Goal: Task Accomplishment & Management: Manage account settings

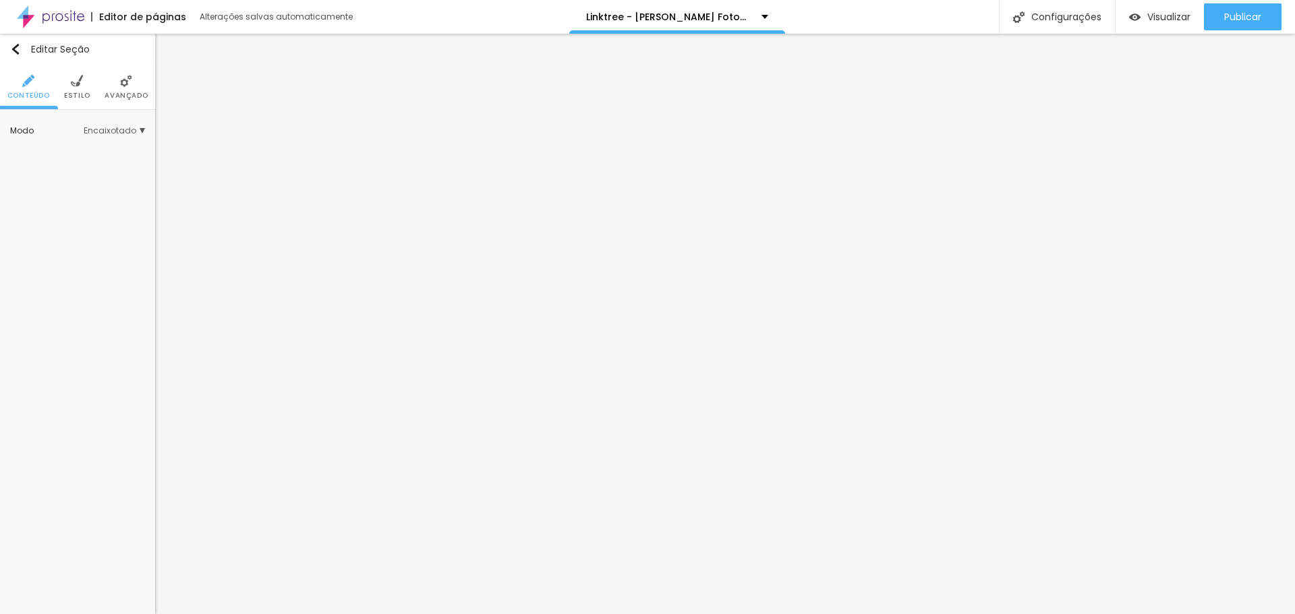
click at [79, 92] on span "Estilo" at bounding box center [77, 95] width 26 height 7
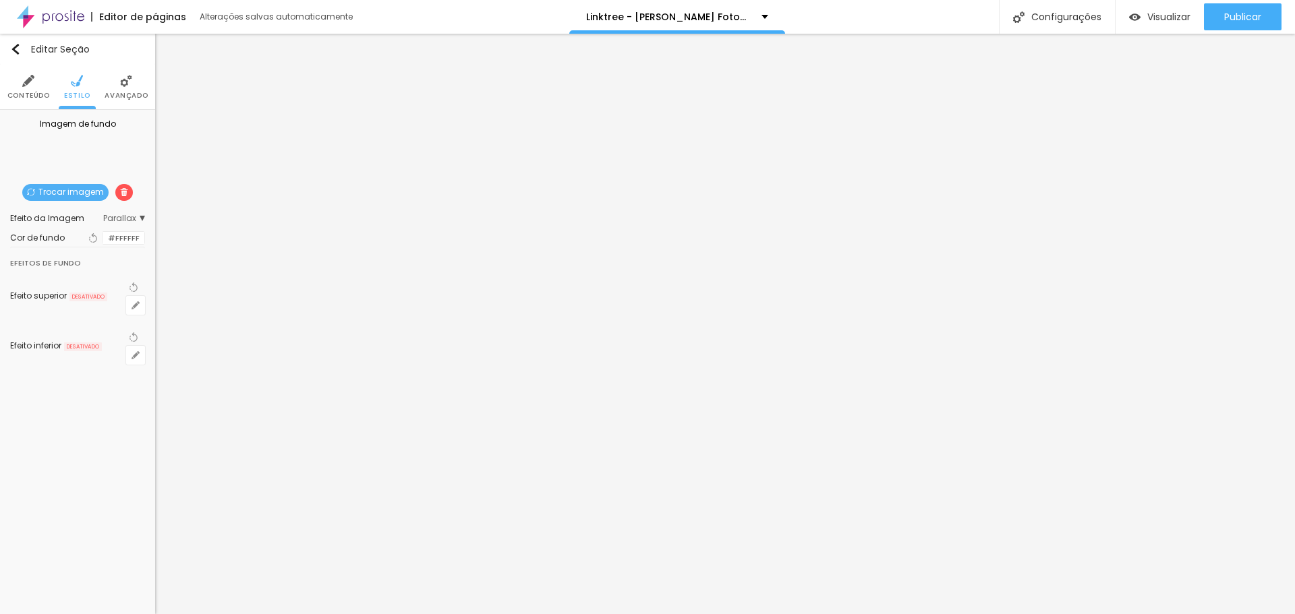
click at [131, 83] on img at bounding box center [126, 81] width 12 height 12
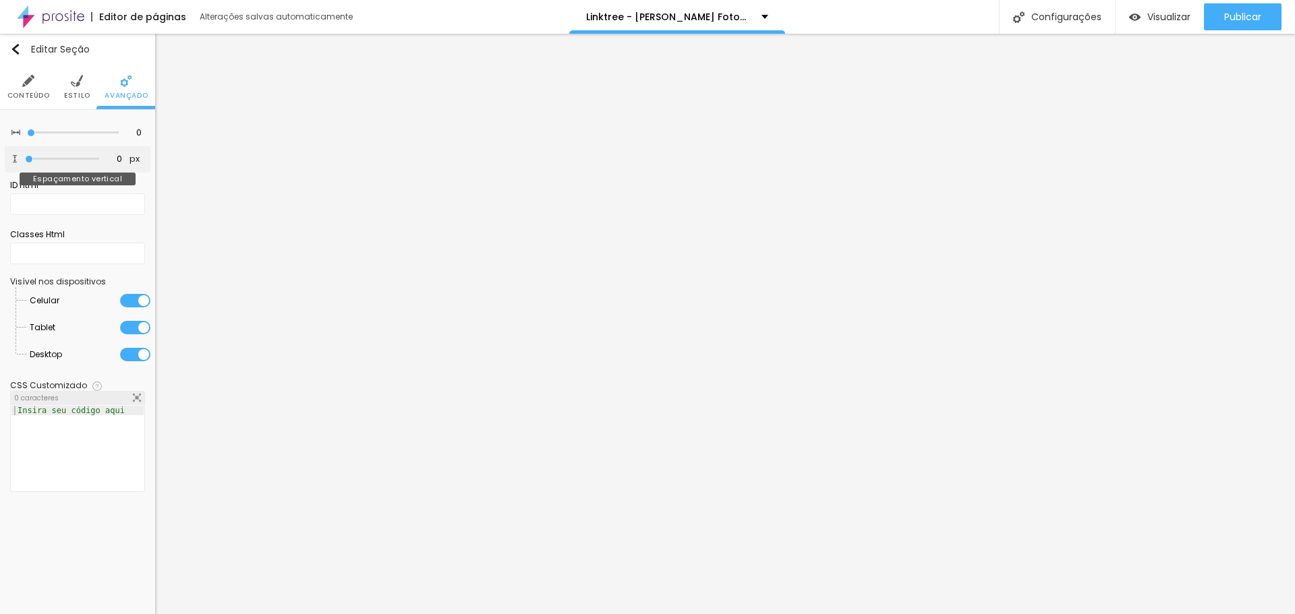
type input "60"
type input "144"
type input "181"
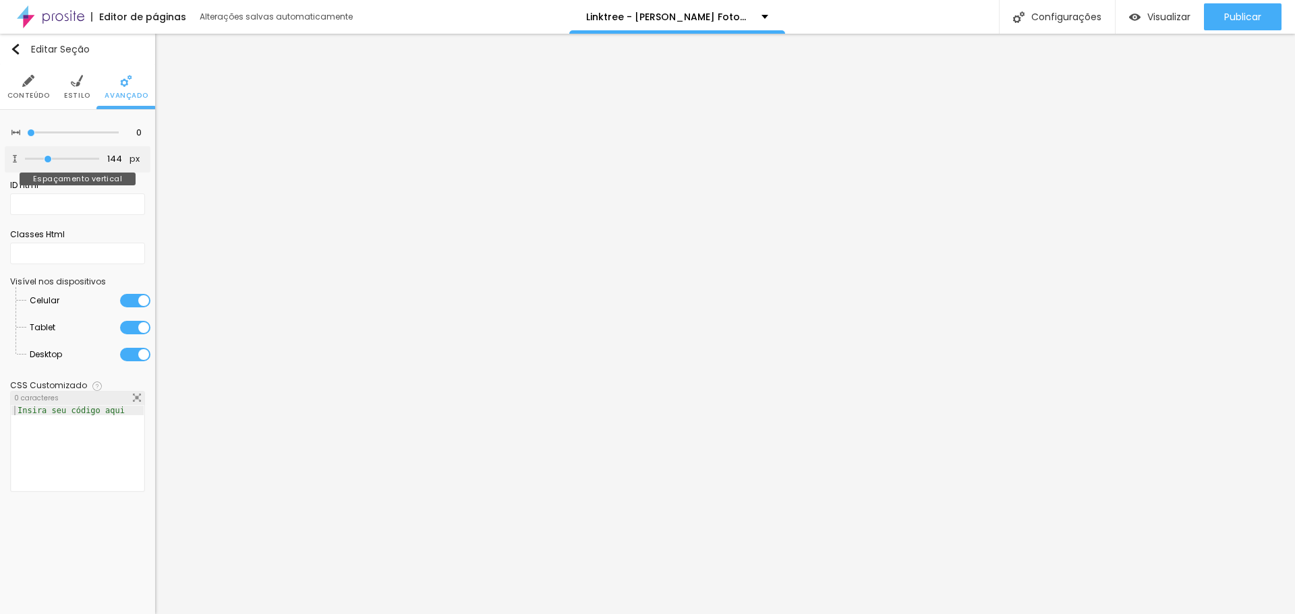
type input "181"
type input "229"
type input "276"
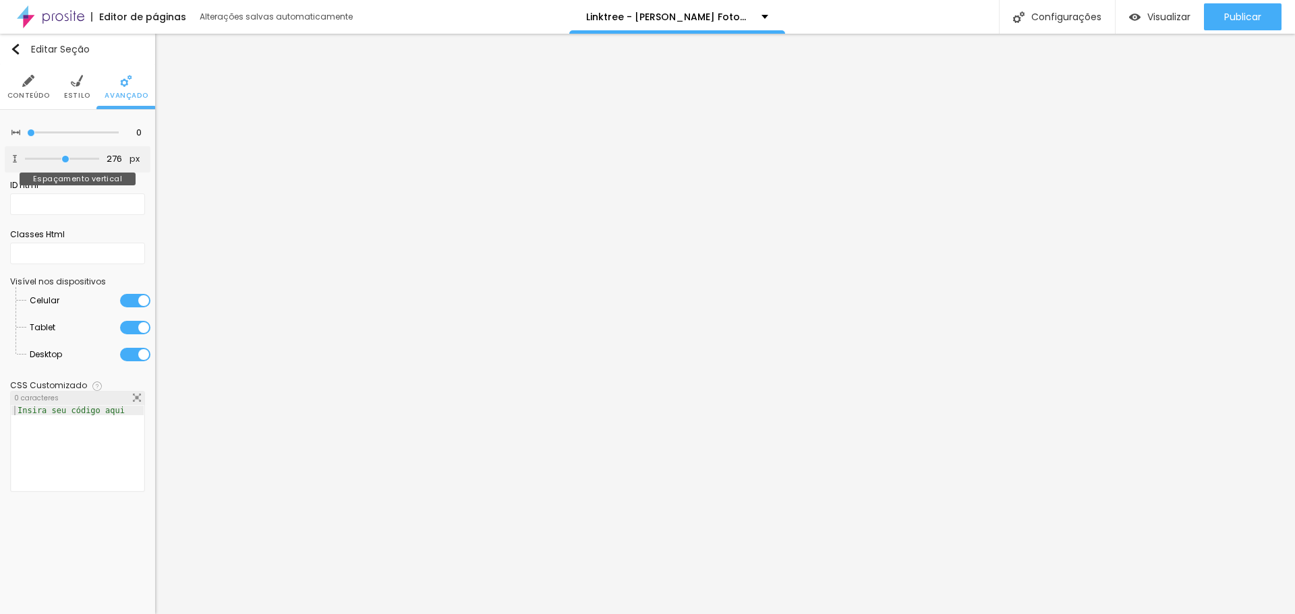
type input "334"
type input "397"
type input "500"
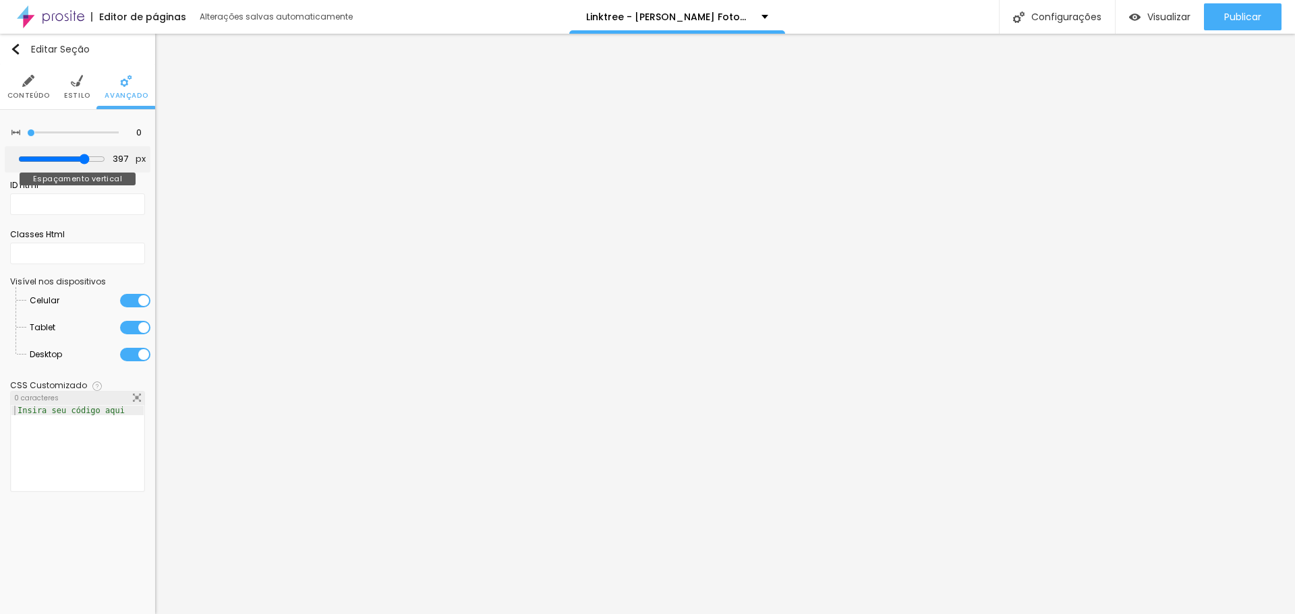
type input "500"
type input "476"
type input "450"
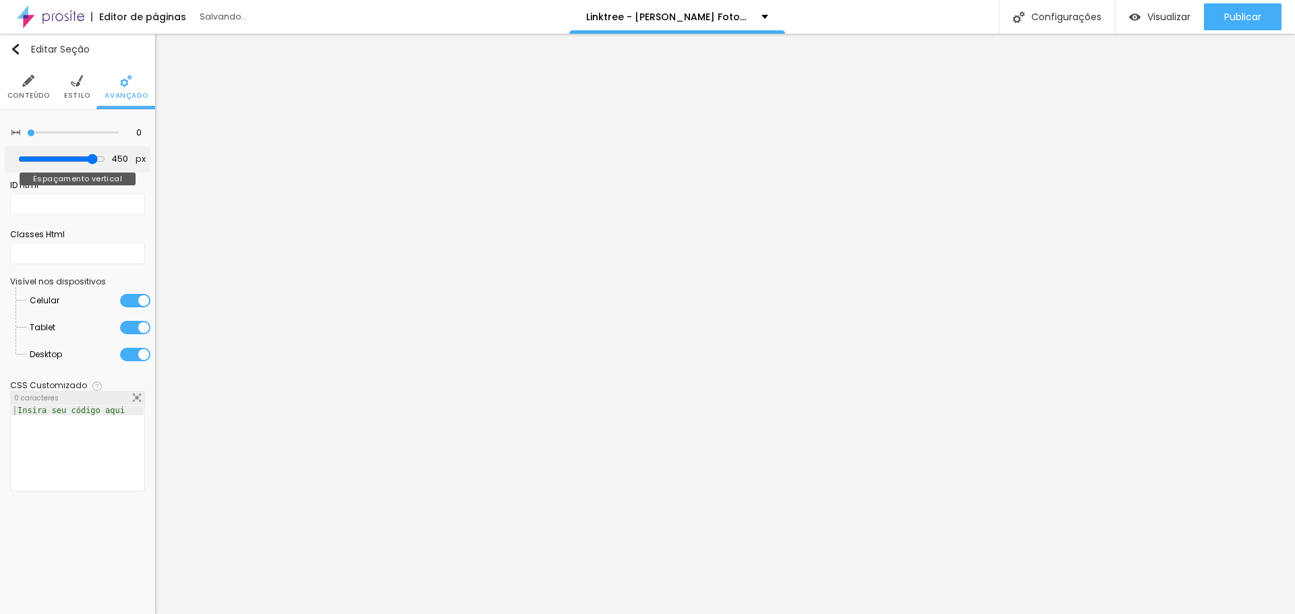
type input "429"
type input "408"
type input "382"
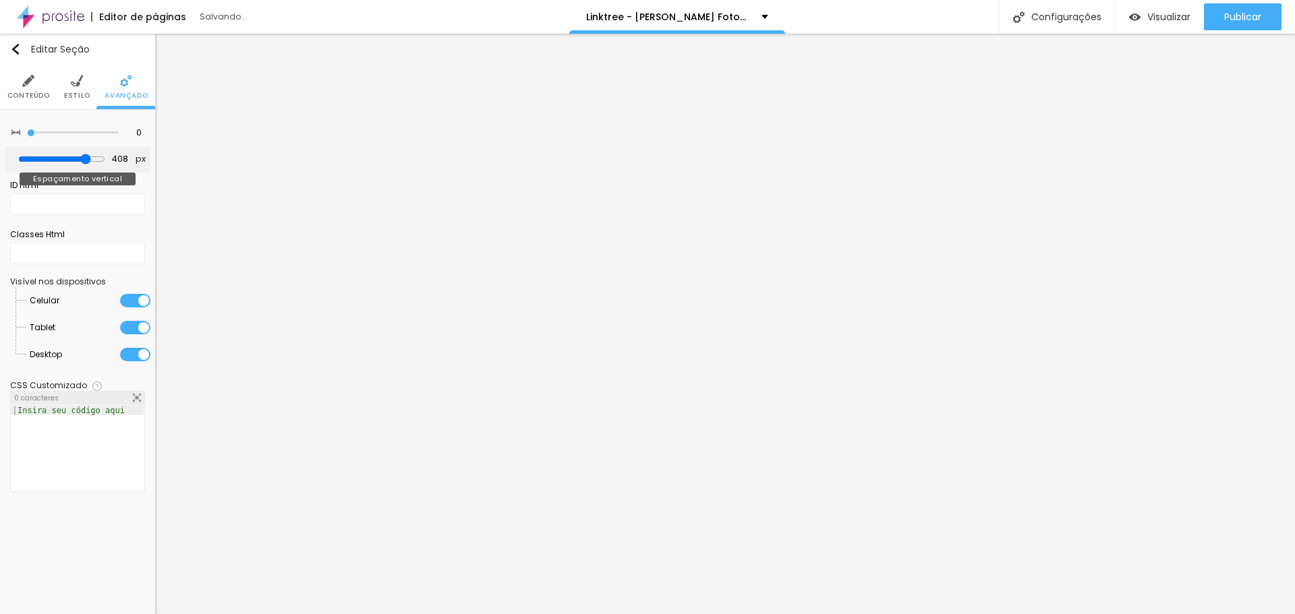
type input "382"
type input "366"
type input "350"
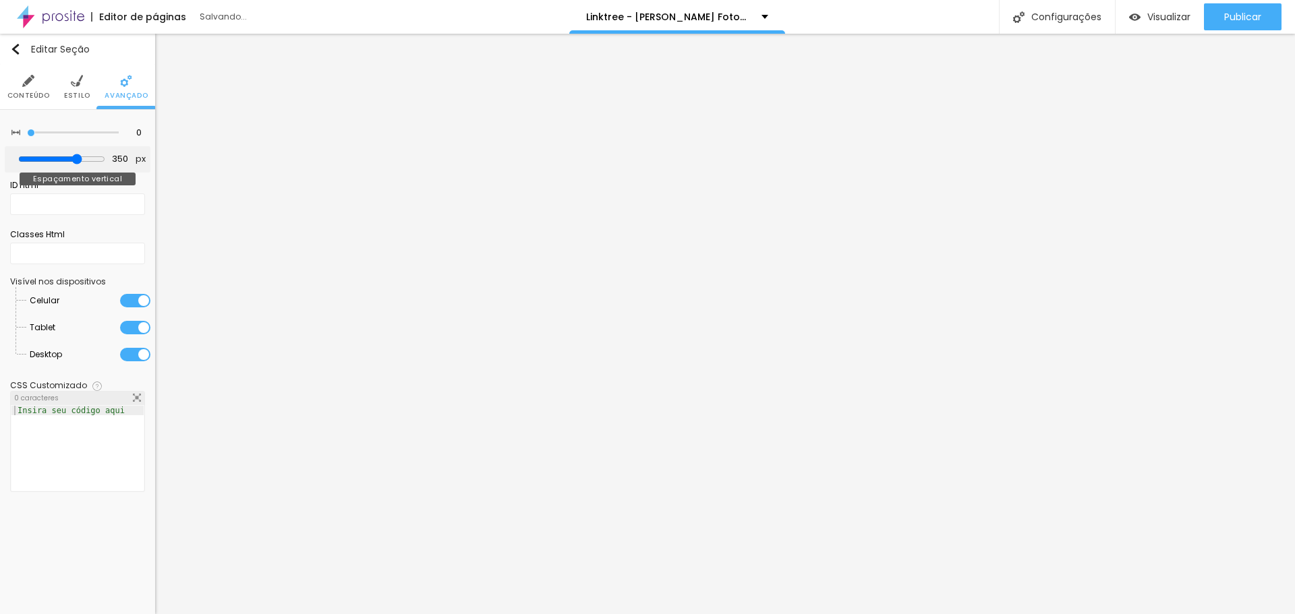
type input "329"
type input "308"
type input "281"
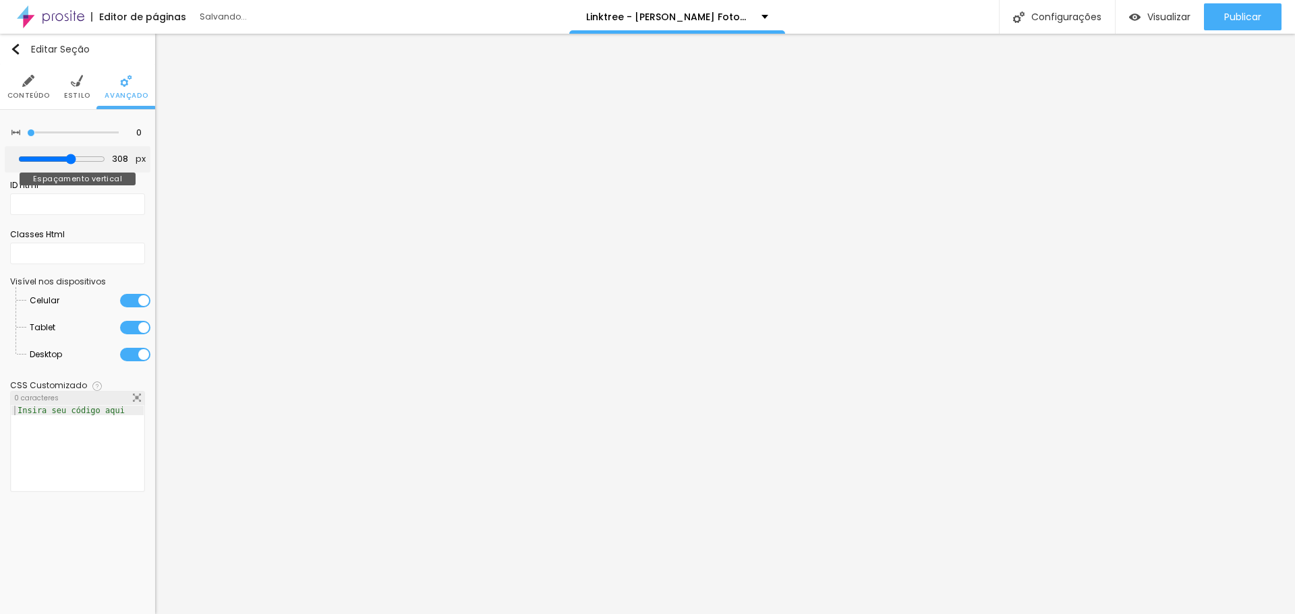
type input "281"
type input "250"
type input "229"
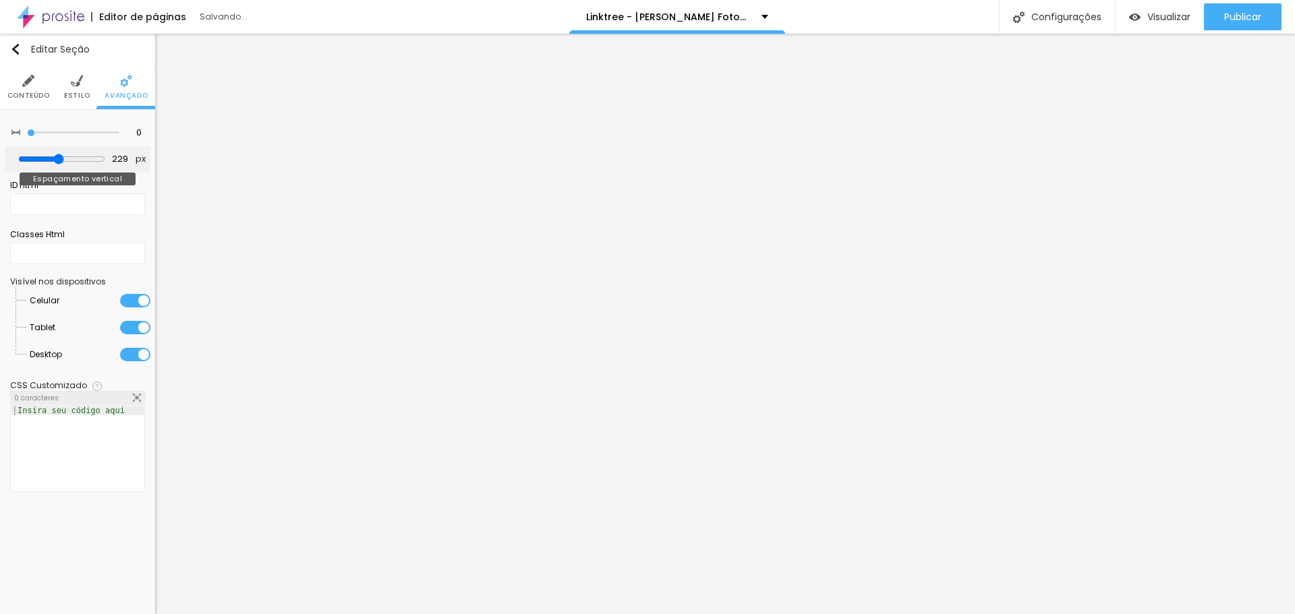
type input "213"
type input "187"
type input "165"
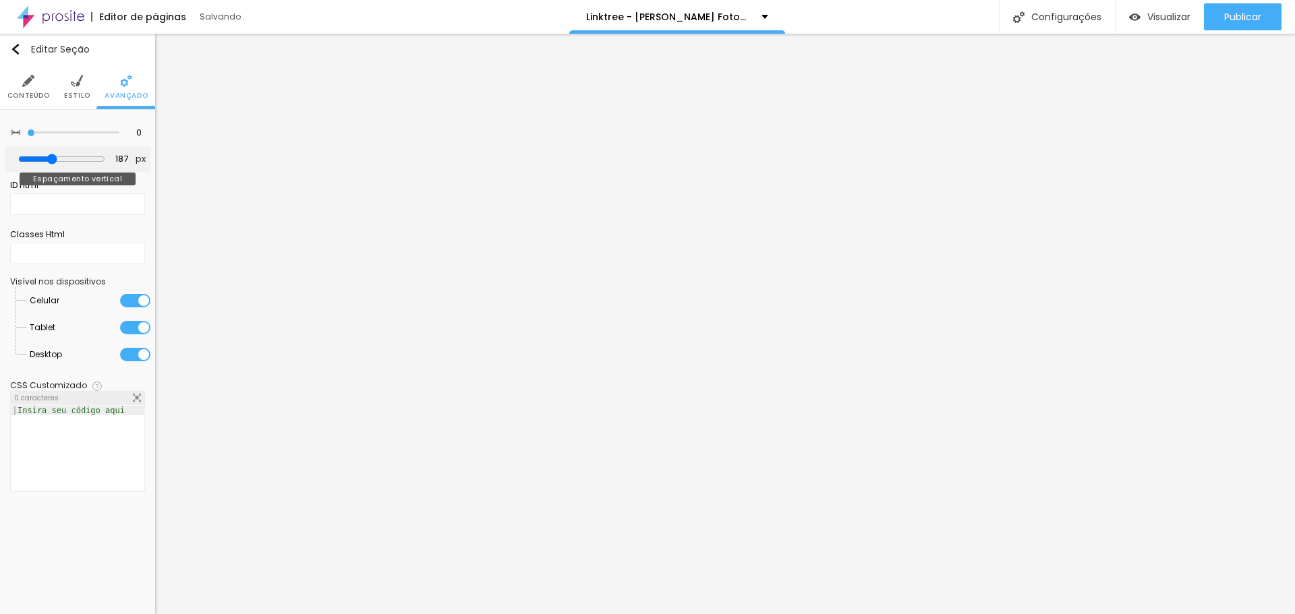
type input "165"
type input "150"
type input "144"
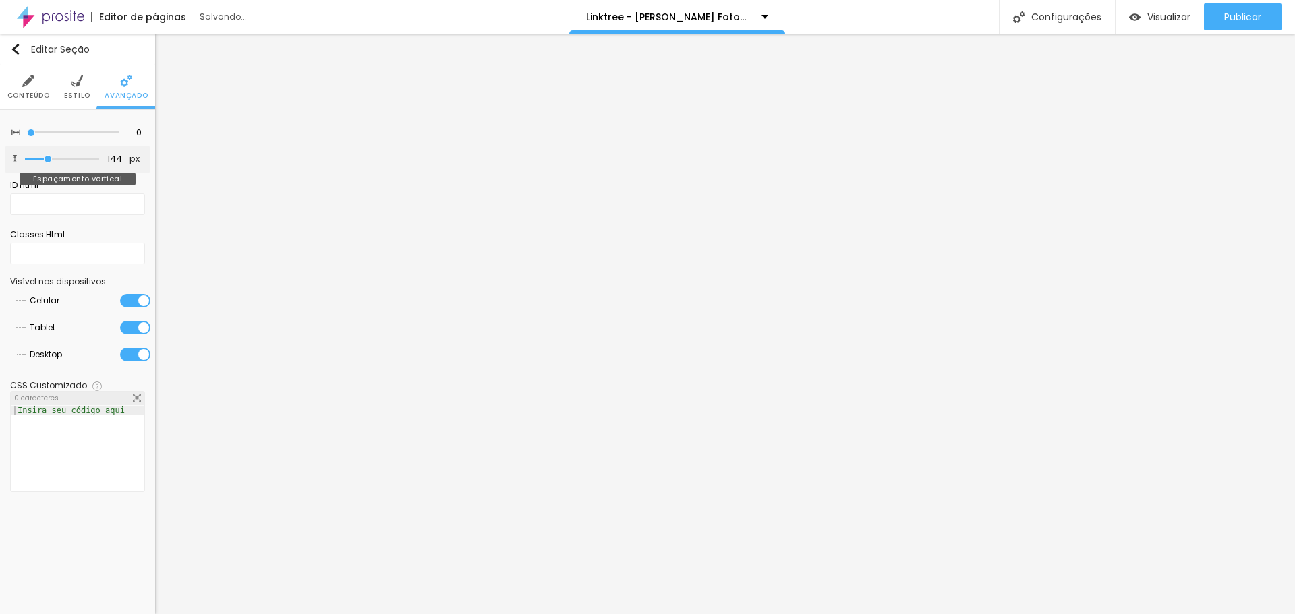
type input "139"
type input "144"
drag, startPoint x: 81, startPoint y: 159, endPoint x: 49, endPoint y: 159, distance: 32.4
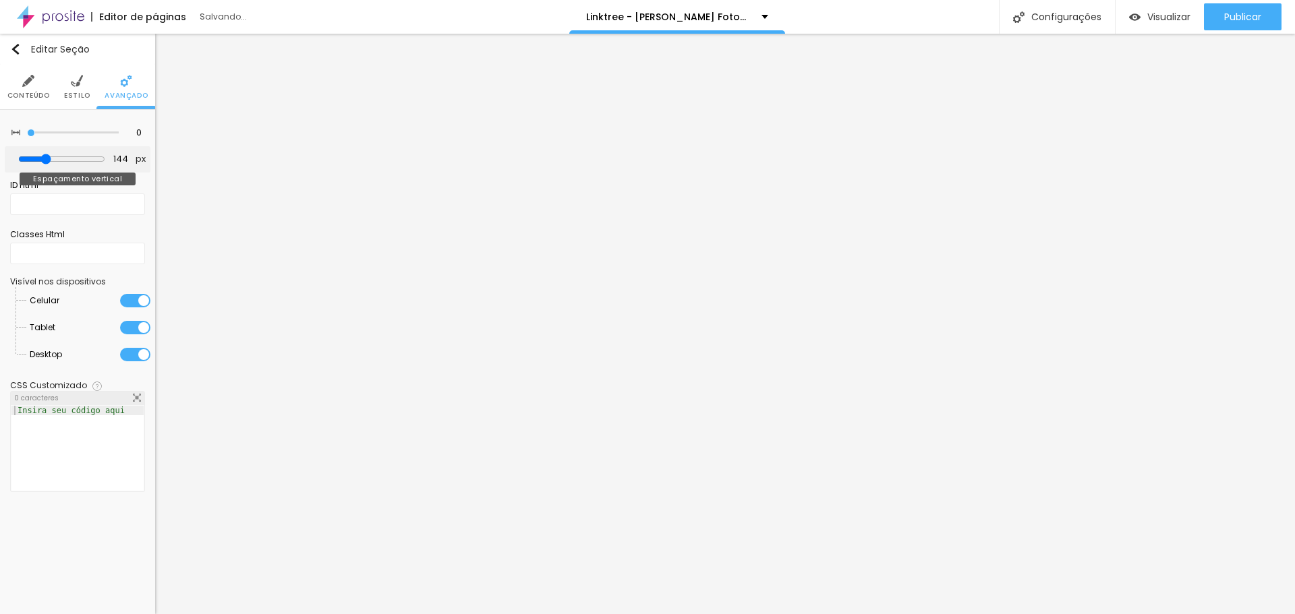
type input "144"
click at [49, 159] on input "range" at bounding box center [61, 159] width 87 height 11
type input "10"
type input "5"
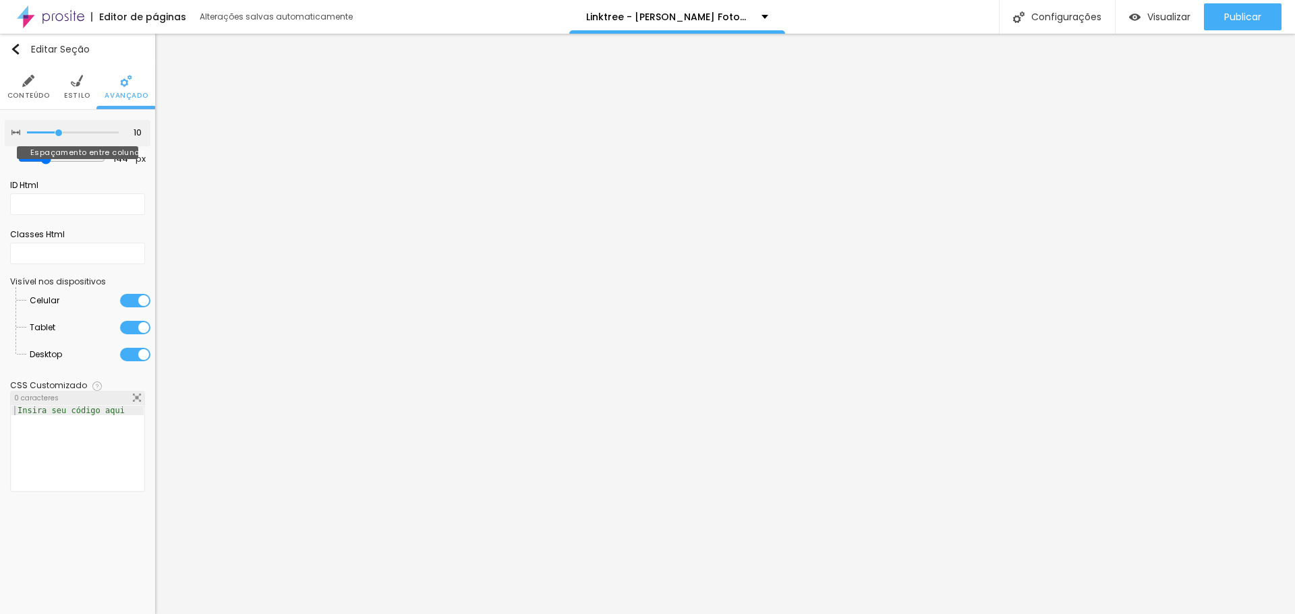
type input "5"
type input "0"
drag, startPoint x: 64, startPoint y: 134, endPoint x: 0, endPoint y: 140, distance: 64.4
click at [27, 136] on input "range" at bounding box center [73, 133] width 92 height 7
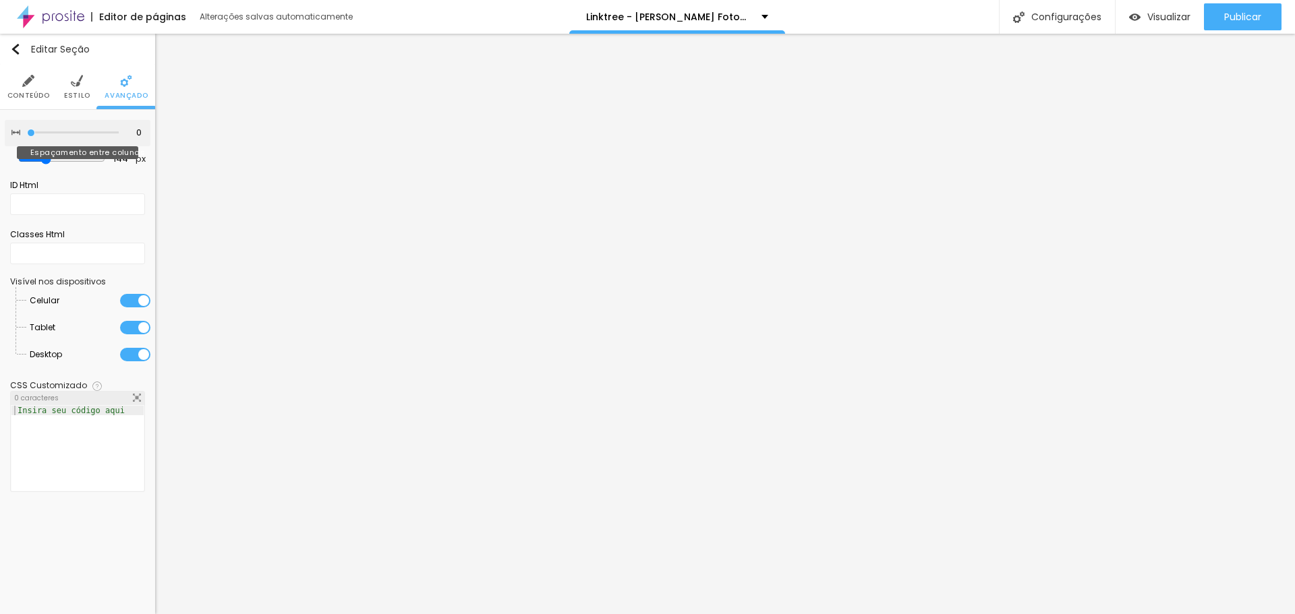
type input "5"
type input "10"
type input "15"
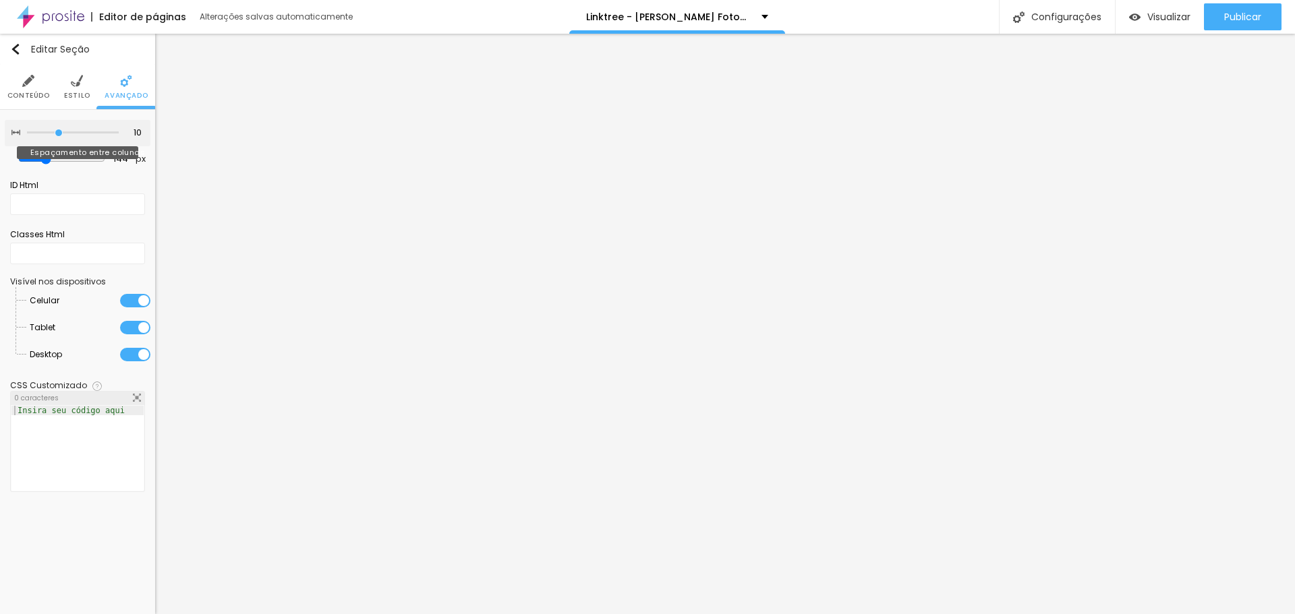
type input "15"
type input "20"
type input "25"
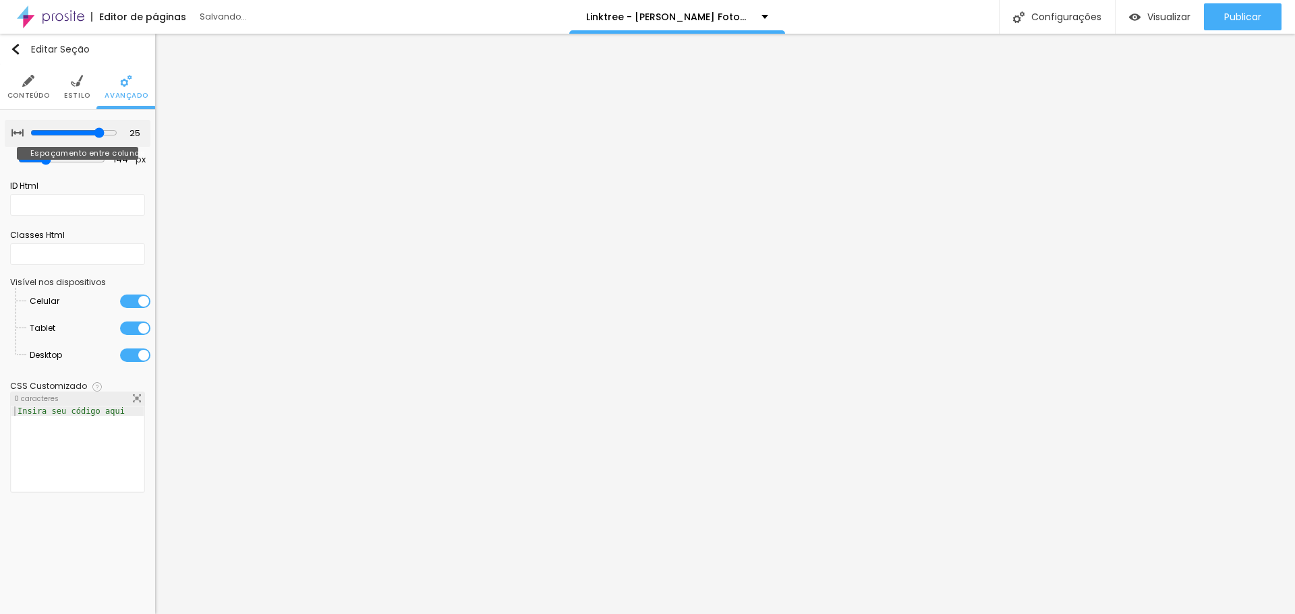
type input "20"
type input "15"
type input "10"
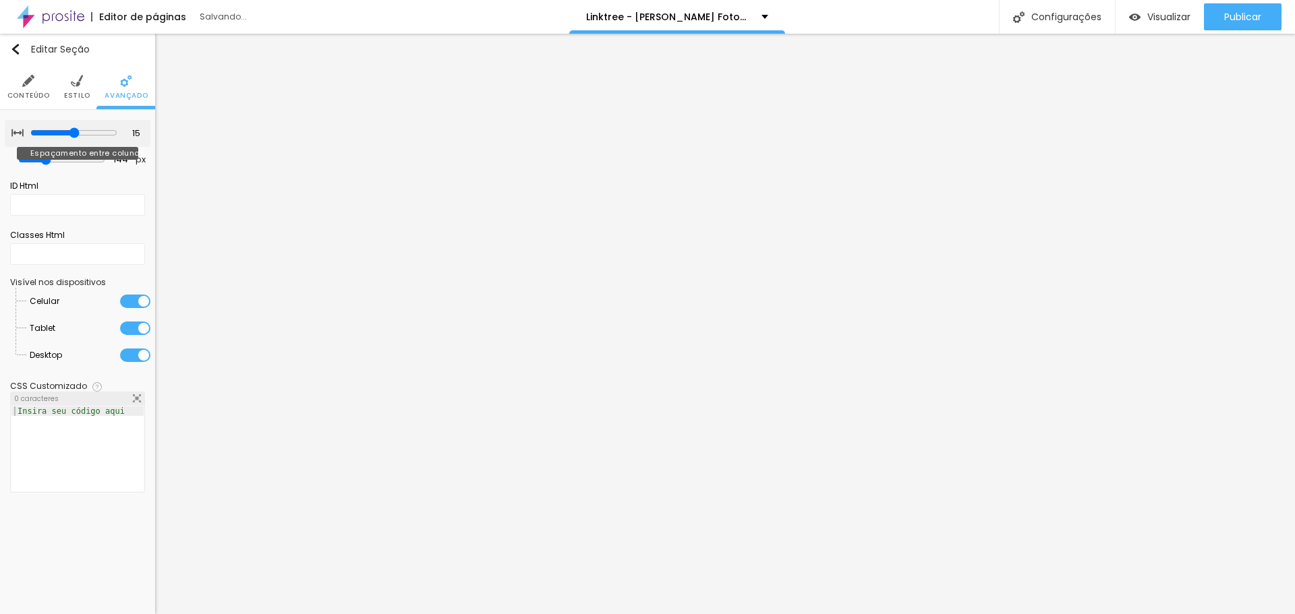
type input "10"
type input "5"
type input "0"
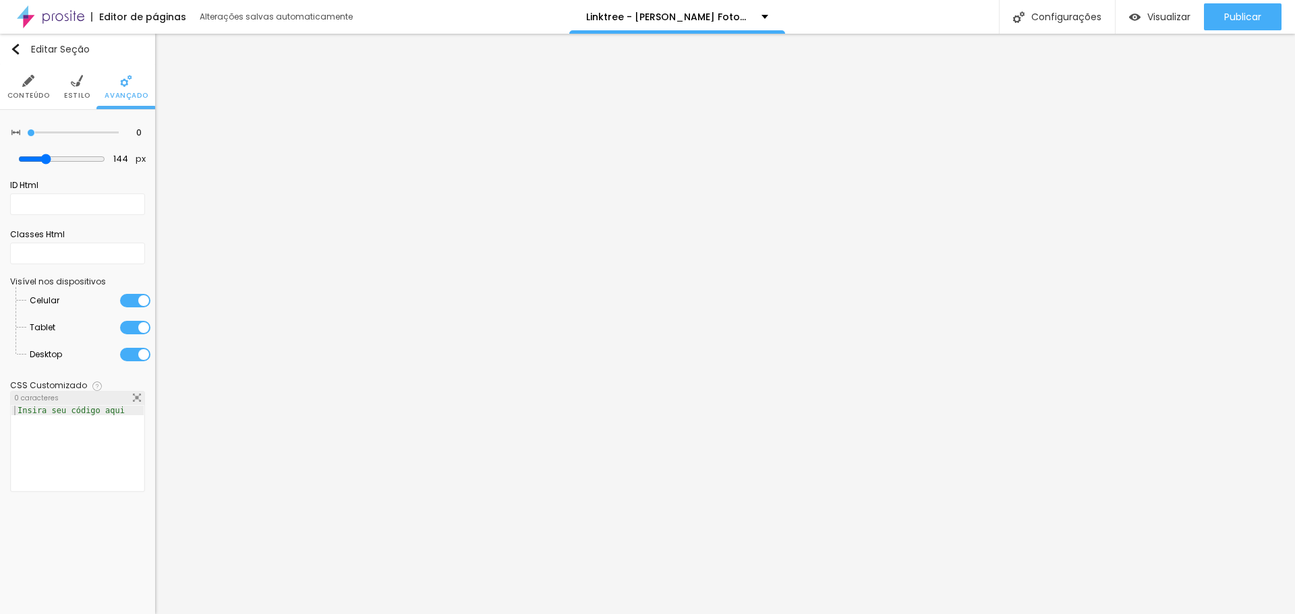
drag, startPoint x: 65, startPoint y: 136, endPoint x: 0, endPoint y: 142, distance: 65.8
click at [27, 136] on input "range" at bounding box center [73, 133] width 92 height 7
click at [22, 49] on div "Editar Seção" at bounding box center [50, 49] width 80 height 11
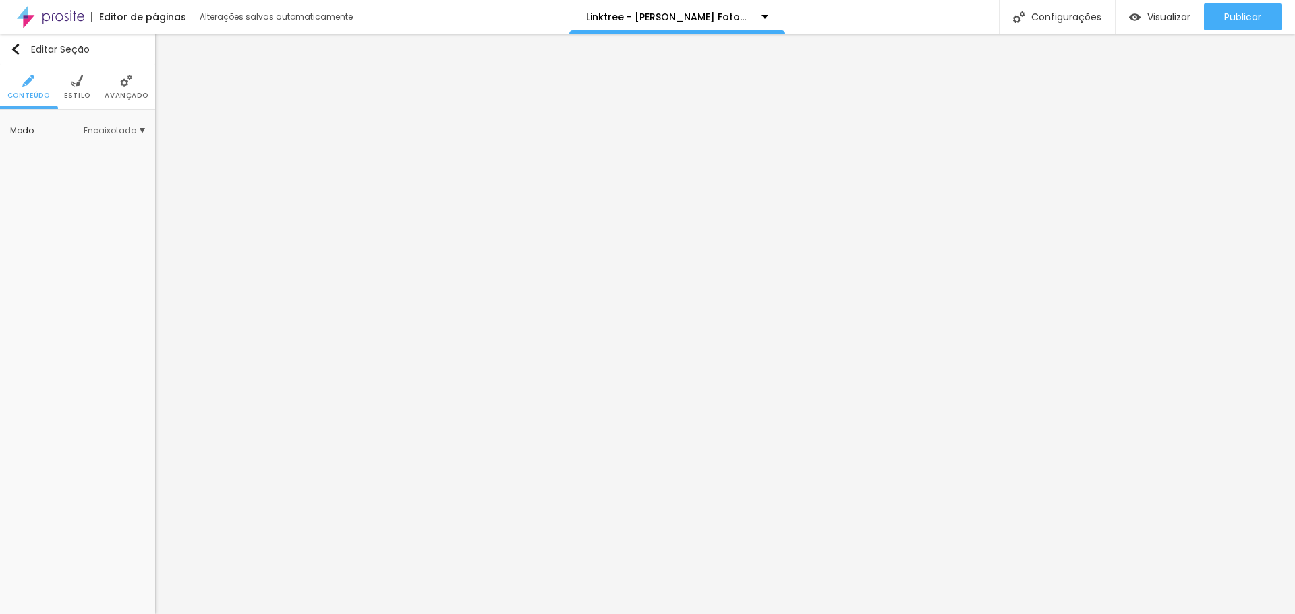
click at [136, 127] on span "Encaixotado" at bounding box center [114, 131] width 61 height 8
click at [83, 163] on span "Completo" at bounding box center [71, 168] width 41 height 11
click at [127, 87] on img at bounding box center [126, 81] width 12 height 12
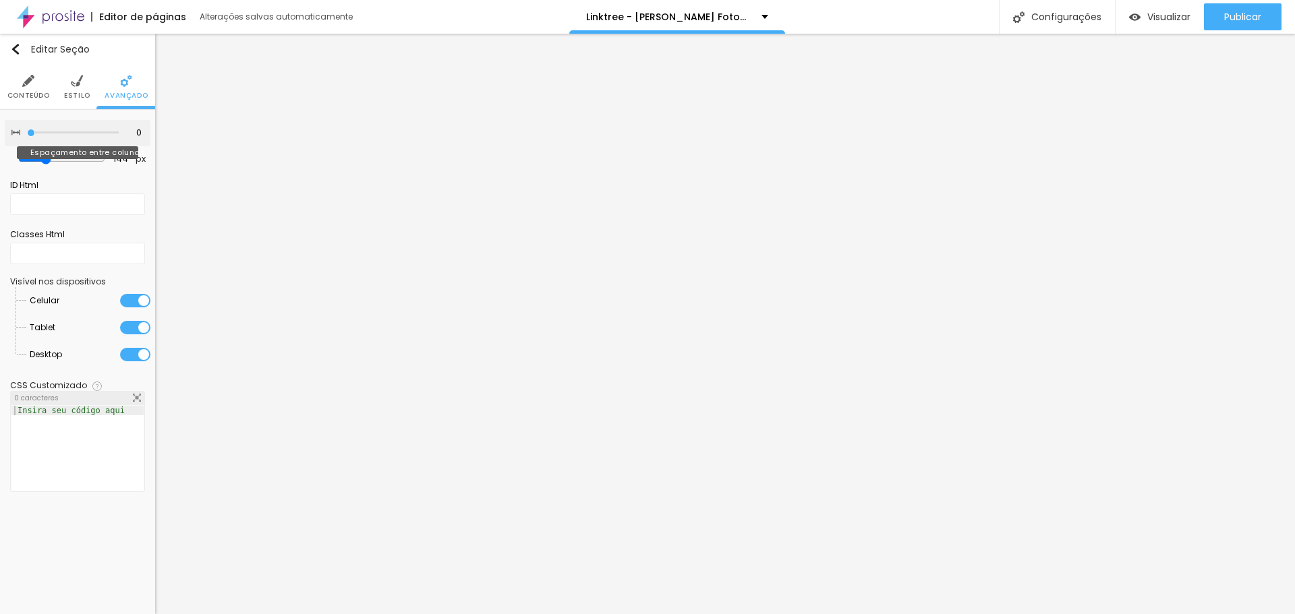
click at [71, 138] on div at bounding box center [73, 132] width 92 height 13
type input "5"
click at [40, 134] on input "range" at bounding box center [73, 133] width 92 height 7
type input "10"
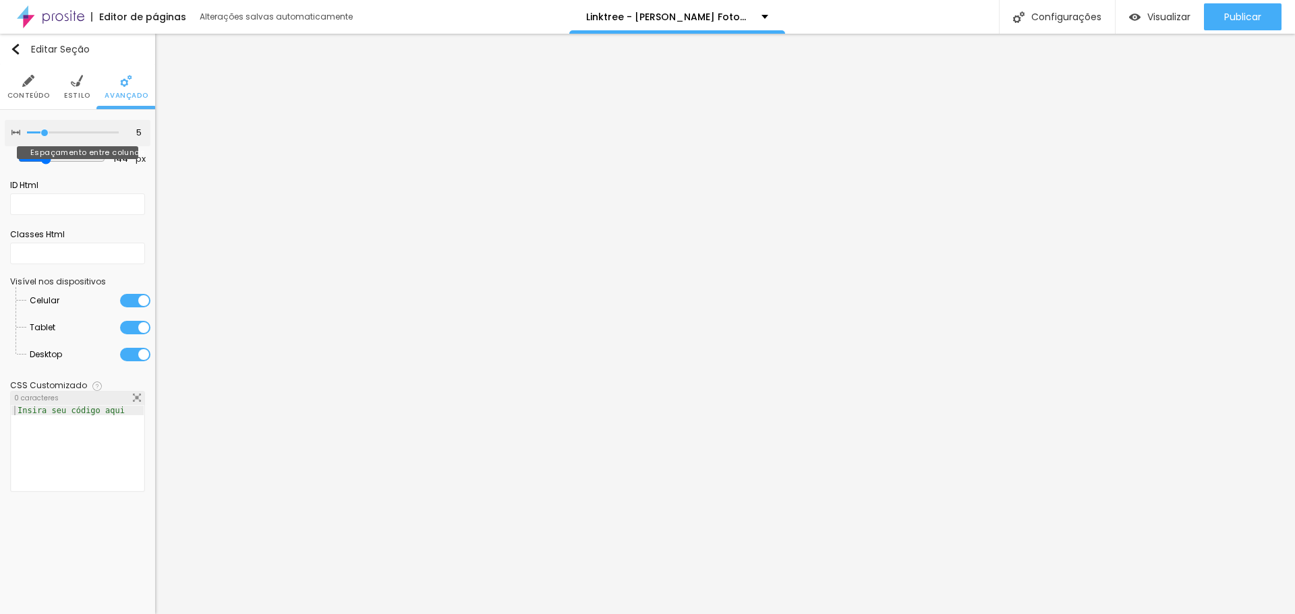
type input "10"
type input "15"
type input "10"
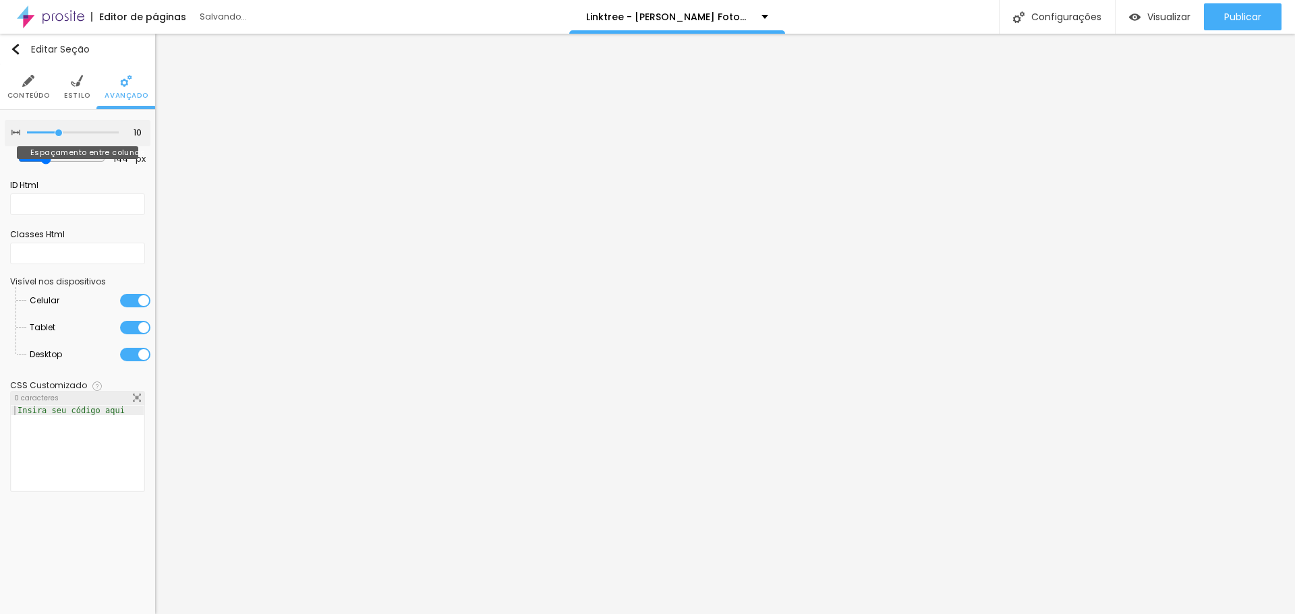
type input "15"
type input "20"
type input "25"
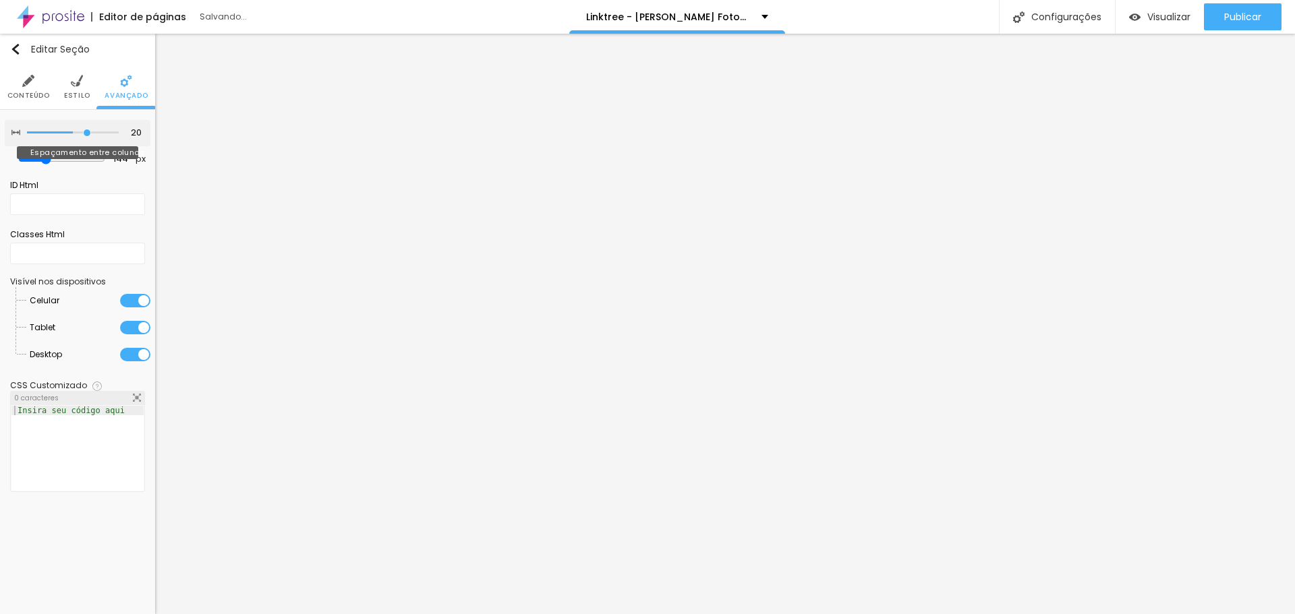
type input "25"
type input "30"
type input "25"
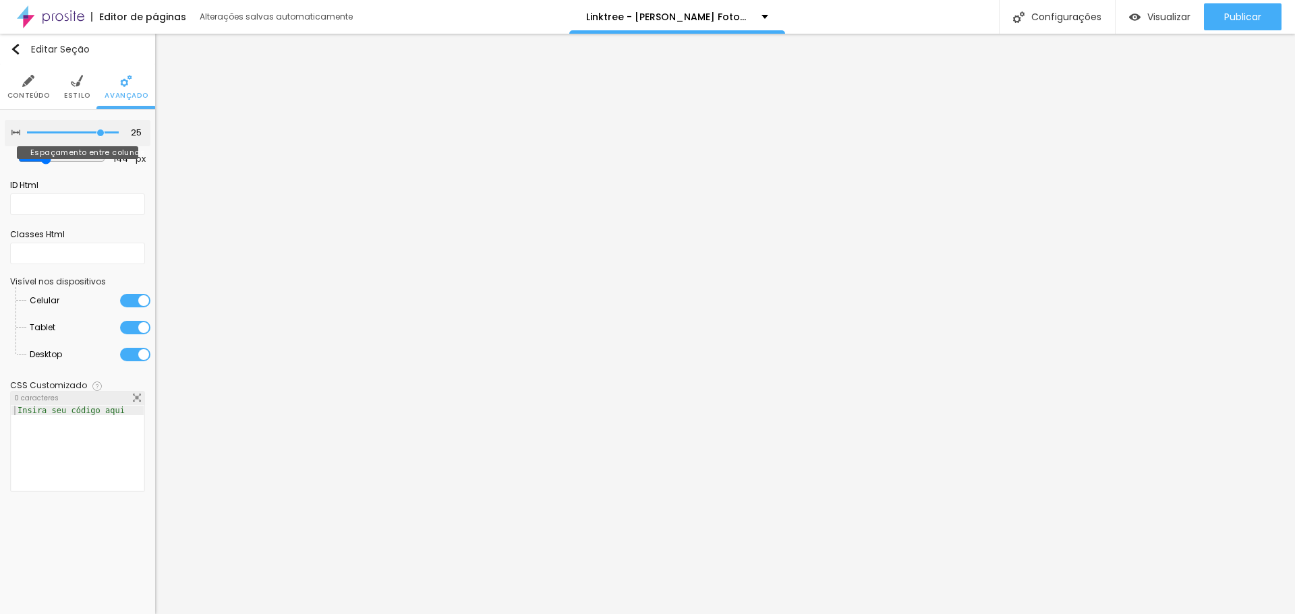
type input "20"
type input "15"
type input "5"
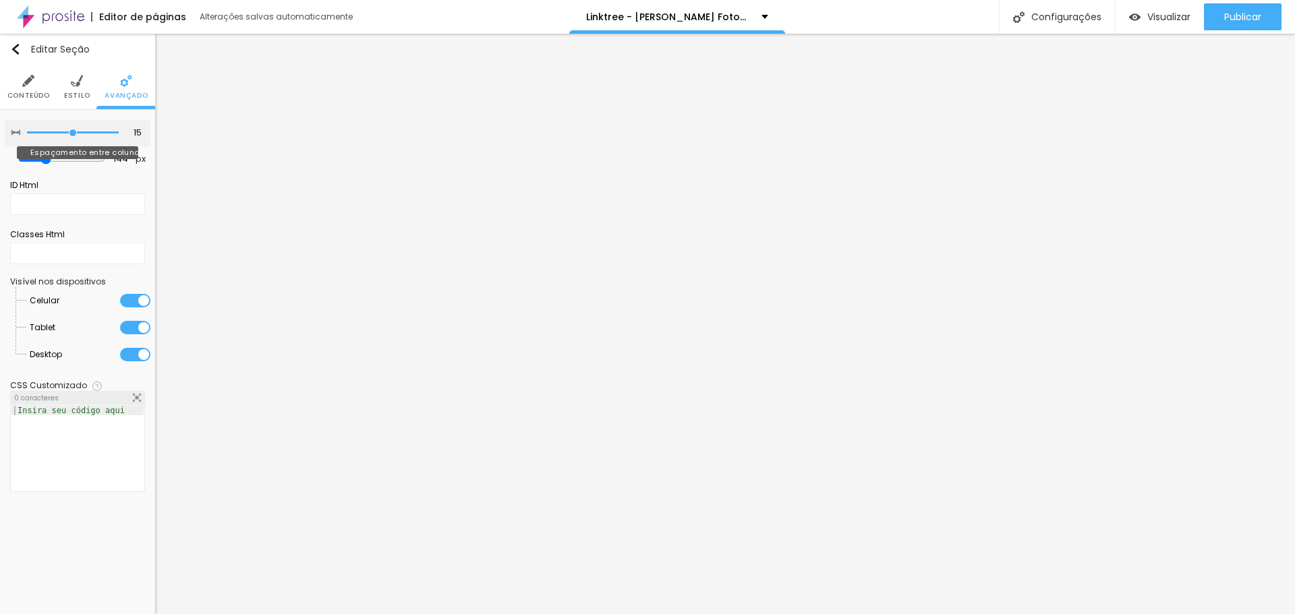
type input "5"
type input "0"
drag, startPoint x: 60, startPoint y: 132, endPoint x: 0, endPoint y: 151, distance: 62.9
click at [27, 136] on input "range" at bounding box center [73, 133] width 92 height 7
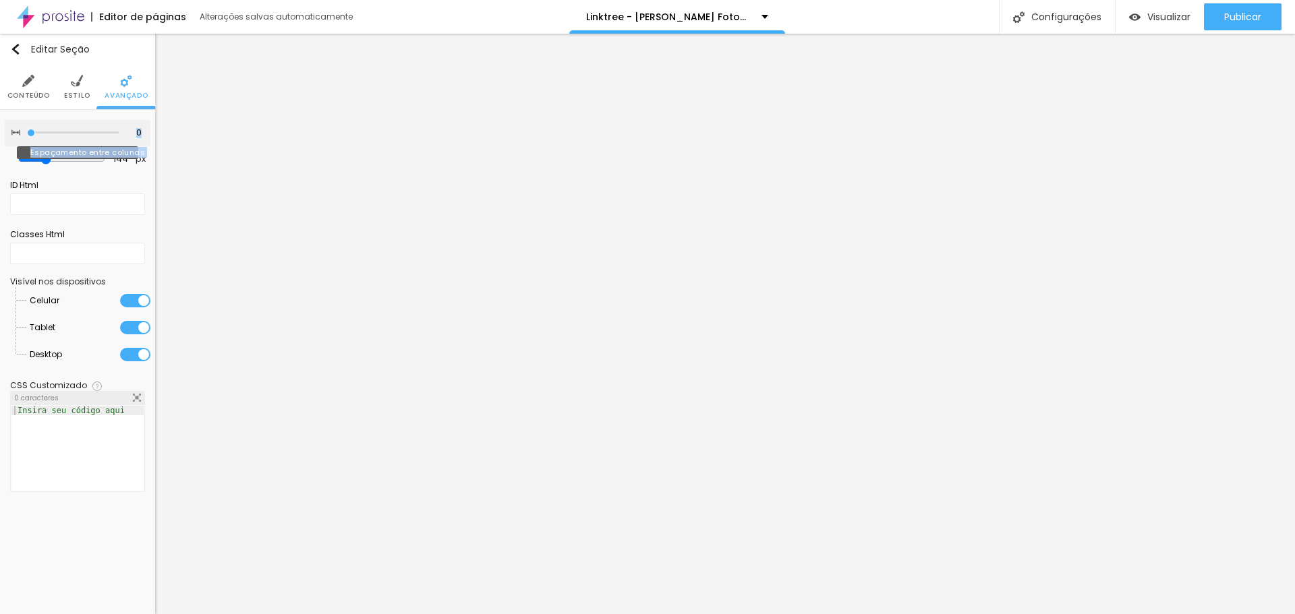
type input "5"
type input "10"
type input "15"
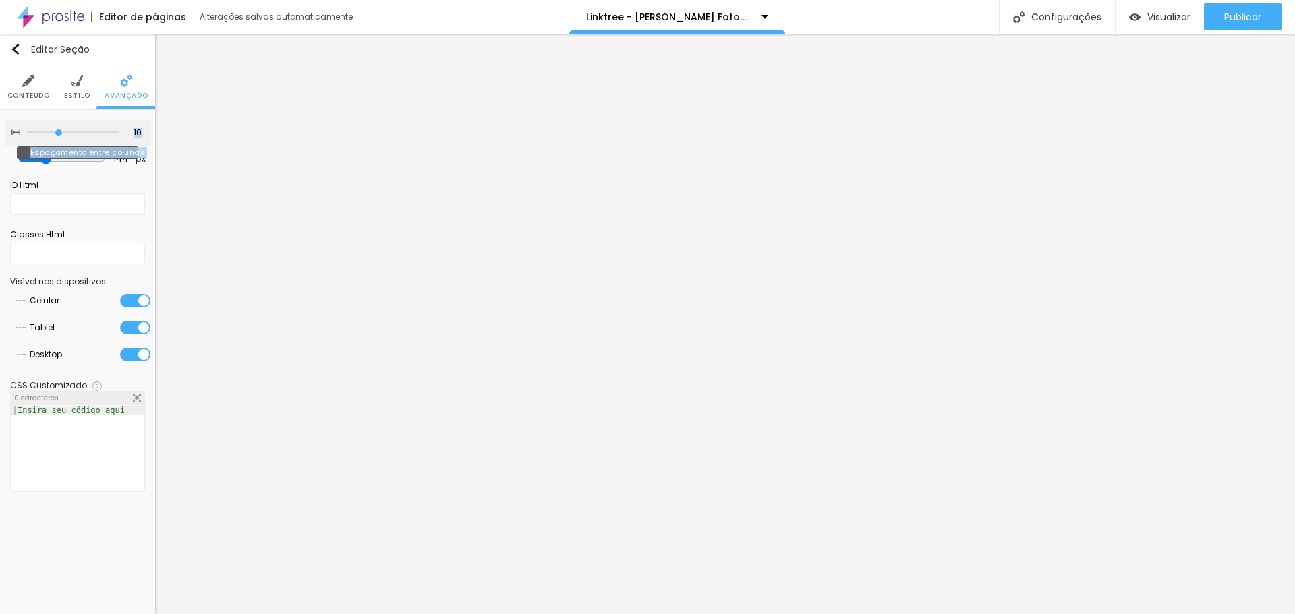
type input "15"
type input "20"
type input "25"
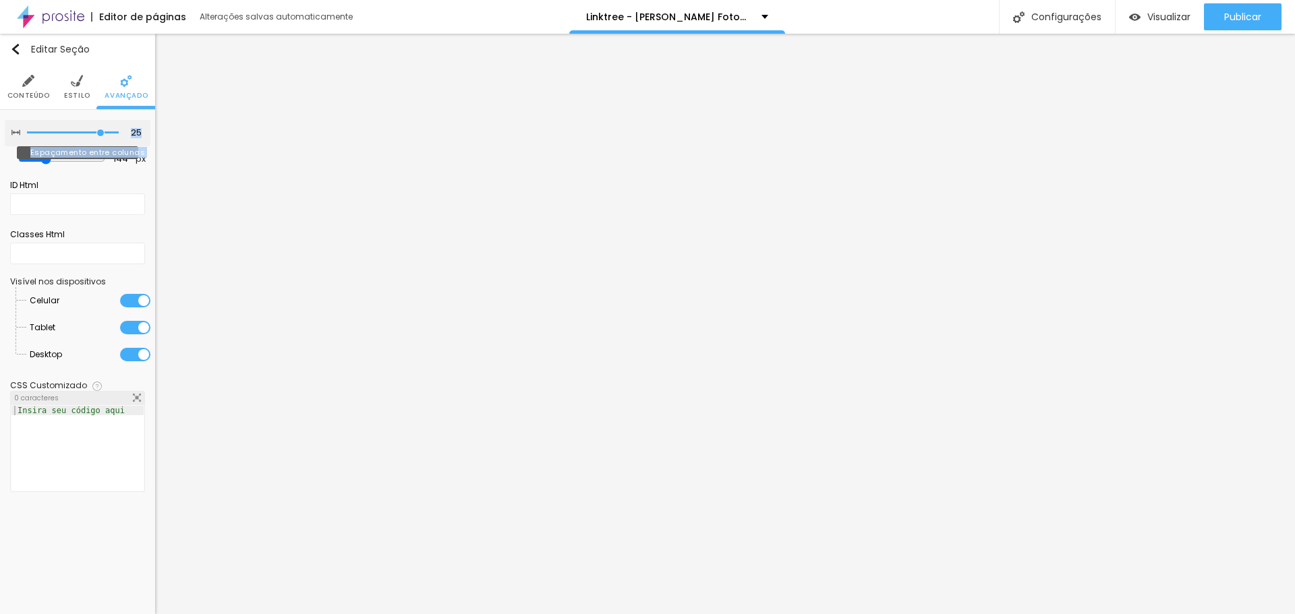
type input "30"
type input "25"
type input "20"
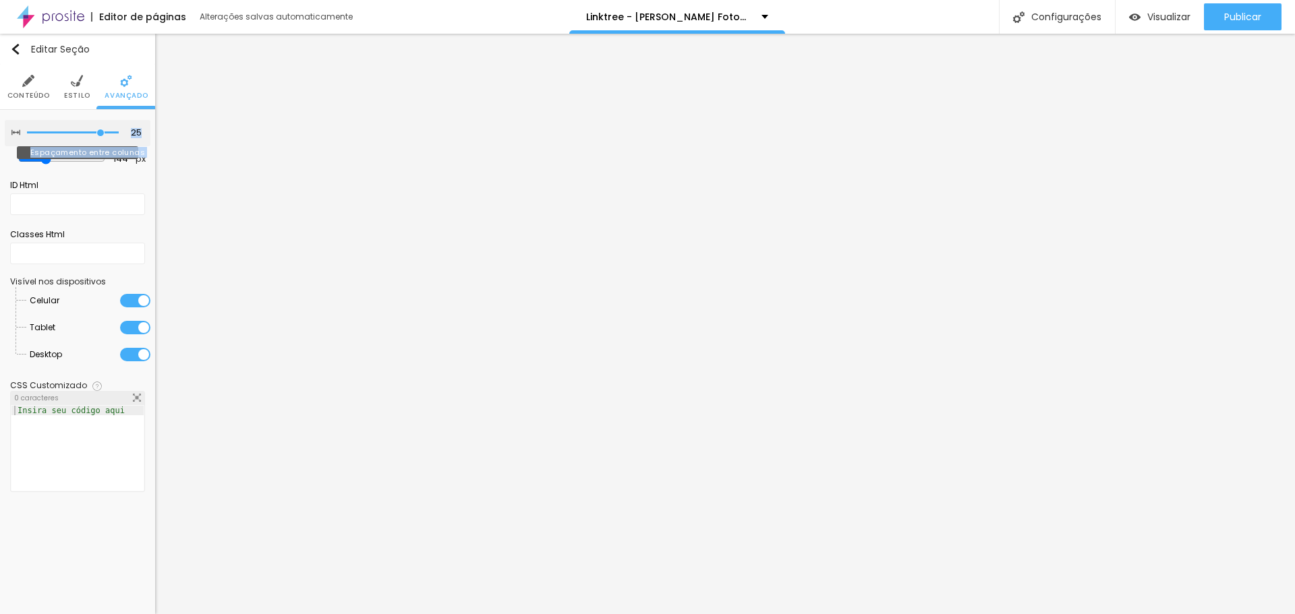
type input "20"
type input "15"
type input "10"
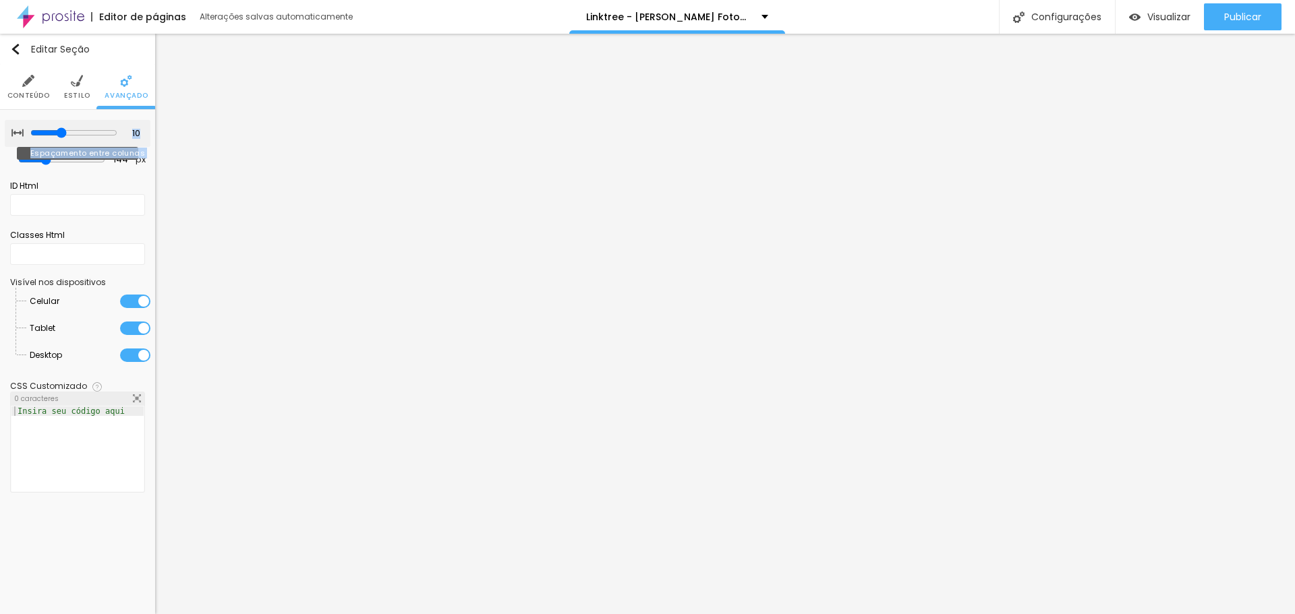
type input "5"
type input "0"
type input "5"
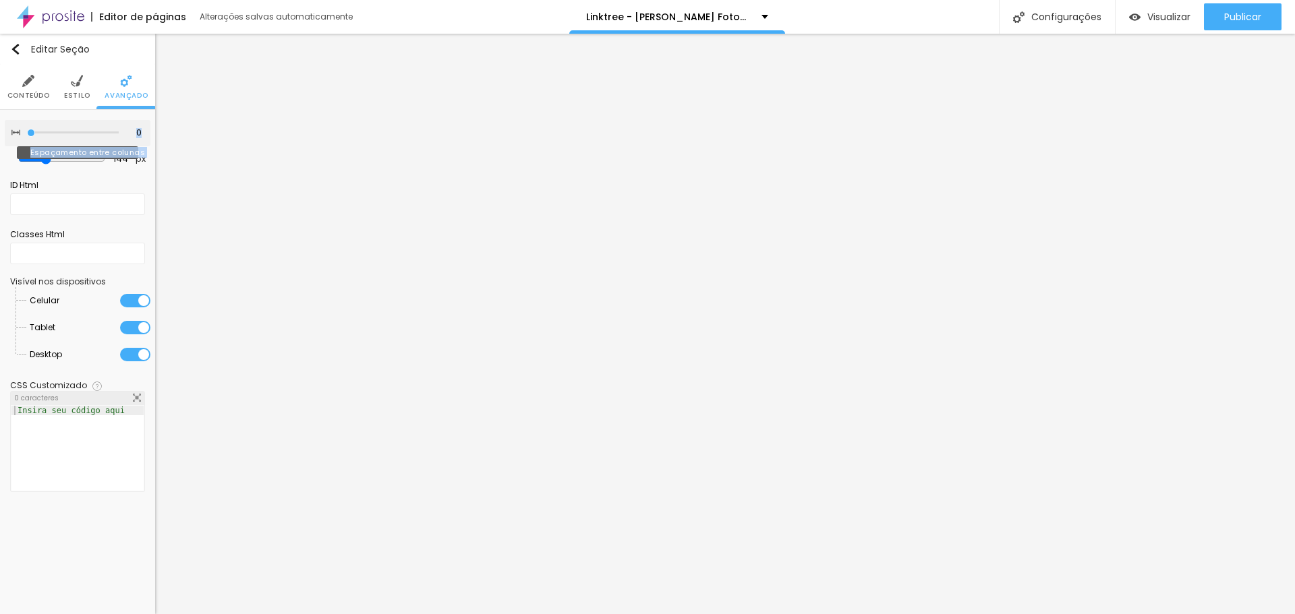
type input "5"
type input "10"
type input "15"
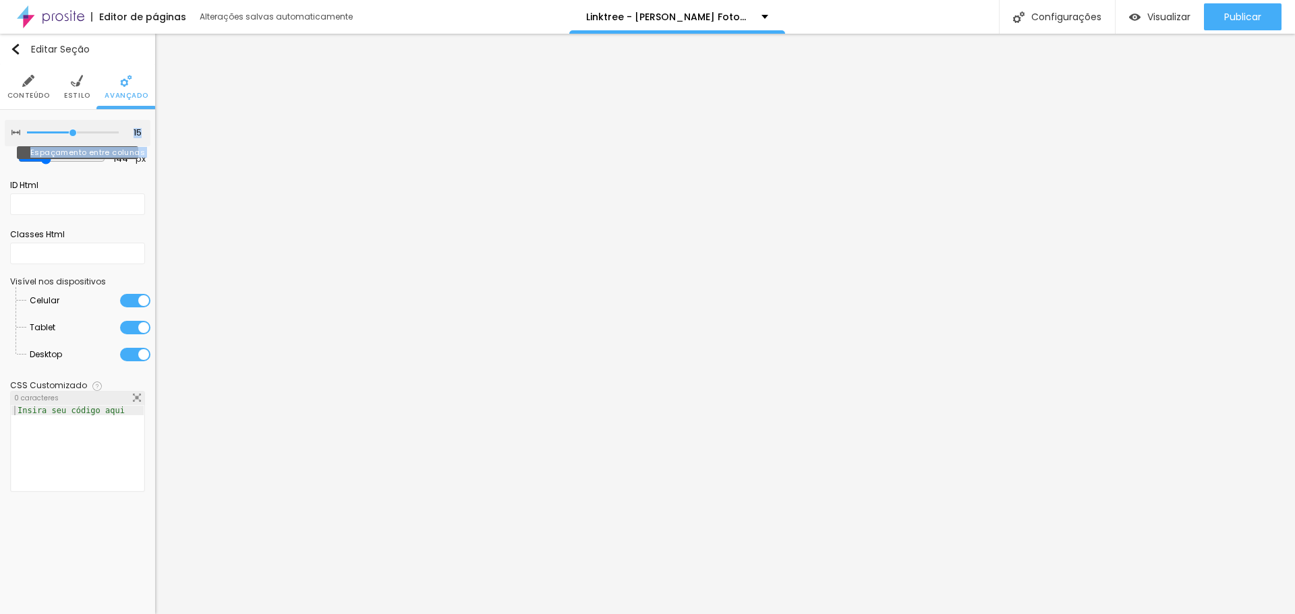
type input "20"
type input "25"
type input "30"
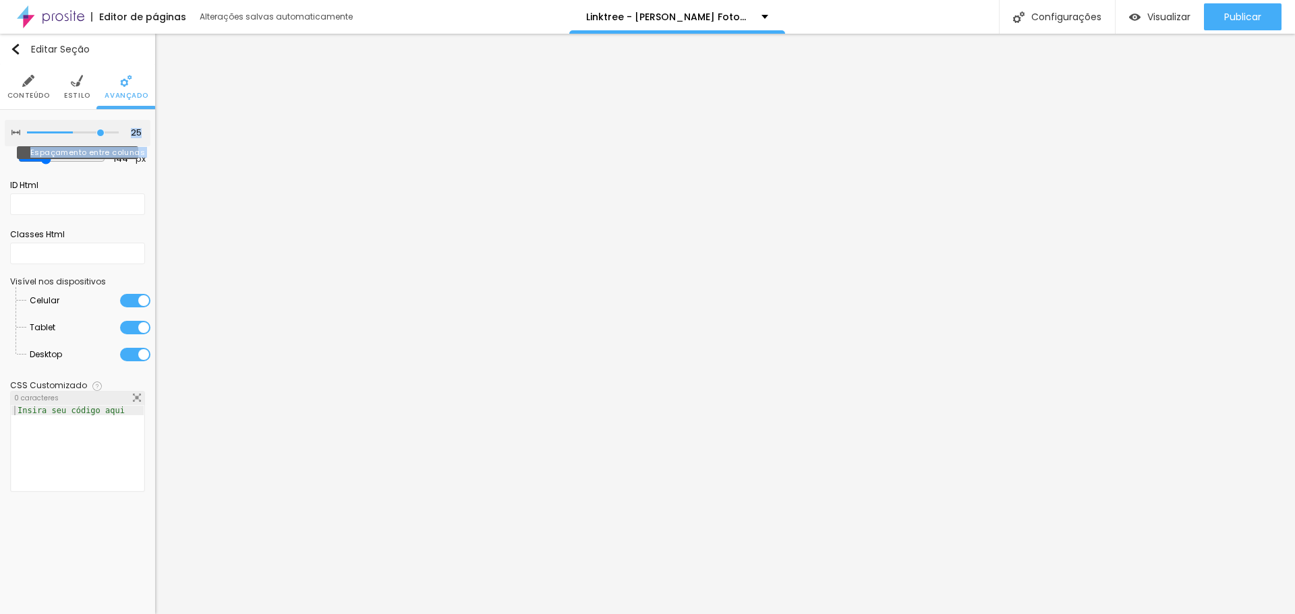
type input "30"
drag, startPoint x: 71, startPoint y: 138, endPoint x: 161, endPoint y: 139, distance: 90.4
type input "30"
click at [119, 136] on input "range" at bounding box center [73, 133] width 92 height 7
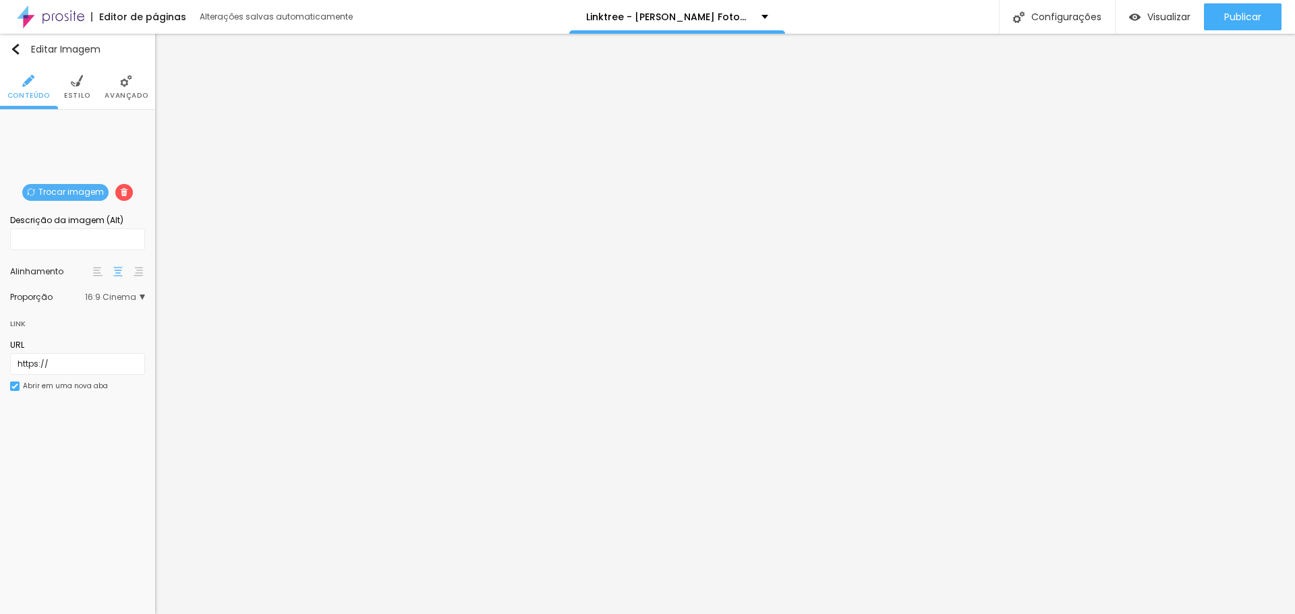
click at [140, 293] on span "16:9 Cinema" at bounding box center [115, 297] width 60 height 8
click at [80, 87] on img at bounding box center [77, 81] width 12 height 12
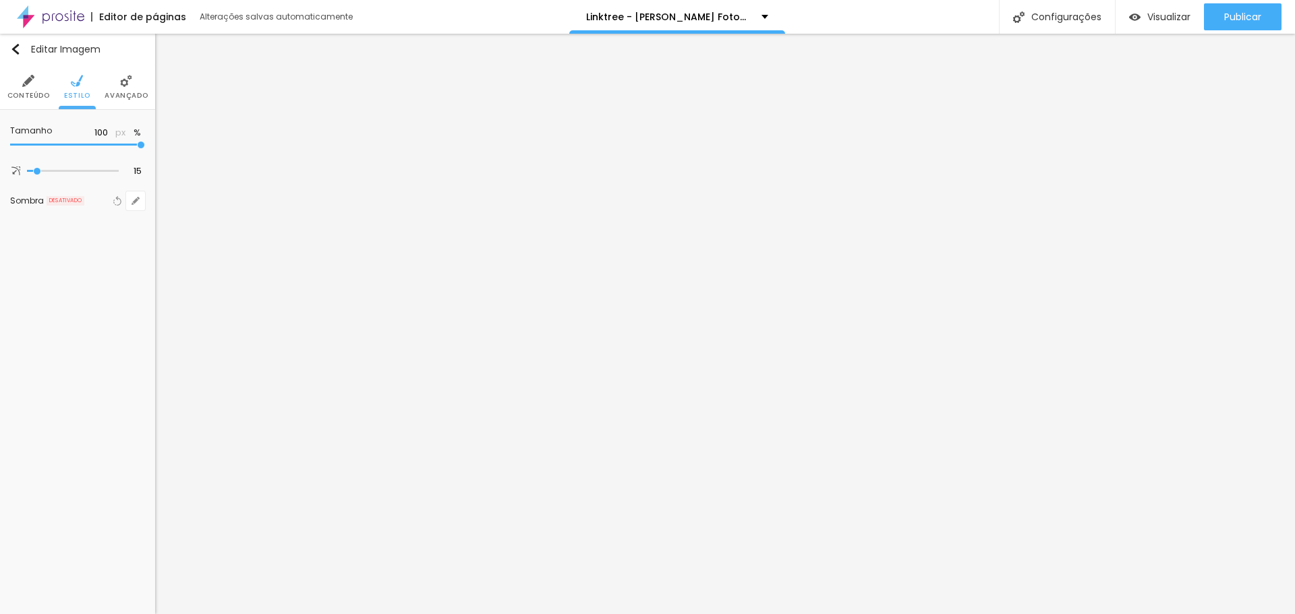
click at [134, 86] on li "Avançado" at bounding box center [126, 87] width 43 height 45
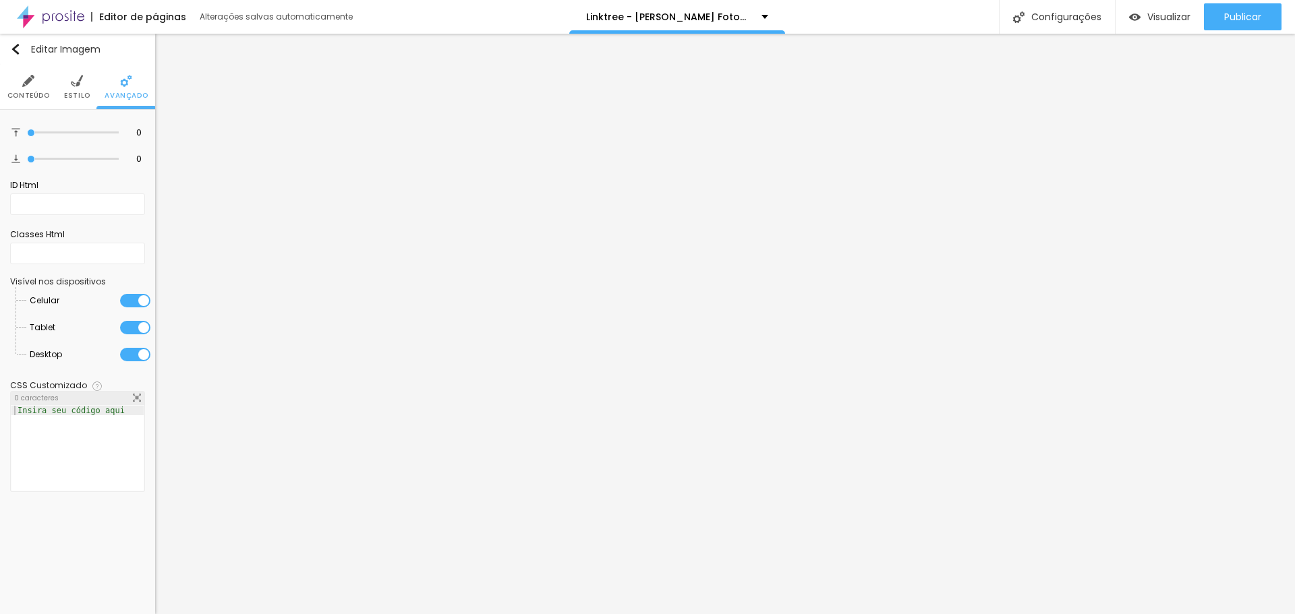
click at [82, 93] on span "Estilo" at bounding box center [77, 95] width 26 height 7
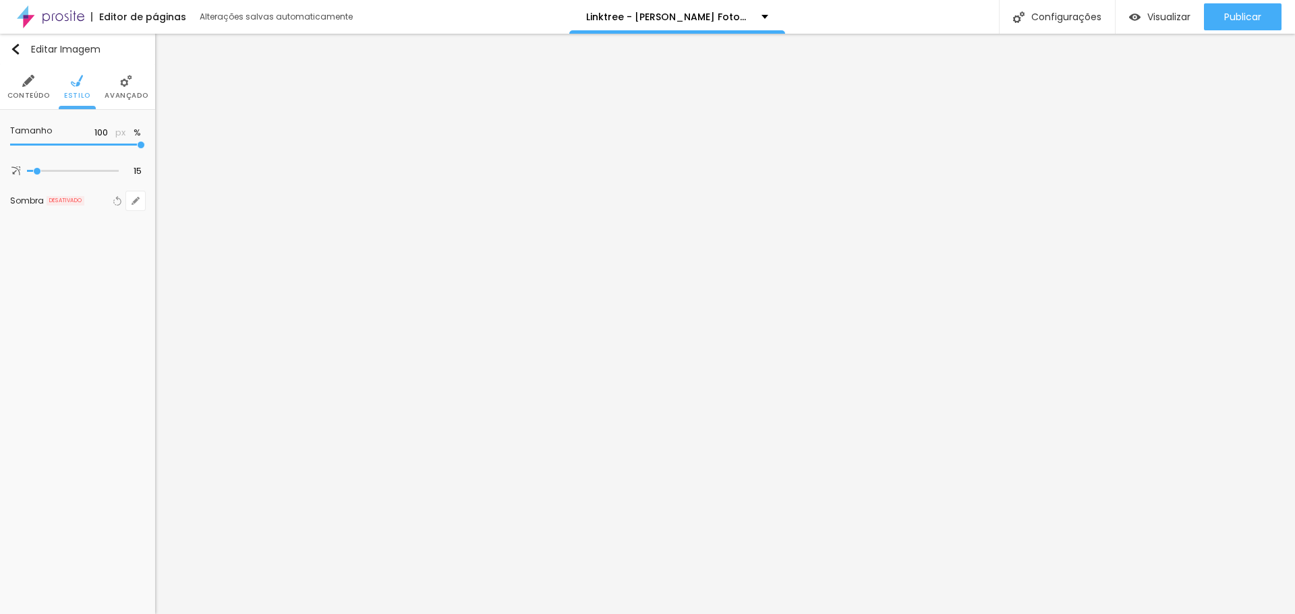
type input "95"
type input "90"
type input "85"
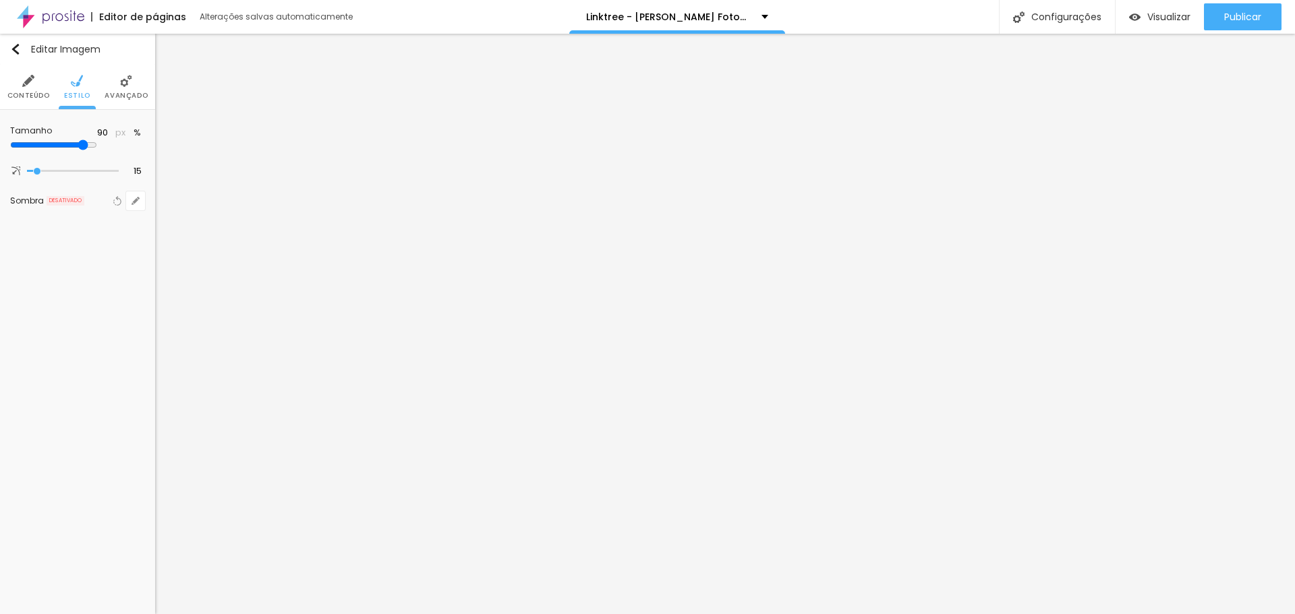
type input "85"
type input "75"
type input "70"
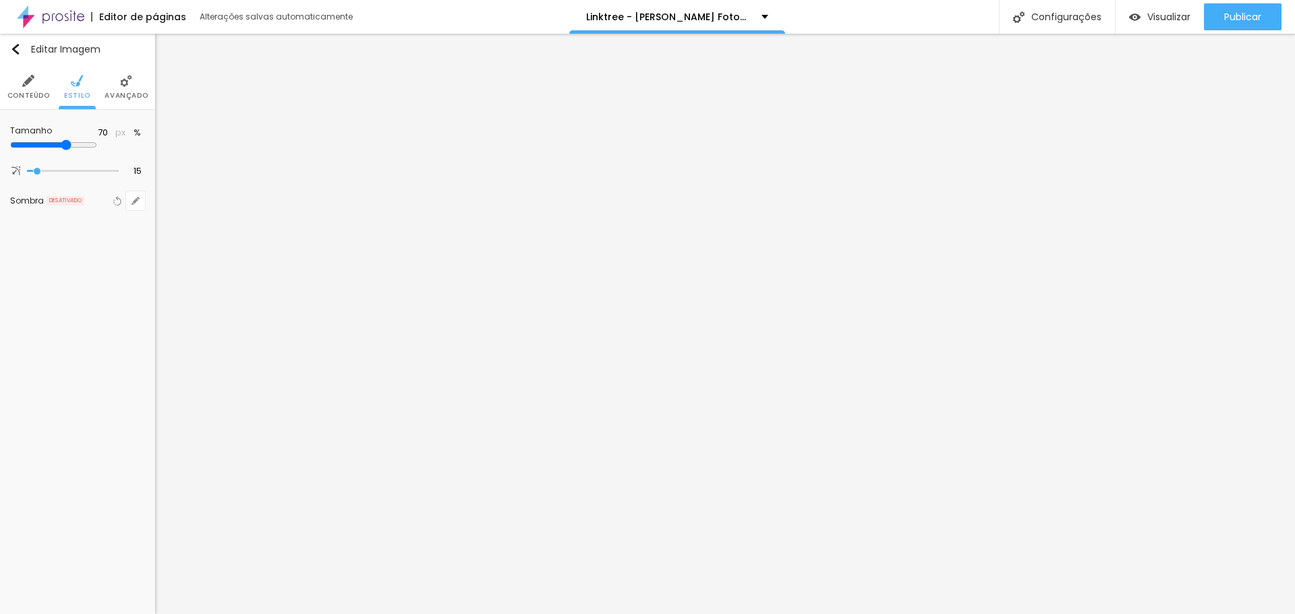
type input "65"
type input "60"
type input "55"
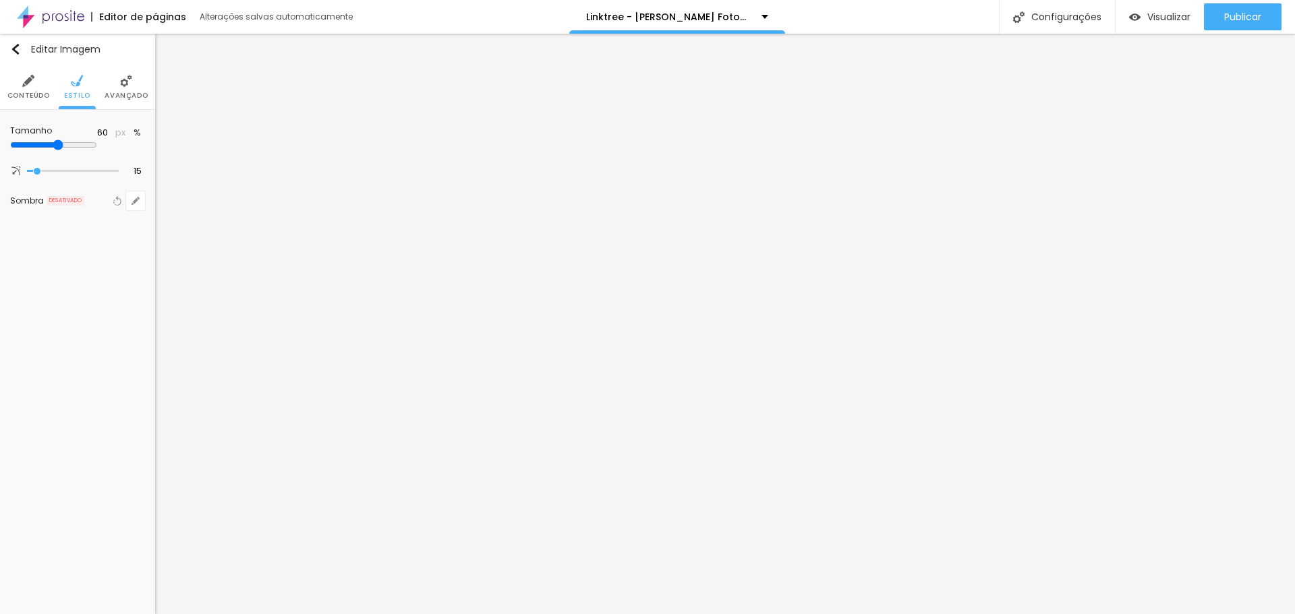
type input "55"
type input "50"
type input "45"
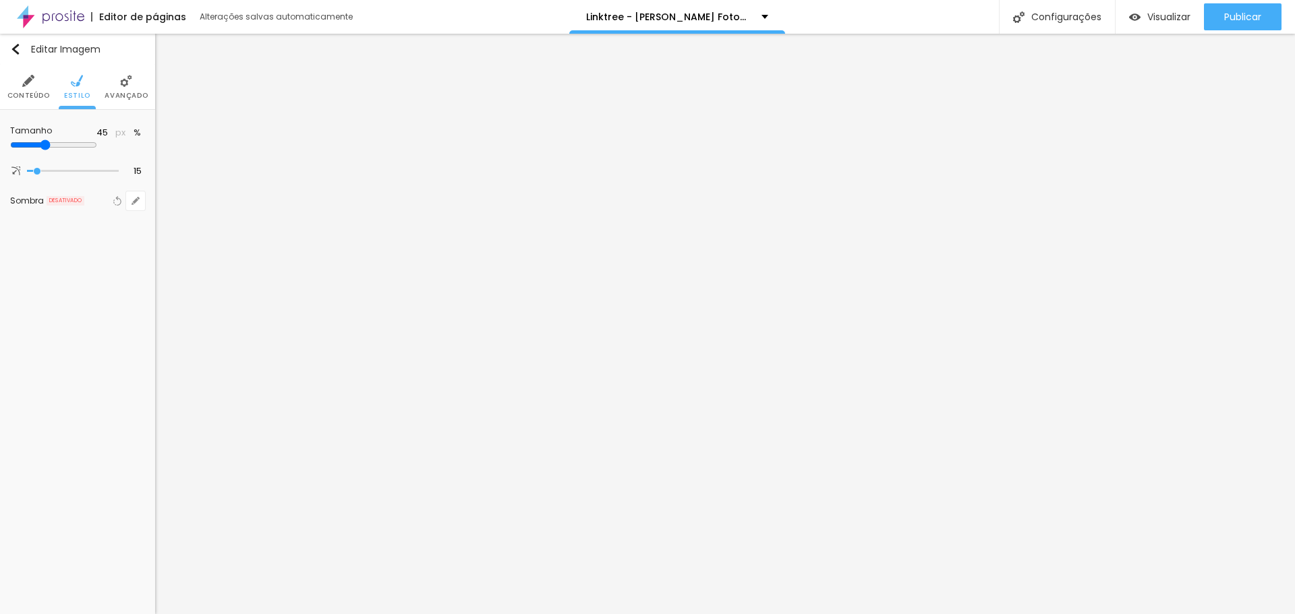
type input "40"
type input "35"
type input "30"
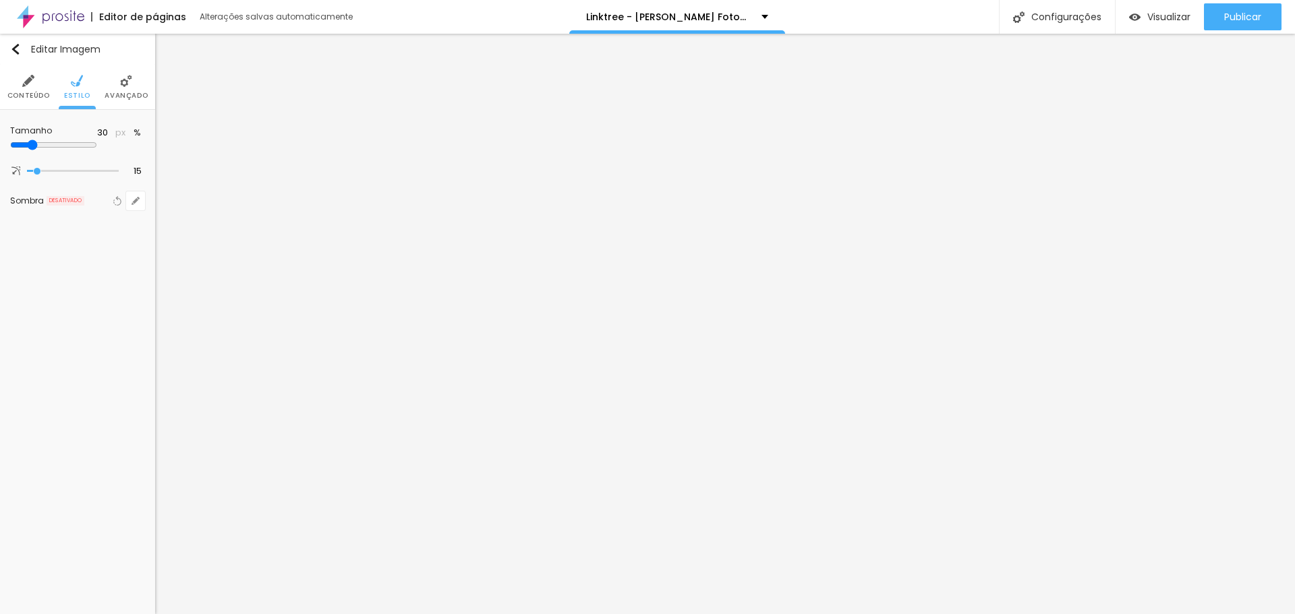
drag, startPoint x: 138, startPoint y: 146, endPoint x: 40, endPoint y: 150, distance: 97.9
type input "30"
click at [40, 150] on input "range" at bounding box center [53, 145] width 87 height 11
click at [314, 13] on div "Alterações salvas automaticamente" at bounding box center [277, 17] width 155 height 8
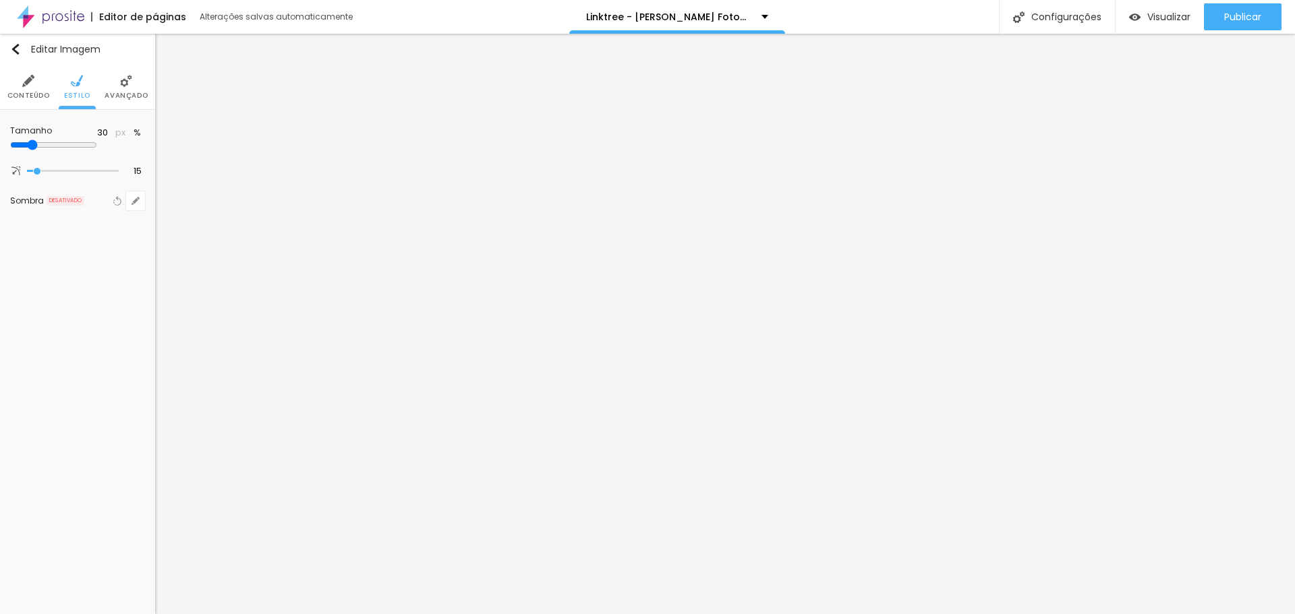
drag, startPoint x: 339, startPoint y: 230, endPoint x: 342, endPoint y: 217, distance: 13.1
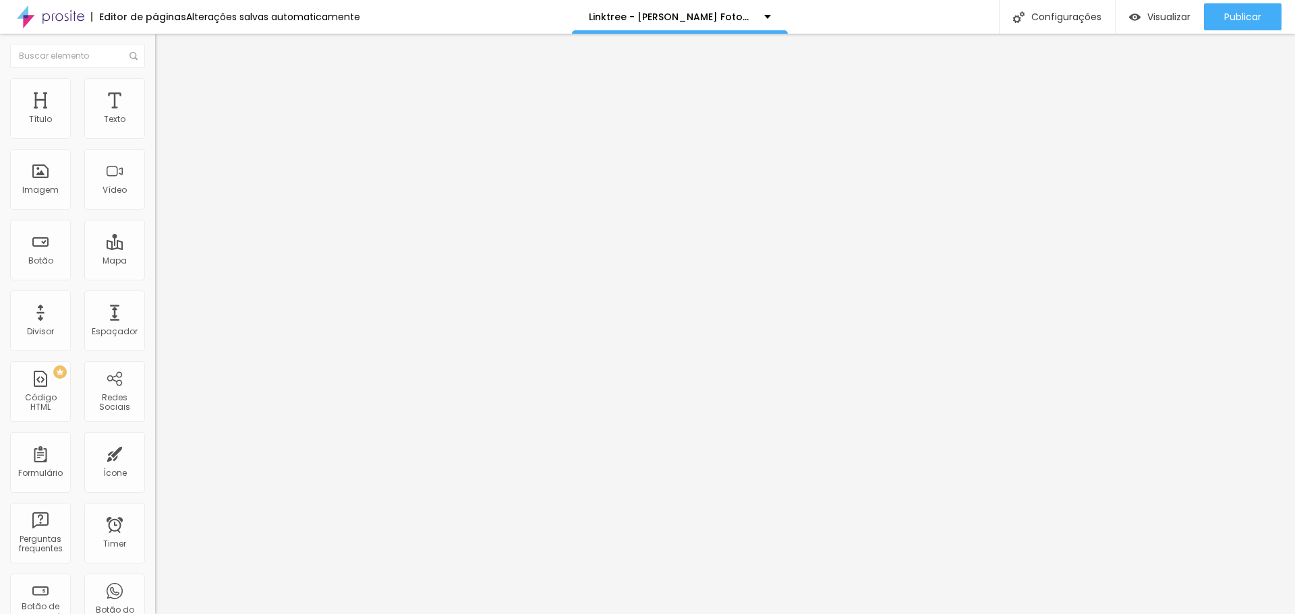
click at [155, 131] on img at bounding box center [159, 128] width 9 height 9
click at [155, 115] on div "Trocar imagem" at bounding box center [232, 109] width 155 height 9
click at [155, 116] on span "Trocar imagem" at bounding box center [192, 110] width 74 height 11
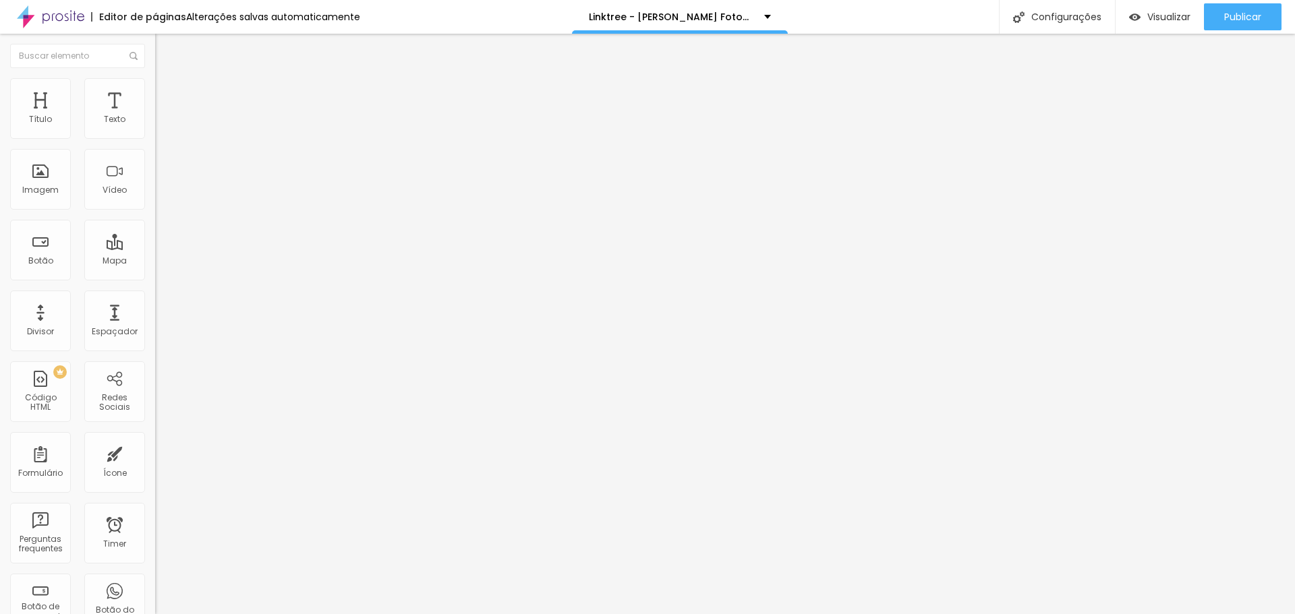
drag, startPoint x: 130, startPoint y: 22, endPoint x: 145, endPoint y: 24, distance: 15.0
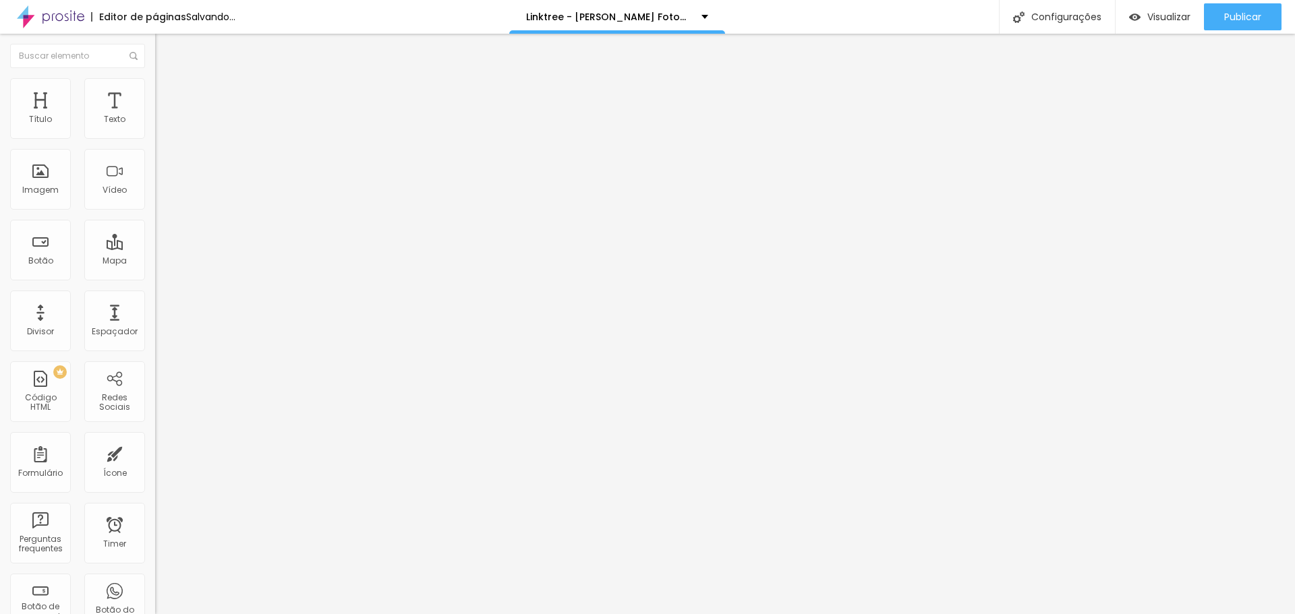
click at [130, 21] on div "Editor de páginas" at bounding box center [138, 16] width 95 height 9
click at [214, 16] on div "Alterações salvas automaticamente" at bounding box center [273, 16] width 174 height 9
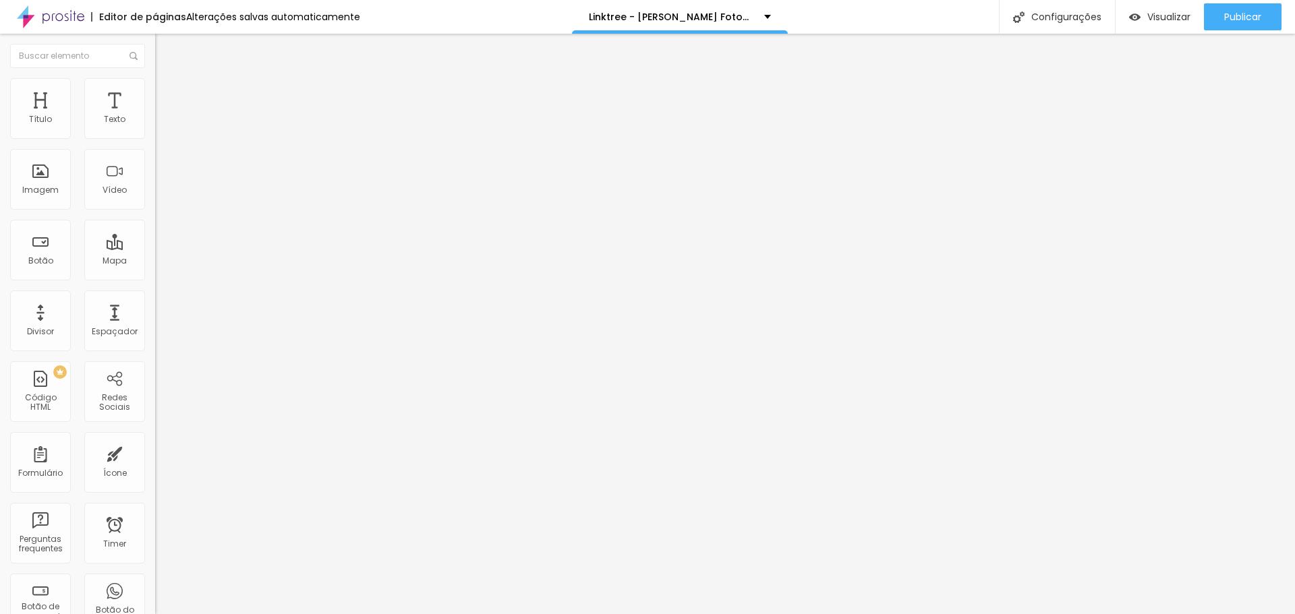
click at [218, 15] on div "Alterações salvas automaticamente" at bounding box center [273, 16] width 174 height 9
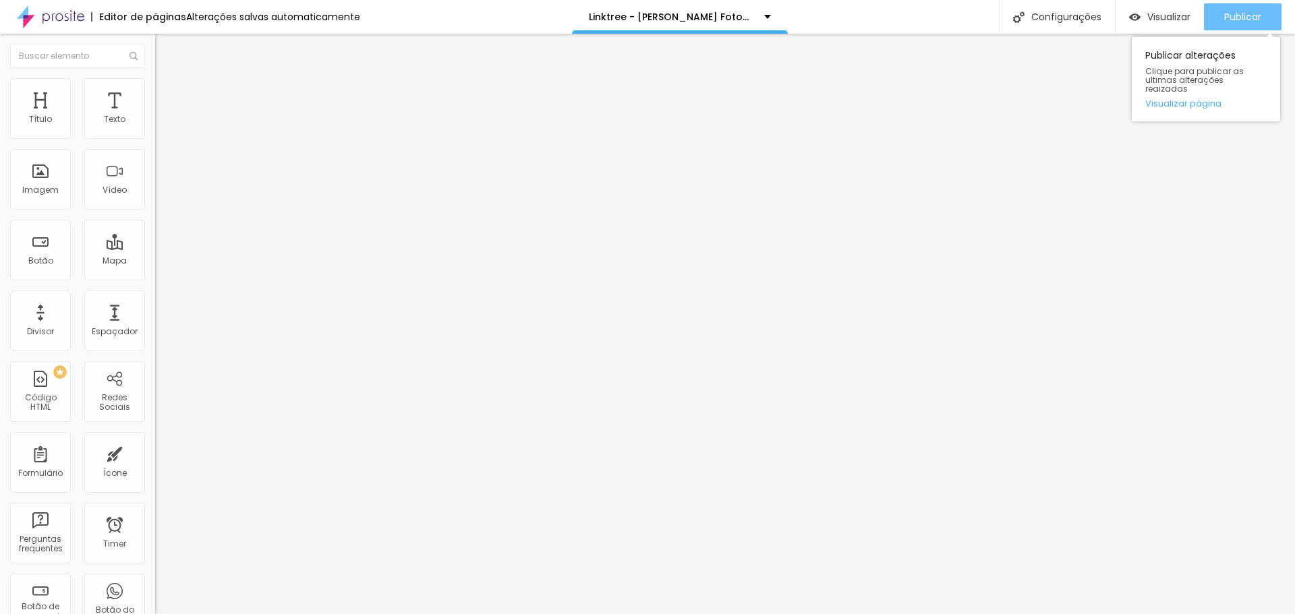
click at [1224, 20] on span "Publicar" at bounding box center [1242, 16] width 37 height 11
click at [155, 116] on span "Trocar imagem" at bounding box center [192, 110] width 74 height 11
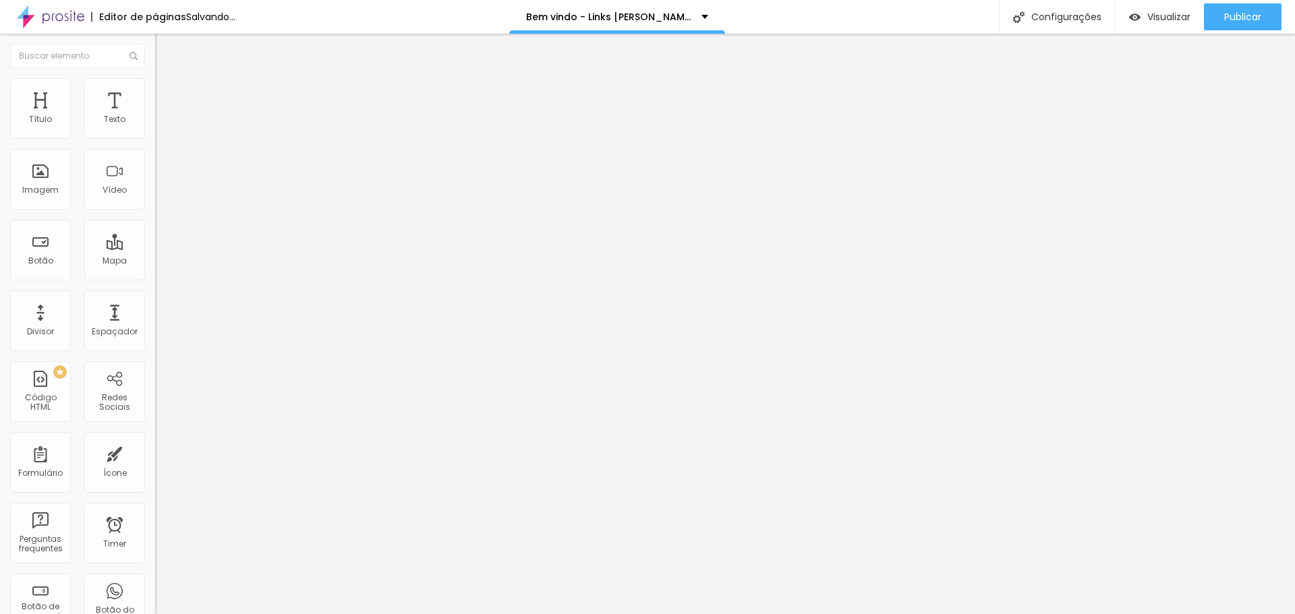
click at [167, 92] on span "Estilo" at bounding box center [177, 87] width 21 height 11
drag, startPoint x: 25, startPoint y: 80, endPoint x: 30, endPoint y: 93, distance: 14.5
click at [155, 77] on img at bounding box center [161, 71] width 12 height 12
click at [155, 181] on img at bounding box center [159, 176] width 9 height 9
click at [155, 247] on div "Proporção Original Cinema 16:9 Padrão 4:3 Quadrado 1:1 Original" at bounding box center [232, 220] width 155 height 53
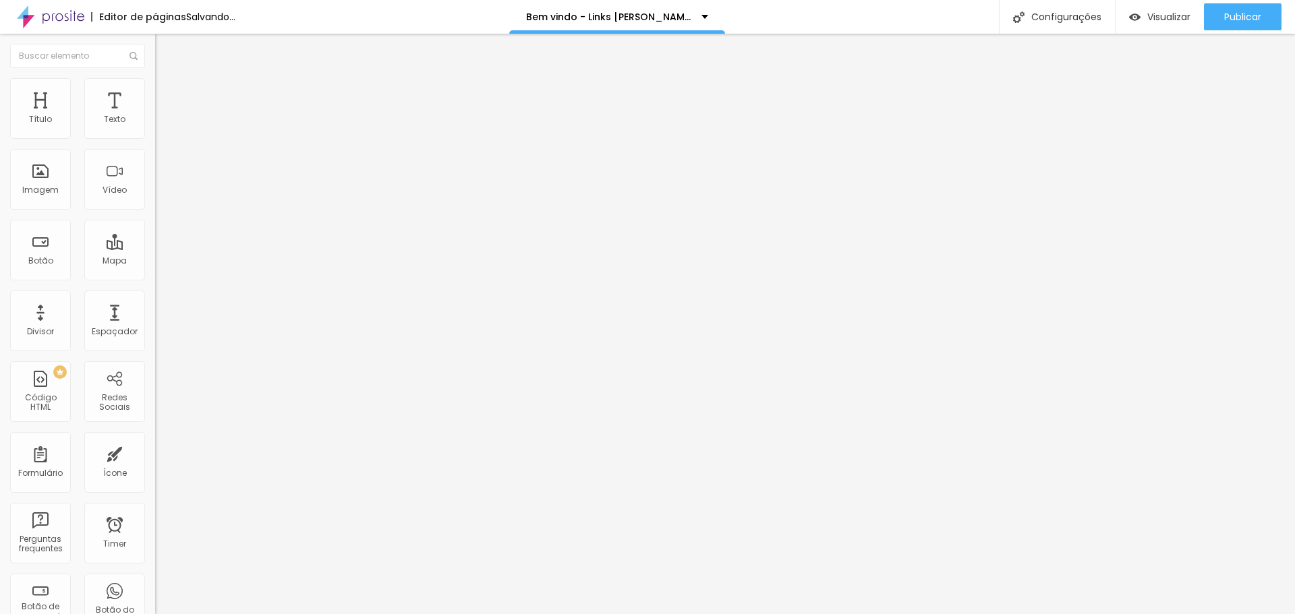
click at [155, 211] on span "Original" at bounding box center [171, 205] width 32 height 11
click at [155, 227] on span "Padrão" at bounding box center [170, 221] width 30 height 11
click at [155, 240] on span "Quadrado" at bounding box center [177, 234] width 44 height 11
click at [155, 247] on ul "Cinema 16:9 Padrão 4:3 Quadrado 1:1 Original" at bounding box center [232, 228] width 155 height 37
click at [155, 239] on div "Quadrado 1:1" at bounding box center [232, 232] width 155 height 13
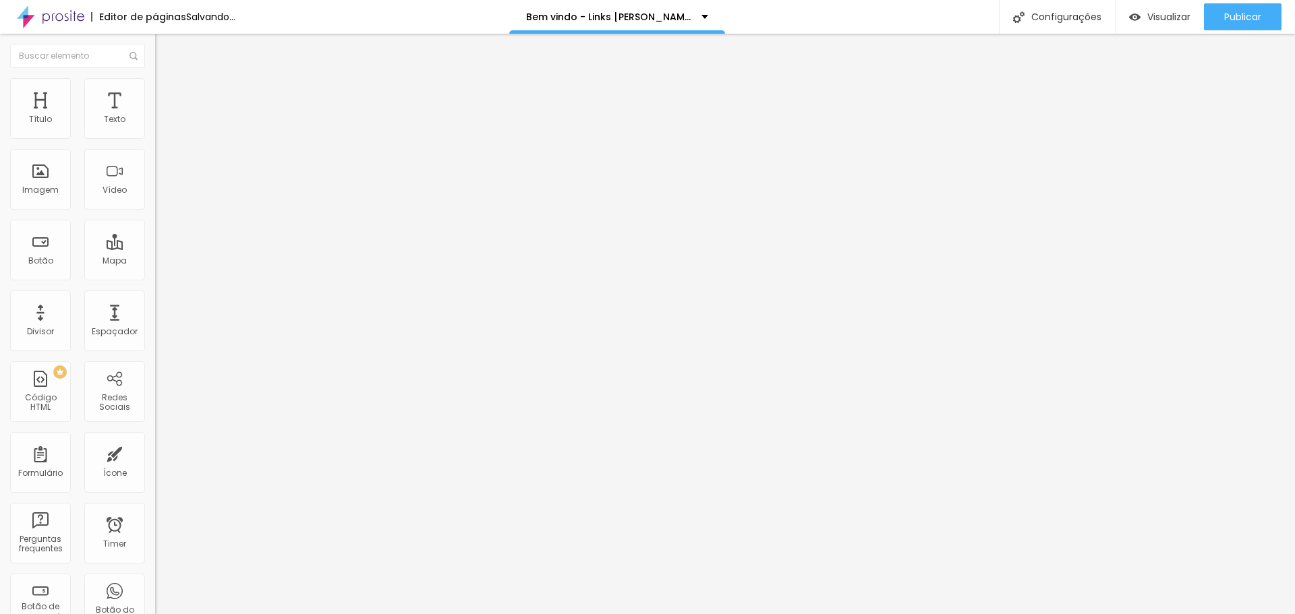
click at [155, 248] on span "Original" at bounding box center [171, 242] width 32 height 11
click at [155, 88] on li "Estilo" at bounding box center [232, 84] width 155 height 13
type input "39"
type input "51"
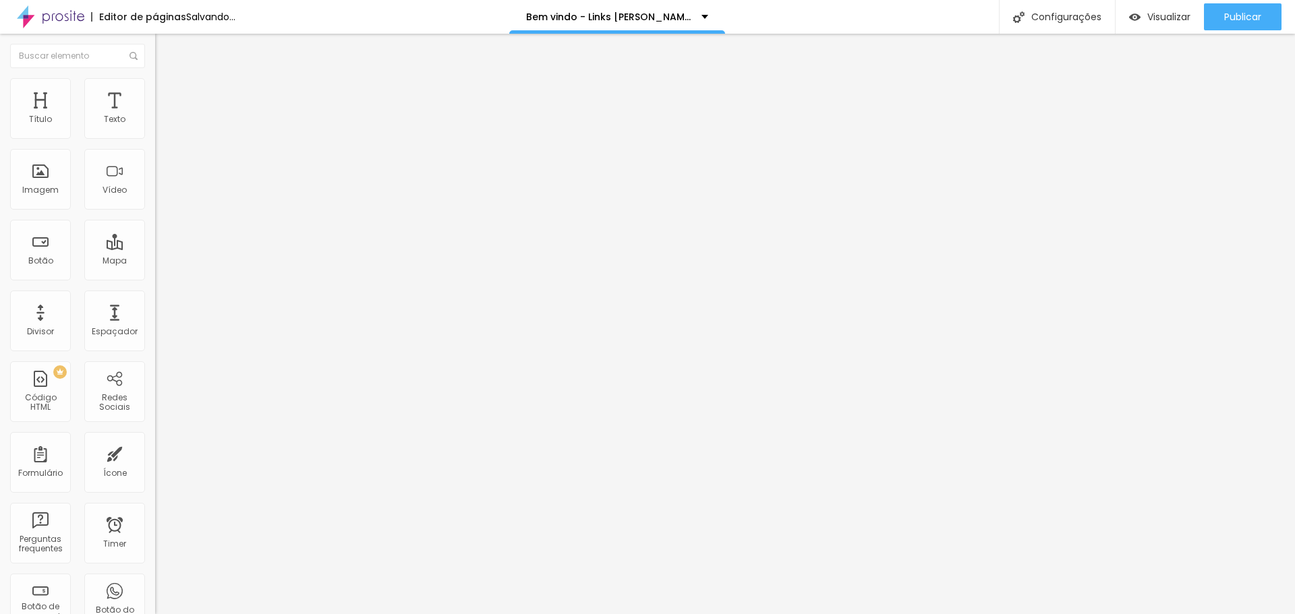
type input "51"
type input "66"
type input "94"
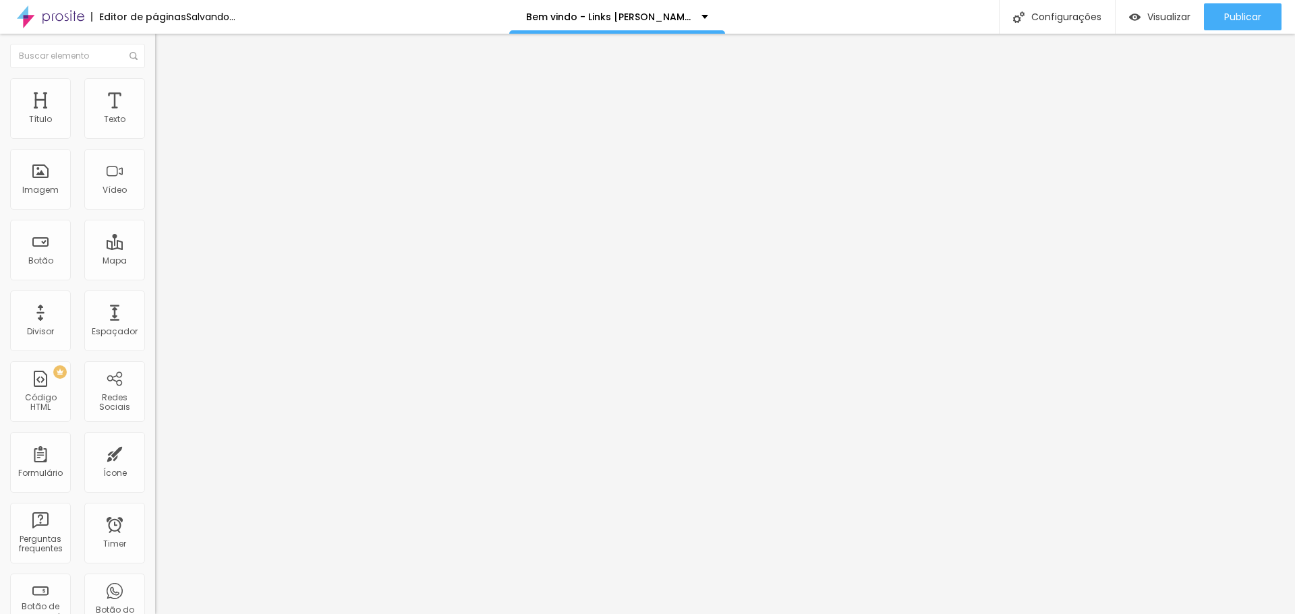
type input "115"
type input "140"
type input "168"
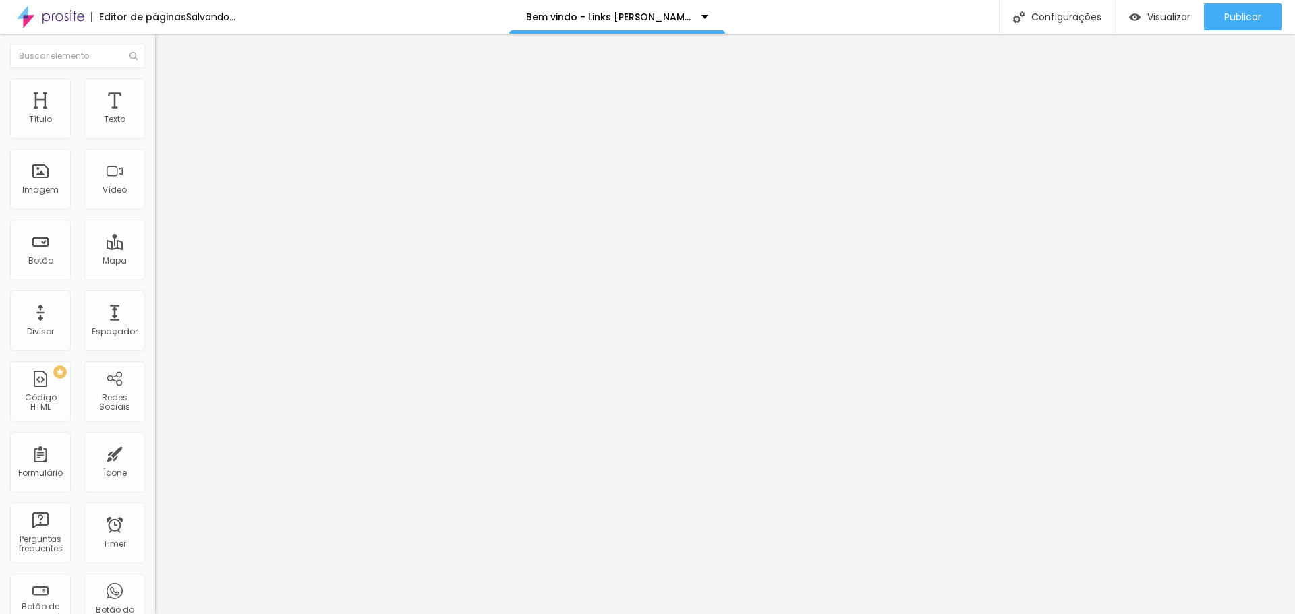
type input "168"
type input "200"
type input "155"
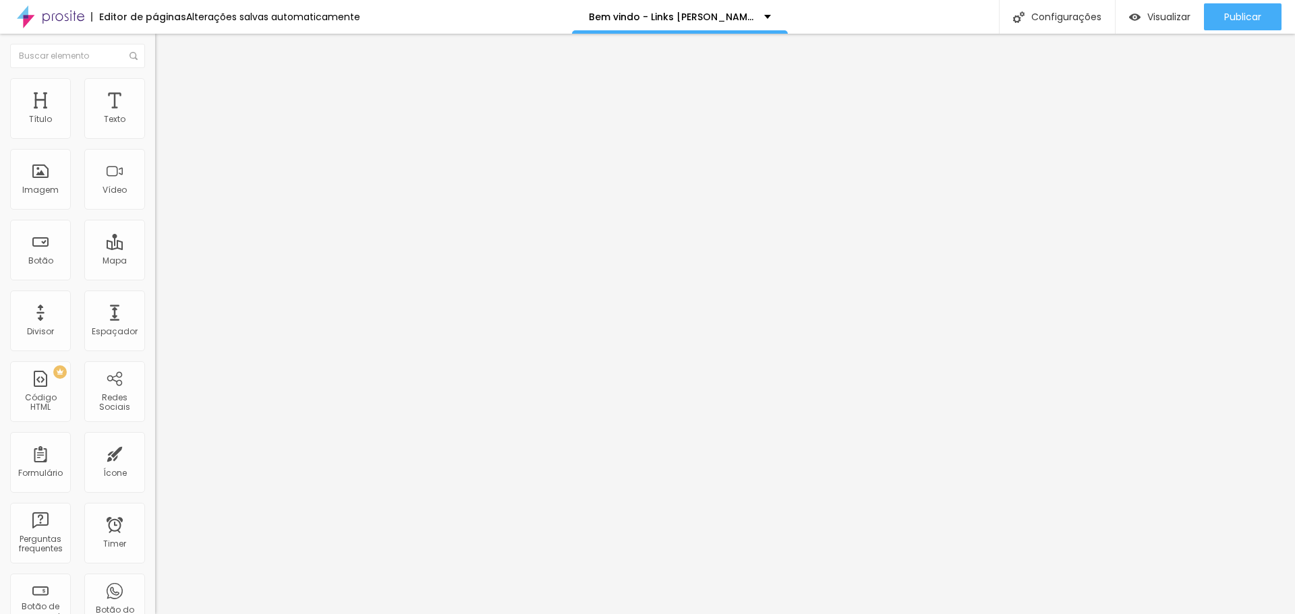
type input "122"
type input "89"
type input "56"
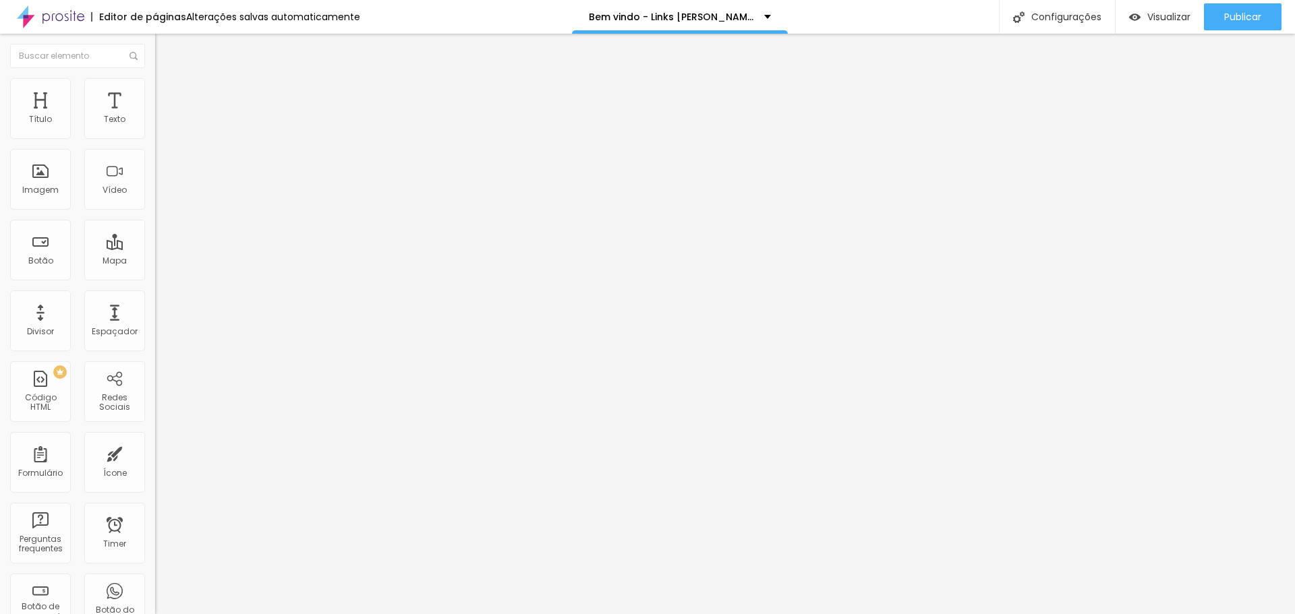
type input "56"
type input "10"
type input "0"
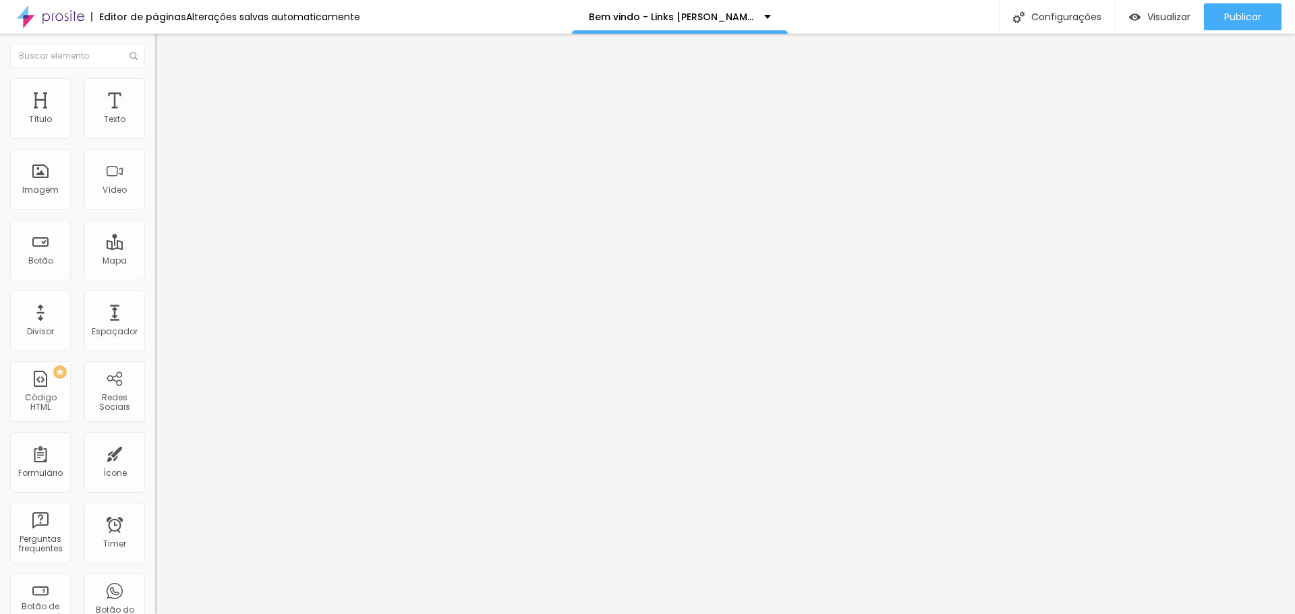
type input "21"
type input "49"
type input "79"
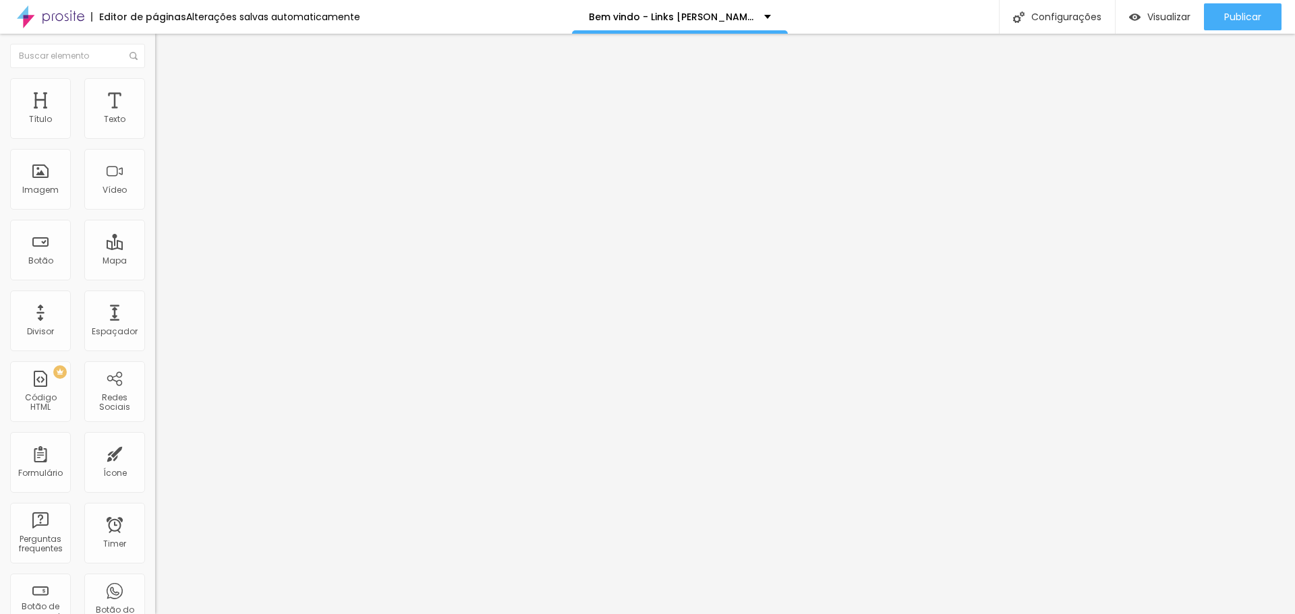
type input "79"
type input "125"
type input "156"
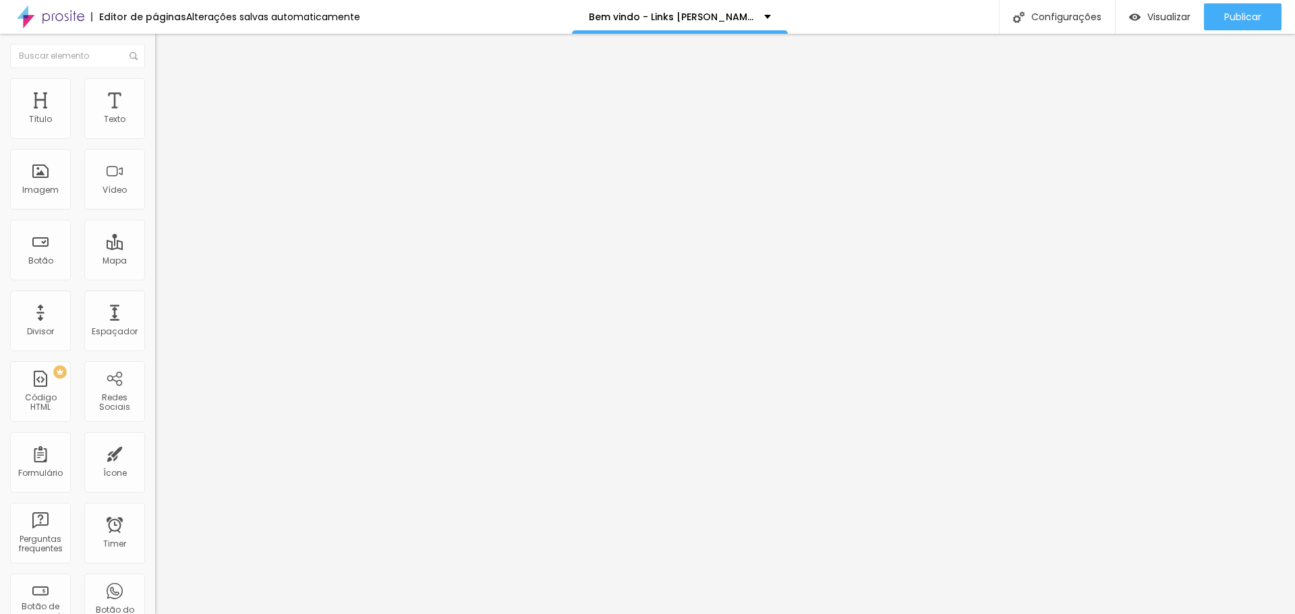
type input "184"
type input "200"
type input "198"
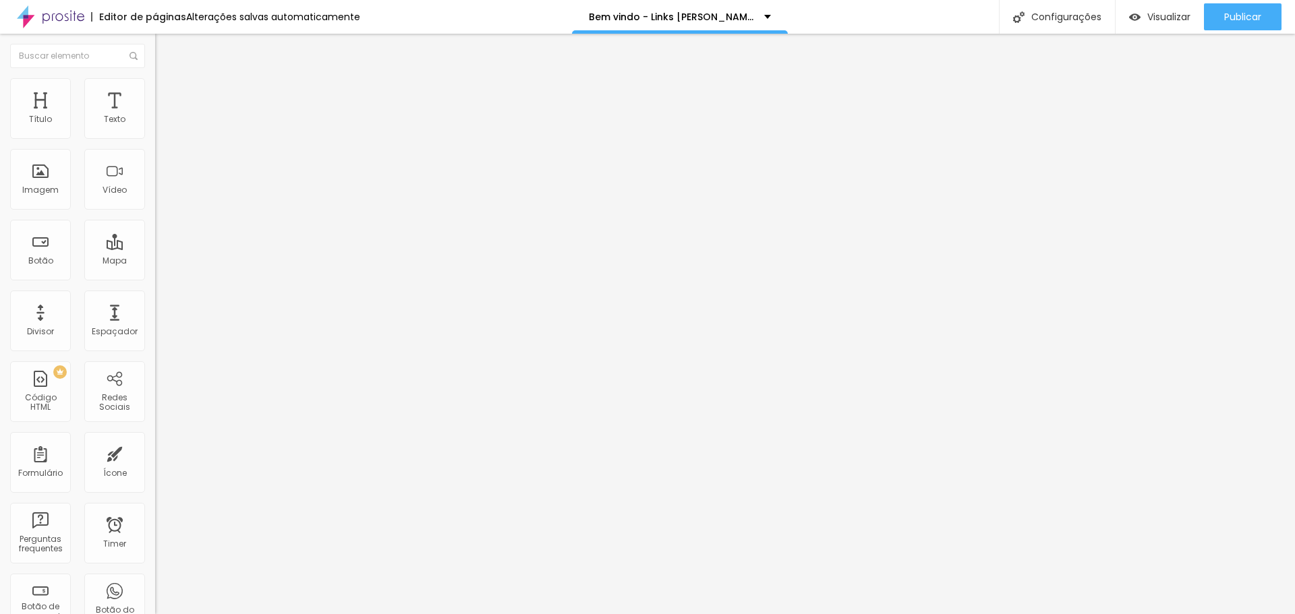
type input "198"
type input "178"
type input "155"
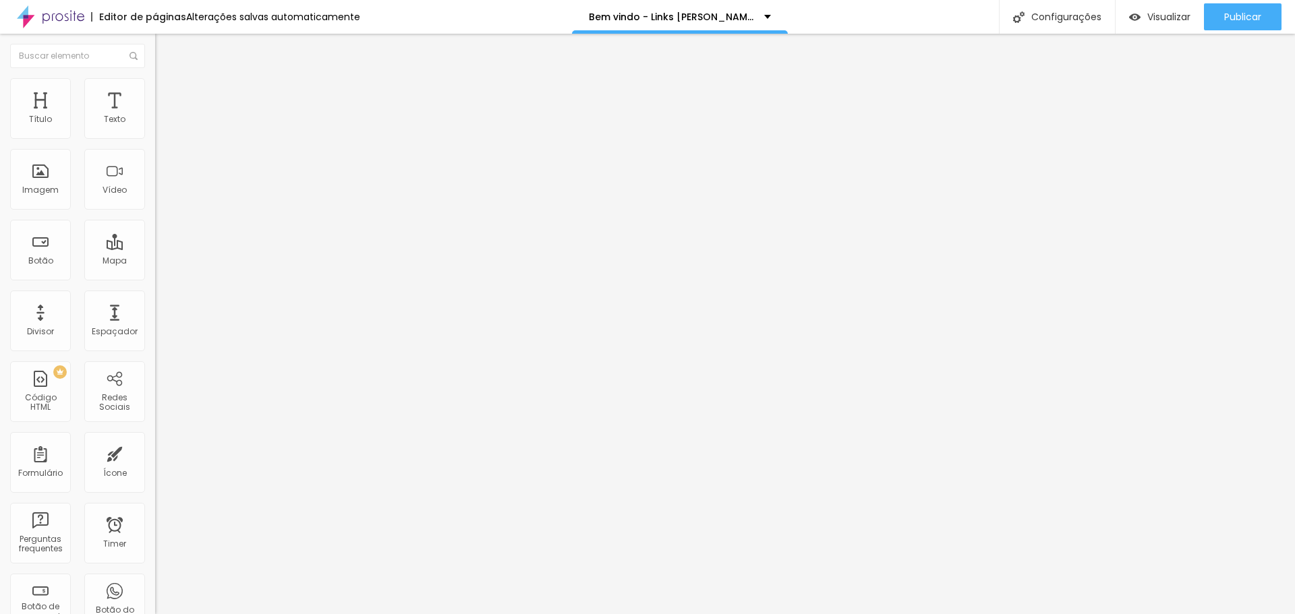
type input "105"
type input "69"
type input "33"
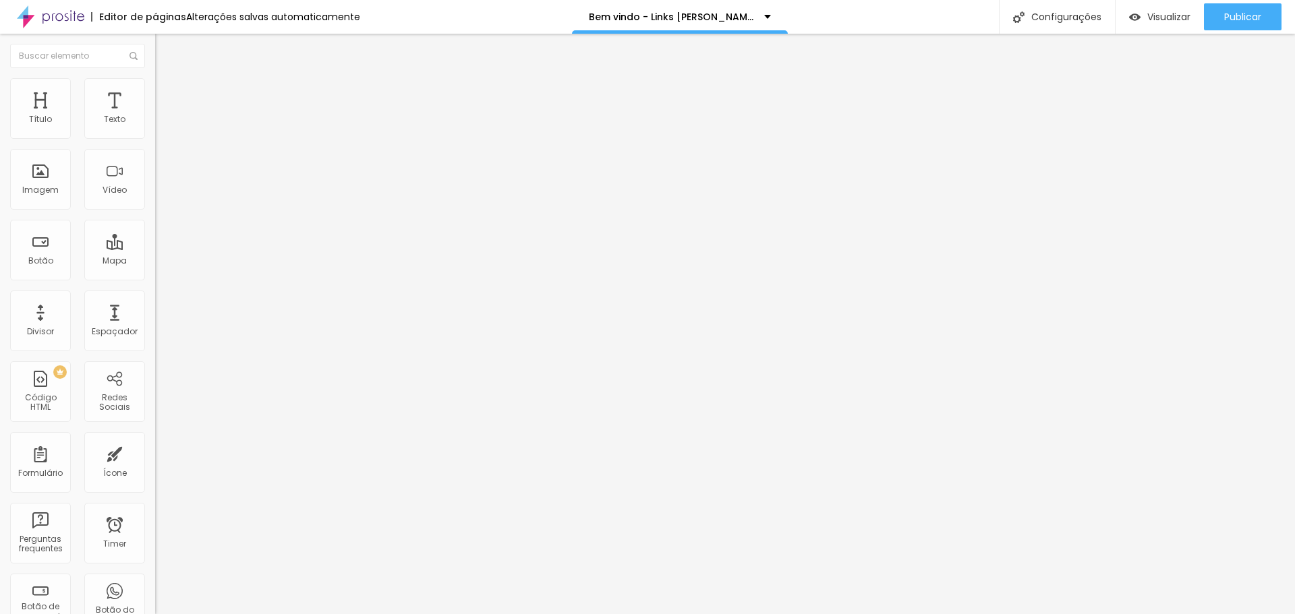
type input "33"
type input "0"
drag, startPoint x: 39, startPoint y: 170, endPoint x: 0, endPoint y: 205, distance: 52.5
type input "0"
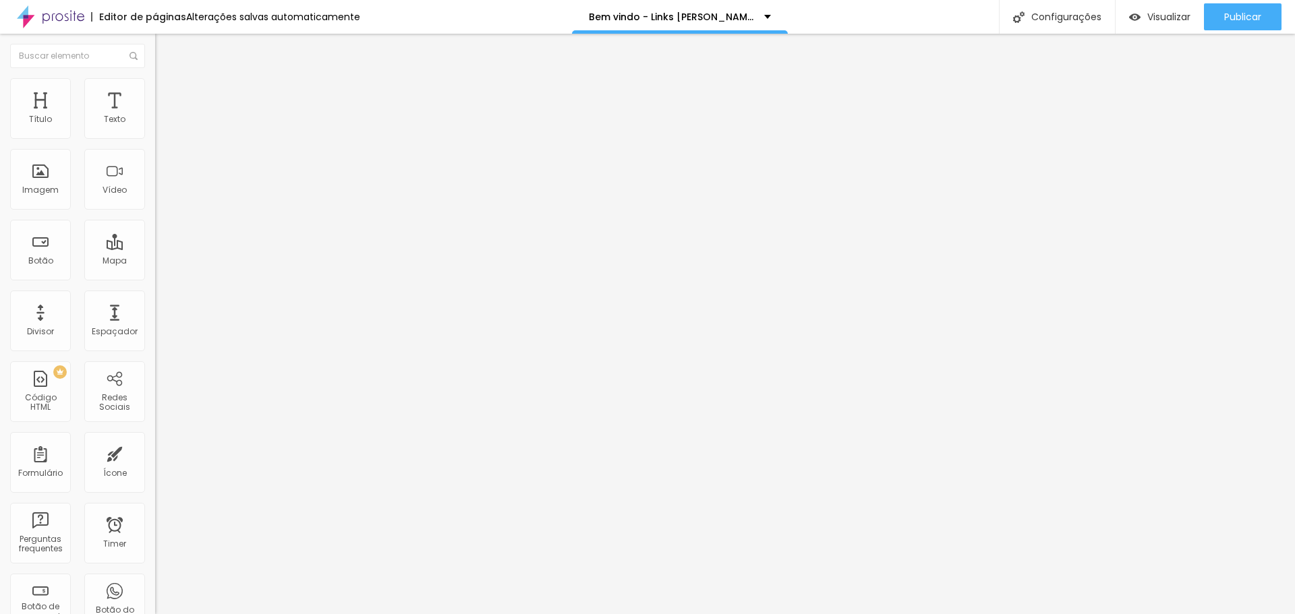
click at [155, 296] on input "range" at bounding box center [198, 301] width 87 height 11
click at [155, 86] on img at bounding box center [161, 84] width 12 height 12
type input "90"
type input "85"
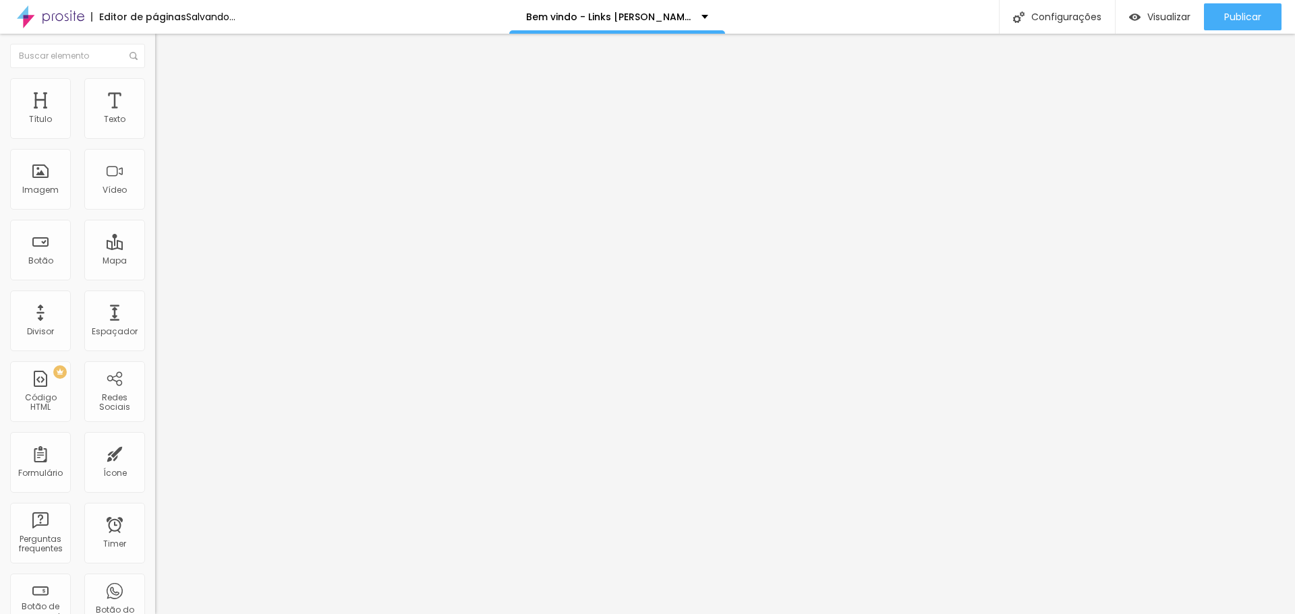
type input "85"
type input "80"
type input "75"
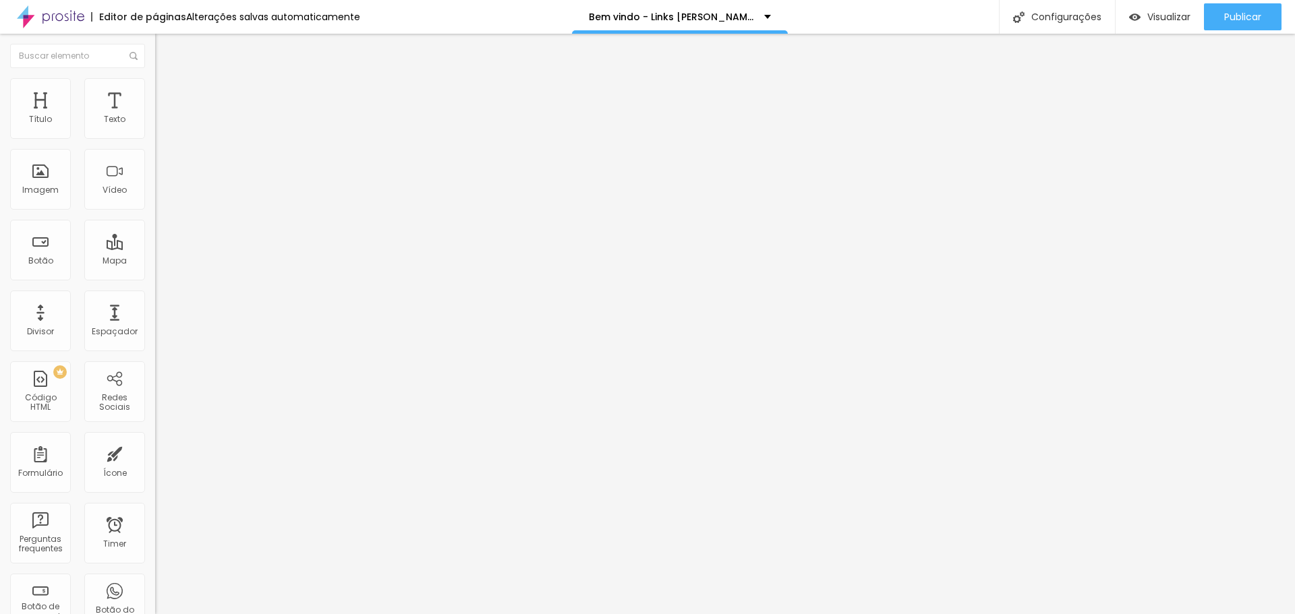
type input "70"
type input "75"
drag, startPoint x: 130, startPoint y: 147, endPoint x: 103, endPoint y: 152, distance: 26.7
type input "75"
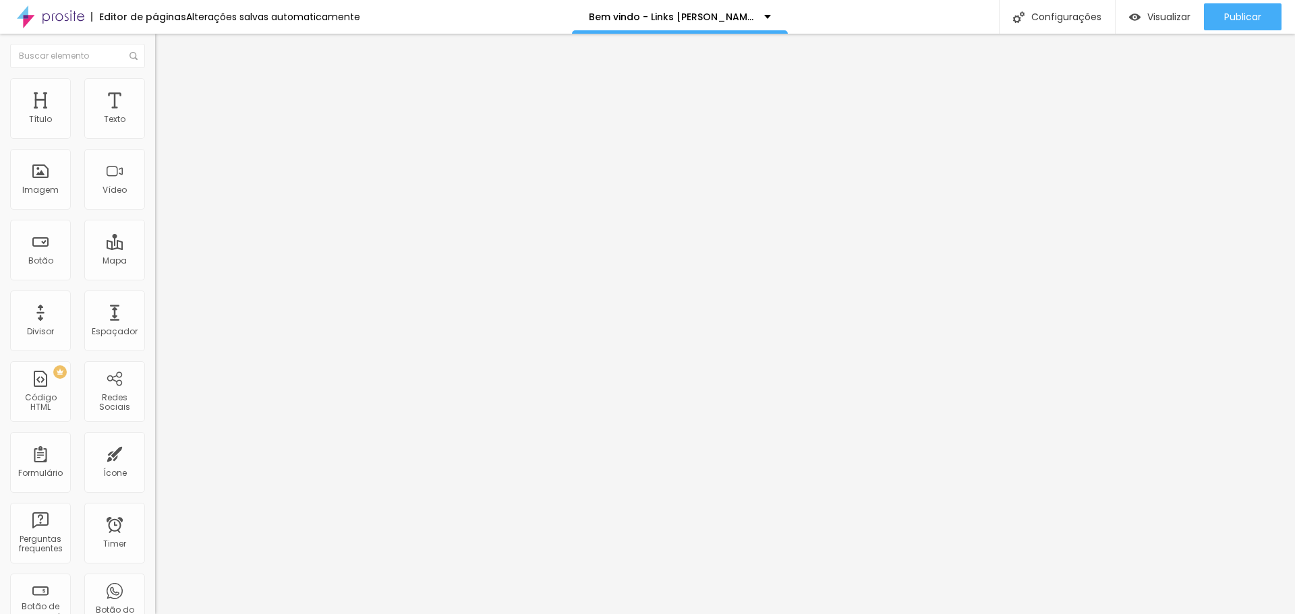
click at [155, 138] on input "range" at bounding box center [198, 132] width 87 height 11
click at [155, 77] on img at bounding box center [161, 71] width 12 height 12
click at [155, 181] on img at bounding box center [159, 176] width 9 height 9
click at [155, 81] on img at bounding box center [161, 84] width 12 height 12
type input "2"
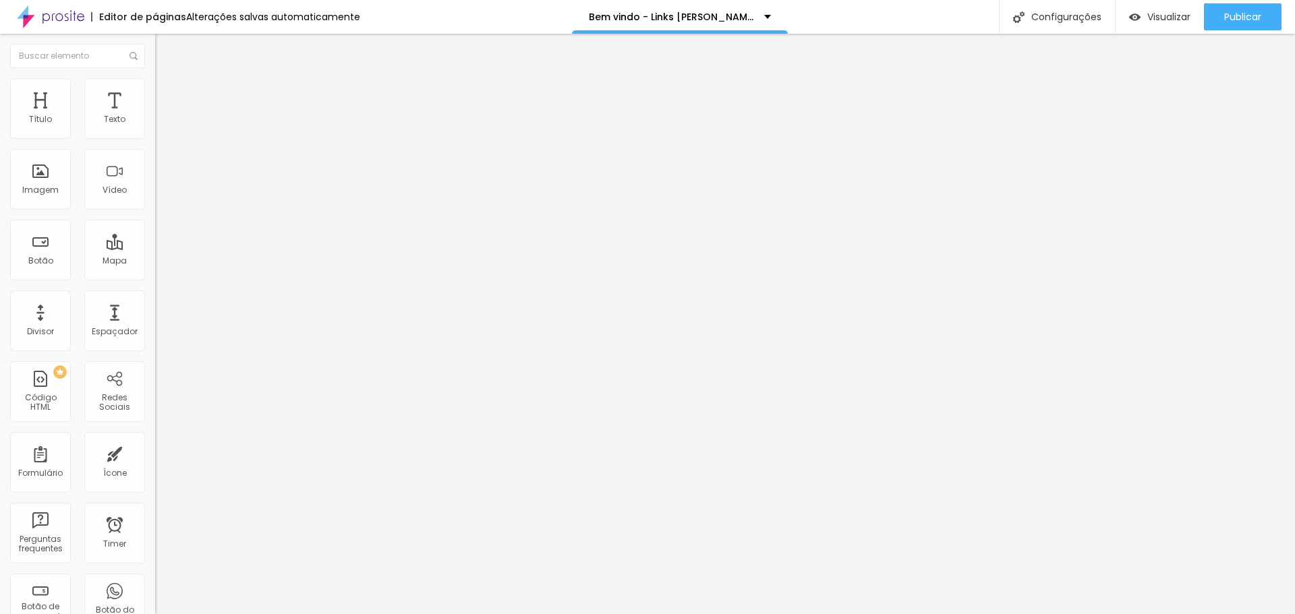
type input "2"
type input "3"
type input "5"
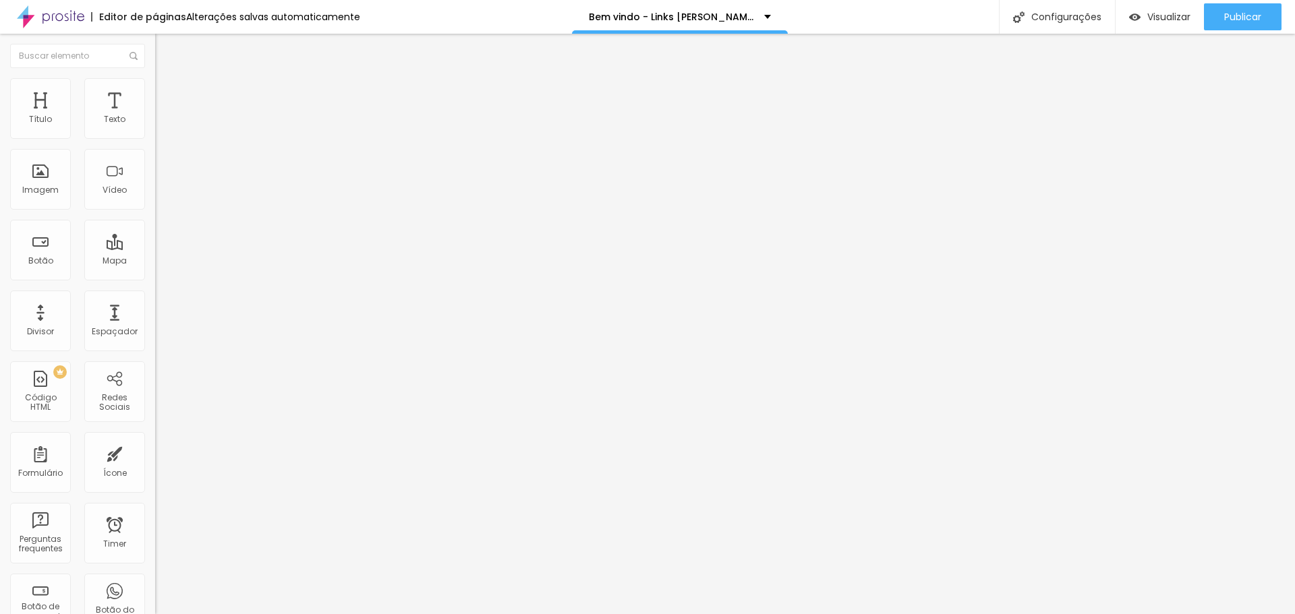
type input "7"
type input "8"
type input "10"
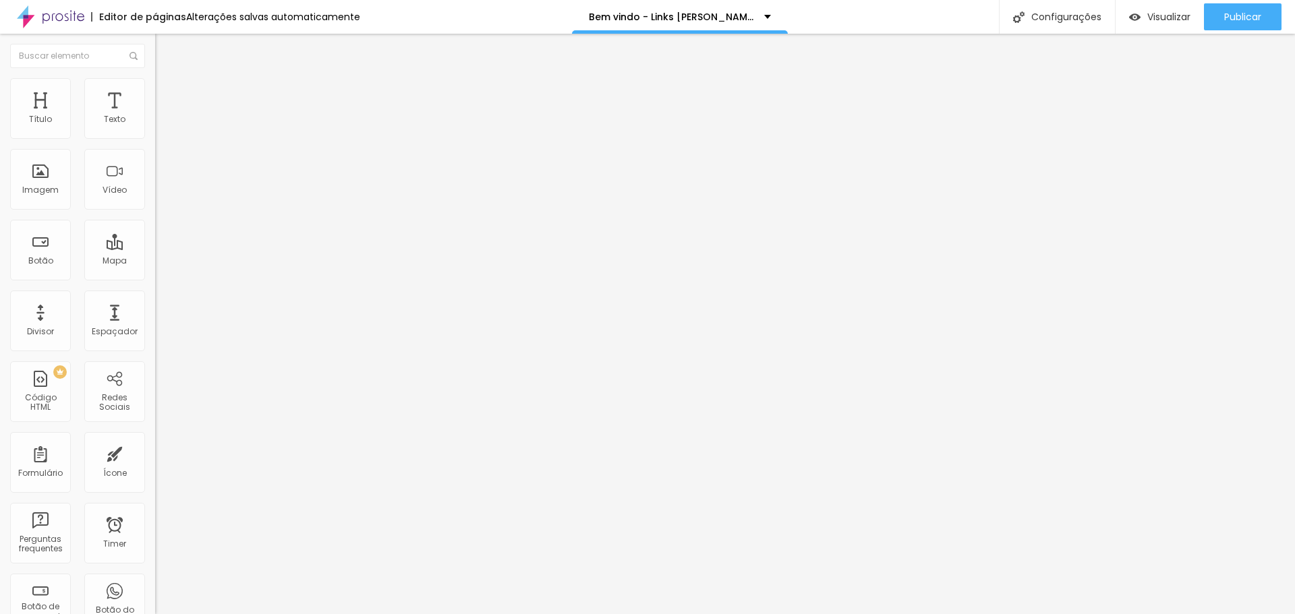
type input "10"
type input "11"
type input "13"
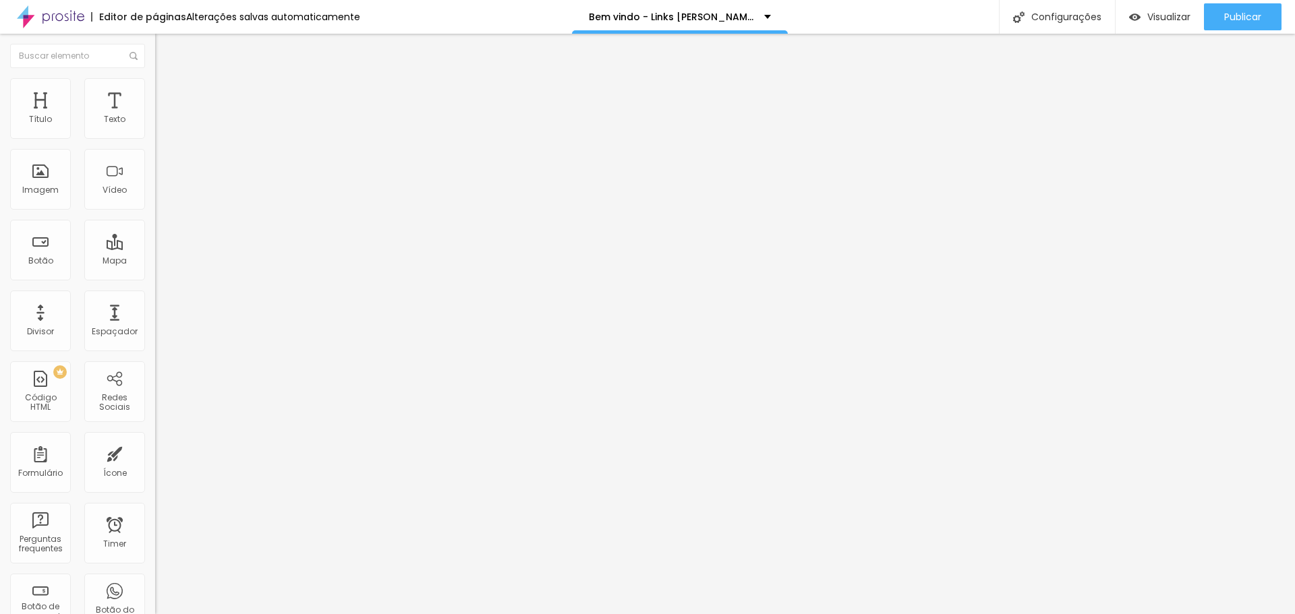
type input "15"
type input "16"
type input "18"
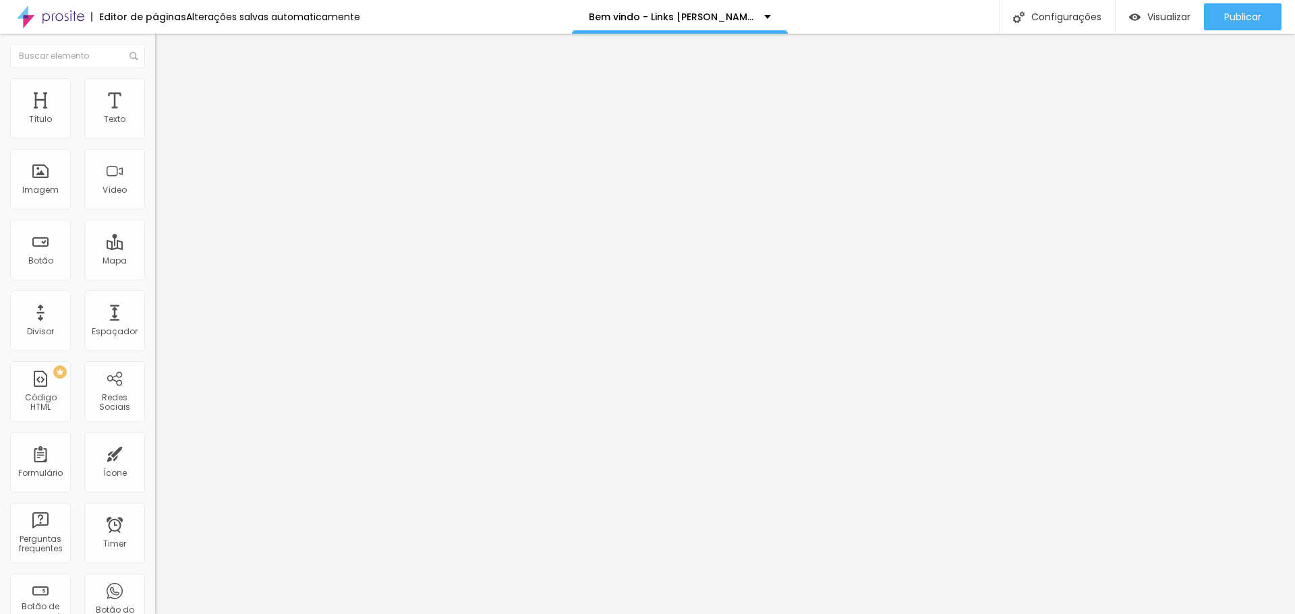
type input "18"
type input "20"
type input "21"
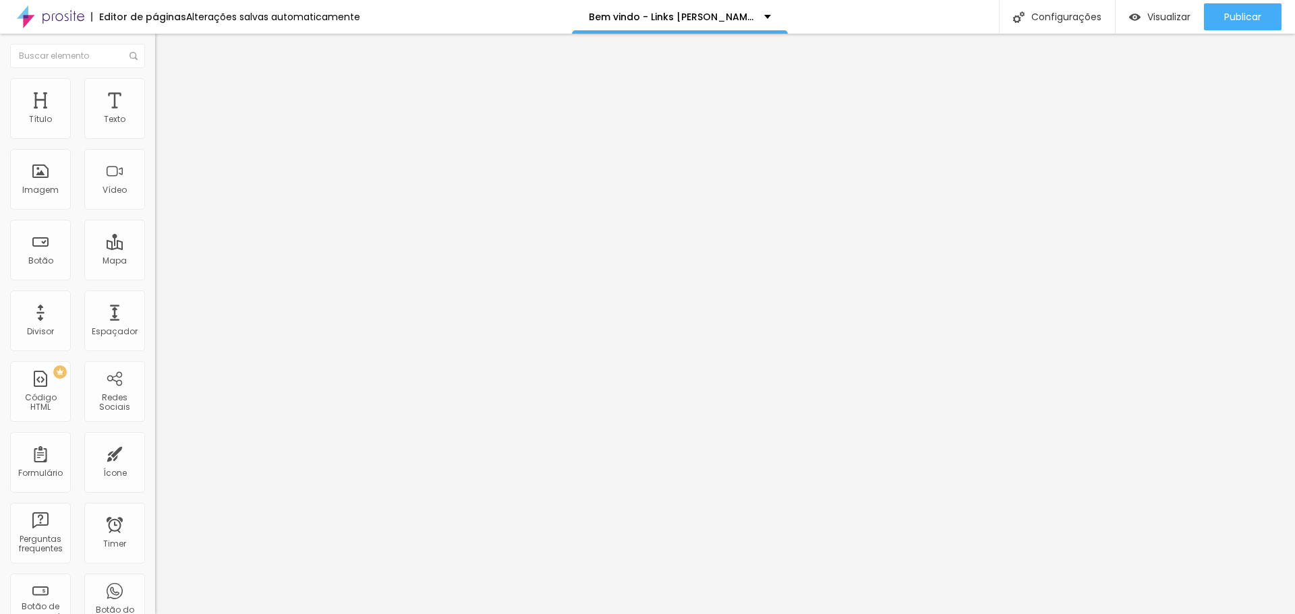
type input "23"
type input "25"
type input "26"
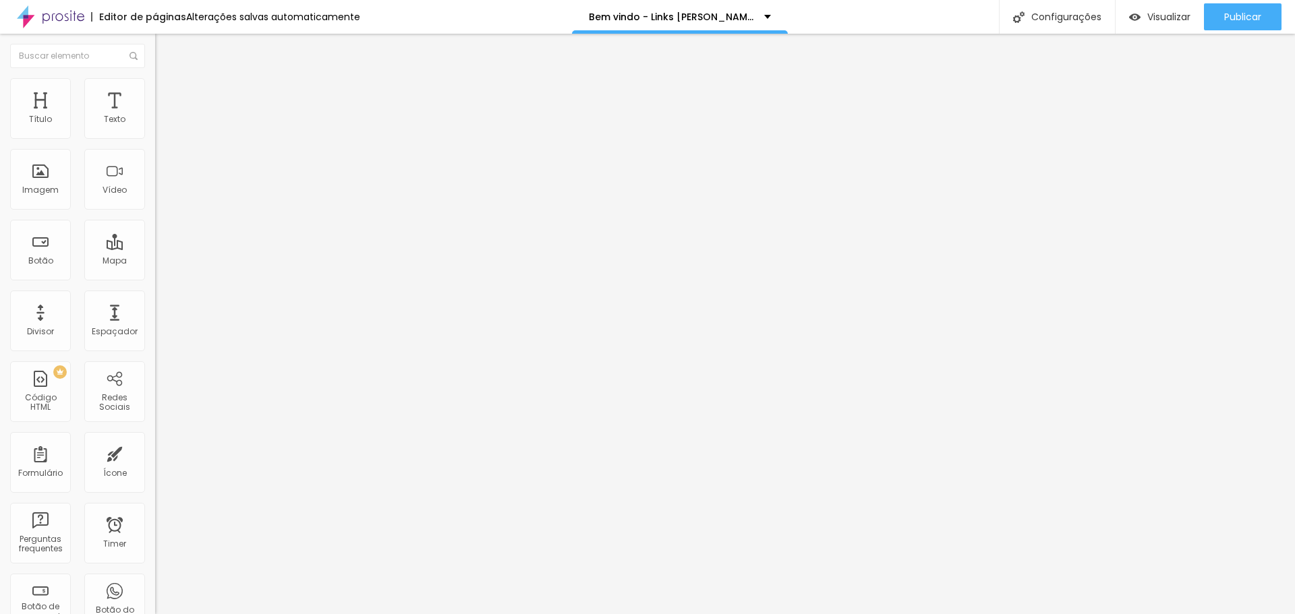
type input "26"
type input "28"
type input "26"
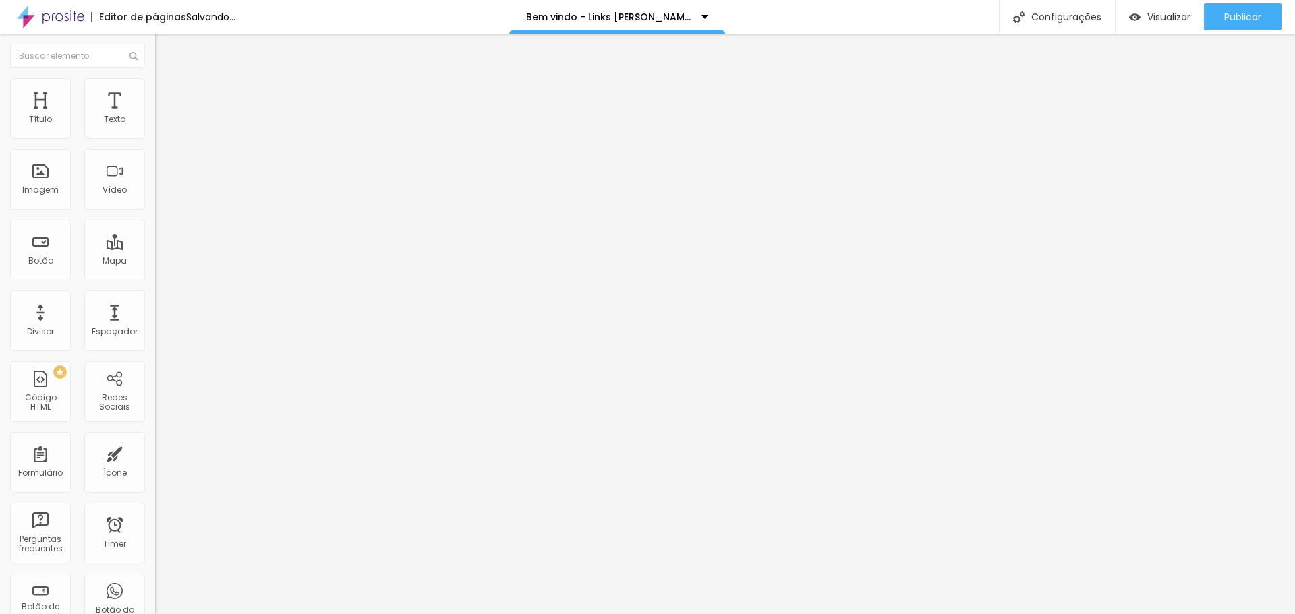
type input "25"
type input "23"
drag, startPoint x: 28, startPoint y: 173, endPoint x: 41, endPoint y: 173, distance: 12.8
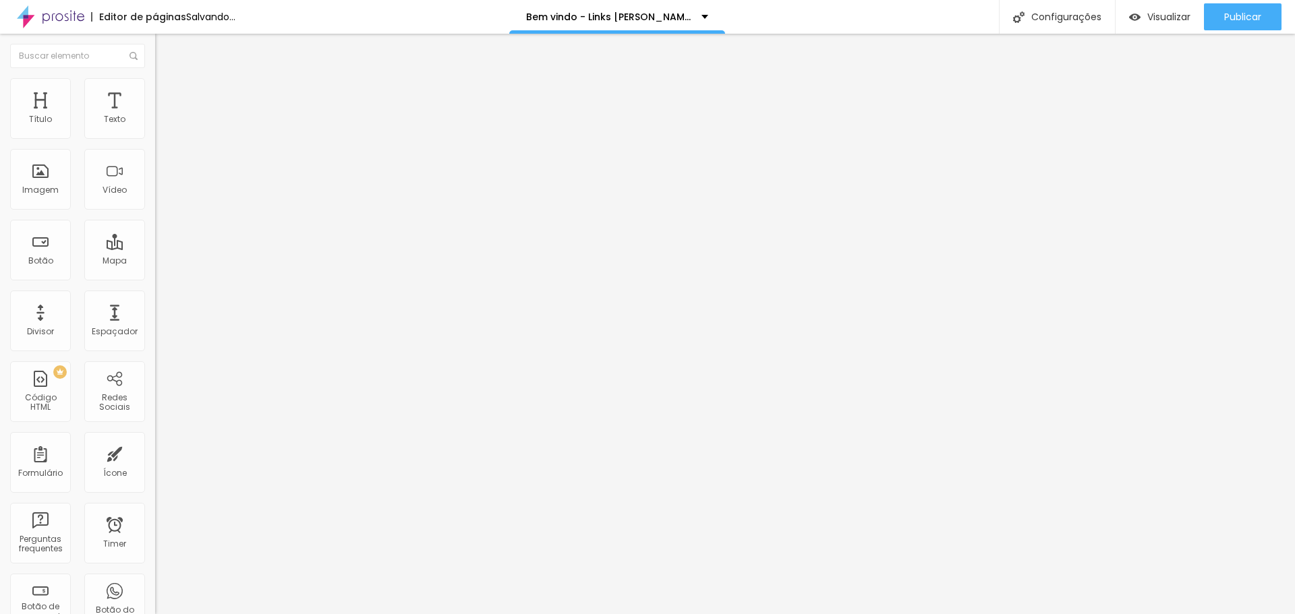
type input "23"
click at [155, 296] on input "range" at bounding box center [198, 301] width 87 height 11
click at [155, 127] on img at bounding box center [160, 121] width 11 height 11
click at [163, 163] on div "TikTok" at bounding box center [233, 156] width 140 height 12
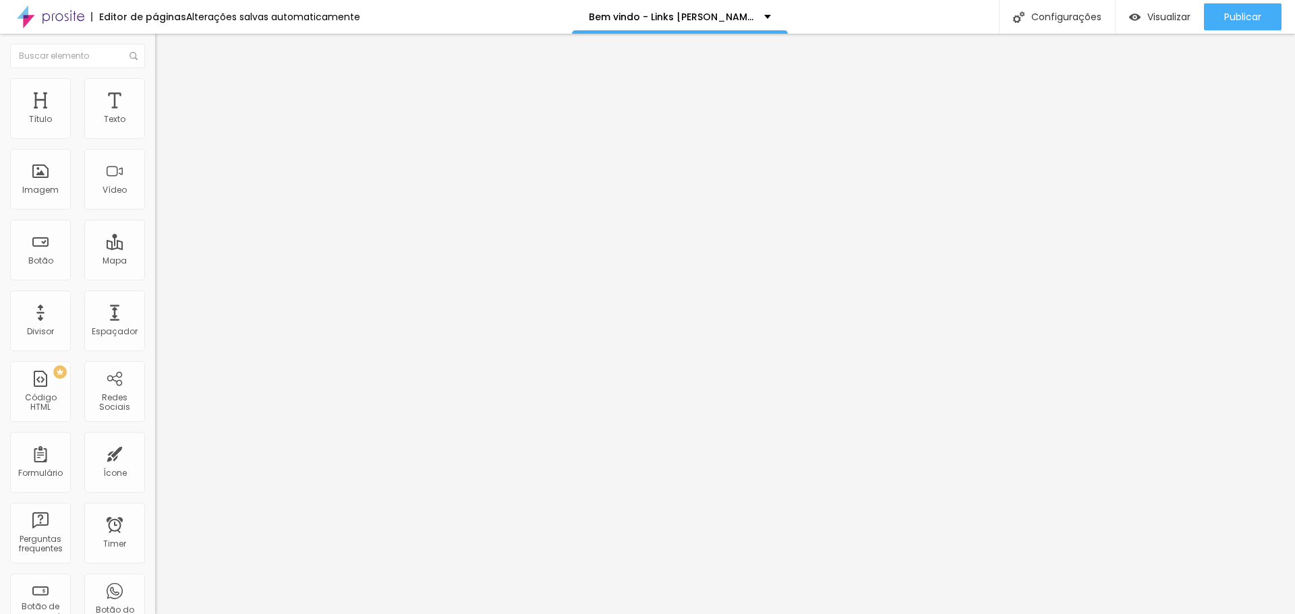
click at [155, 169] on div "TikTok" at bounding box center [232, 156] width 155 height 24
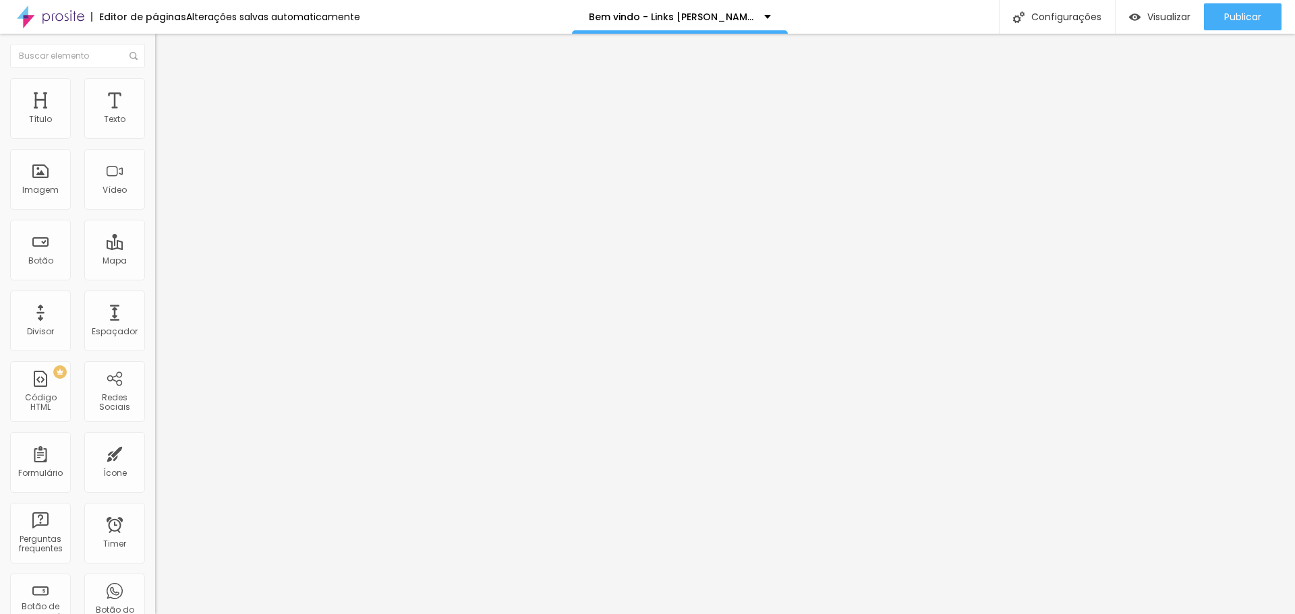
click at [163, 163] on div "TikTok" at bounding box center [233, 156] width 140 height 12
click at [163, 161] on img at bounding box center [168, 155] width 11 height 11
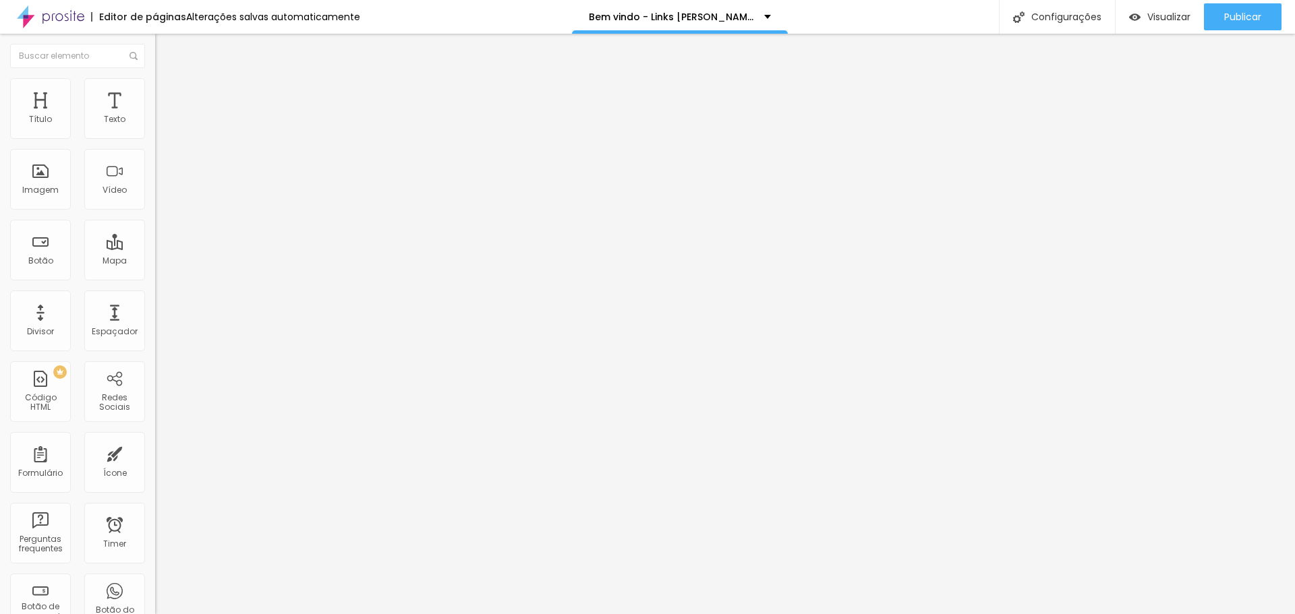
click at [155, 273] on div "Instagram" at bounding box center [232, 315] width 155 height 186
click at [155, 243] on img at bounding box center [232, 320] width 155 height 155
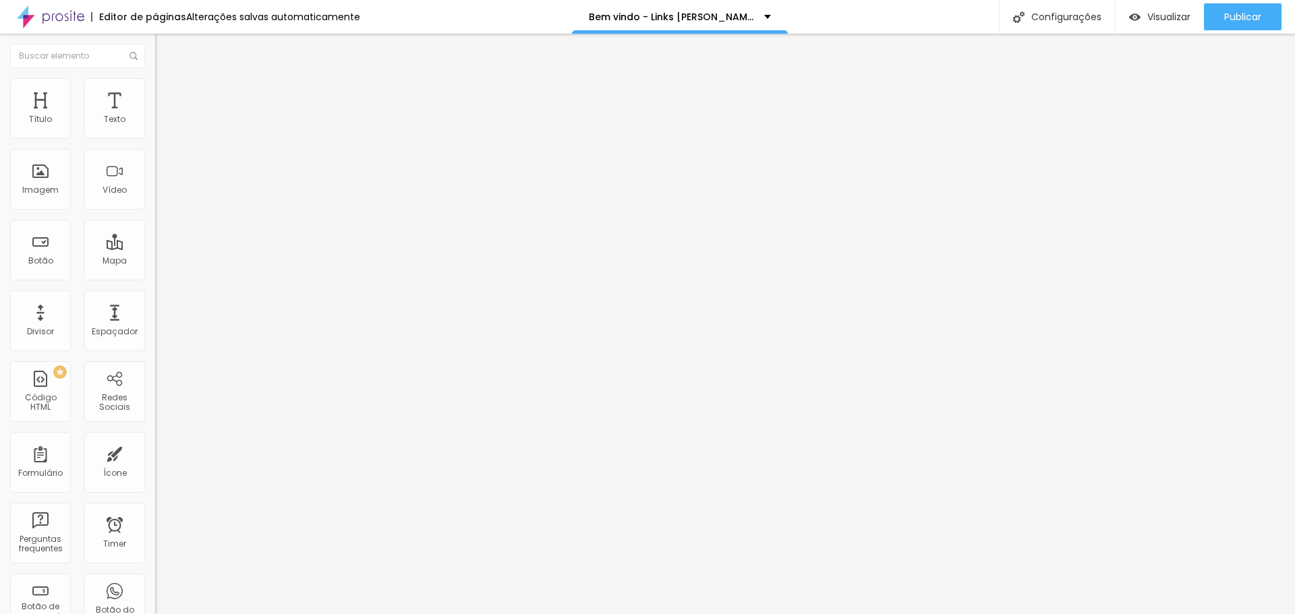
click at [155, 92] on img at bounding box center [161, 98] width 12 height 12
click at [155, 87] on li "Estilo" at bounding box center [232, 84] width 155 height 13
type input "9"
type input "8"
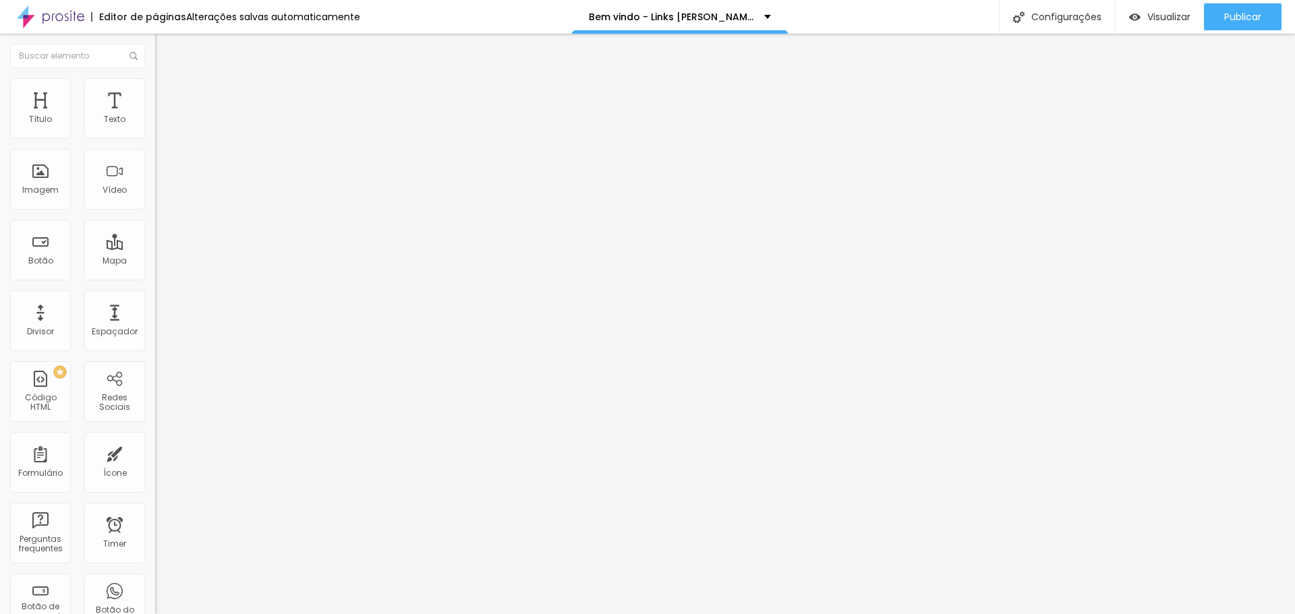
type input "8"
type input "7"
type input "6"
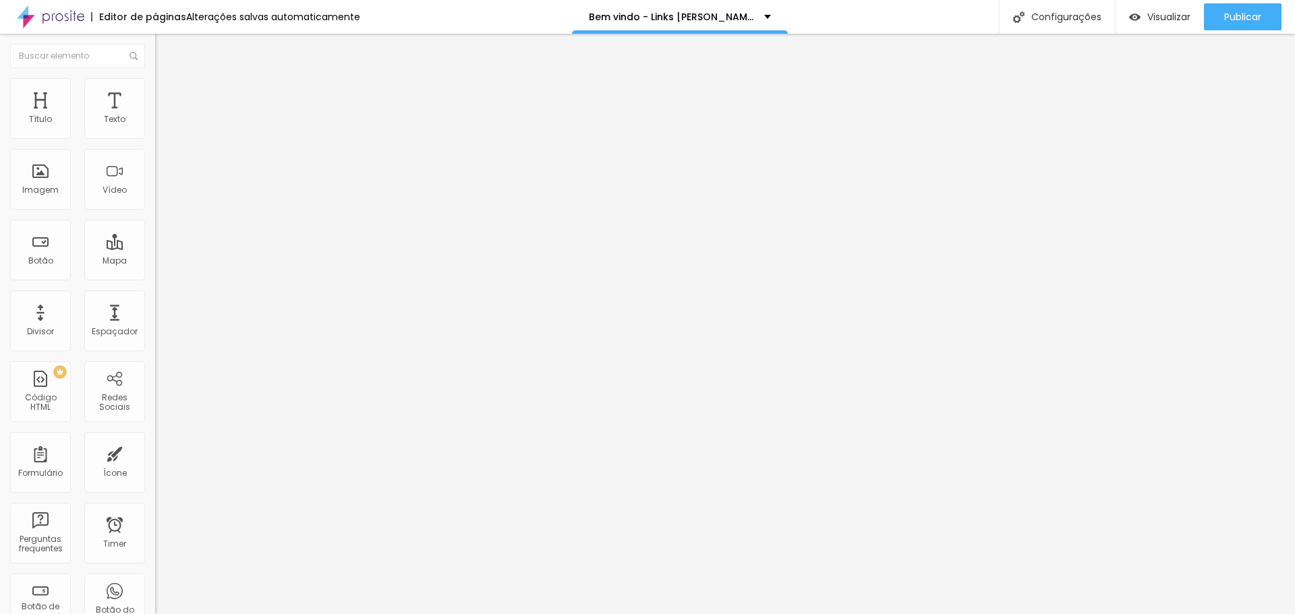
type input "5"
type input "6"
type input "7"
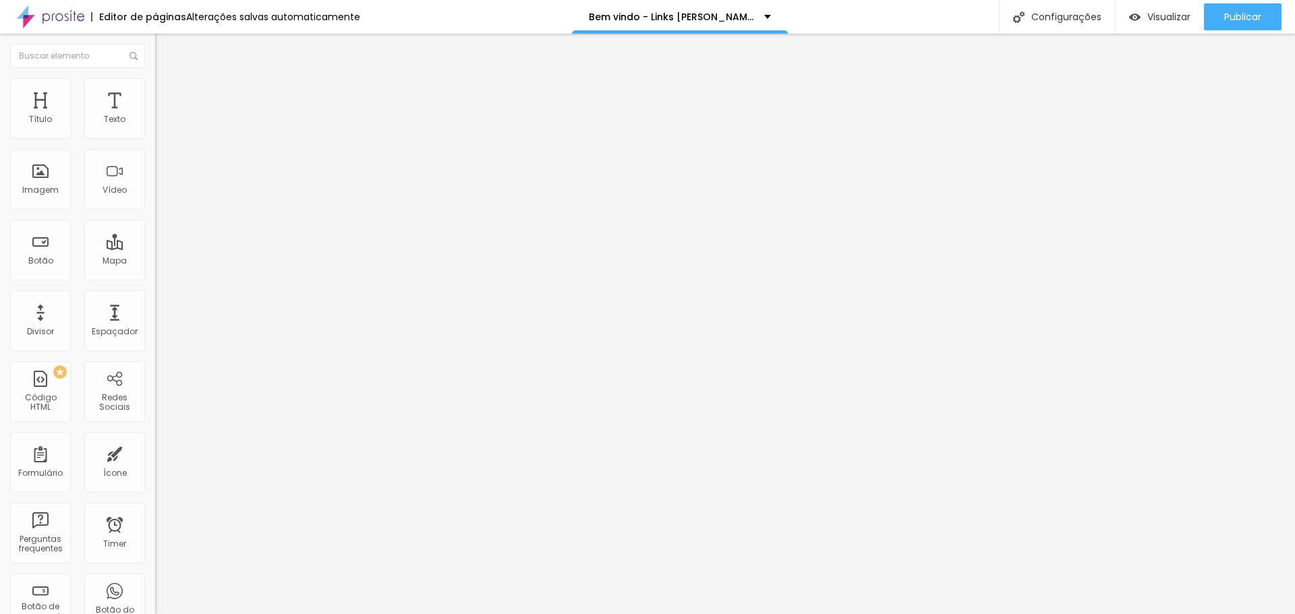
type input "7"
type input "8"
type input "7"
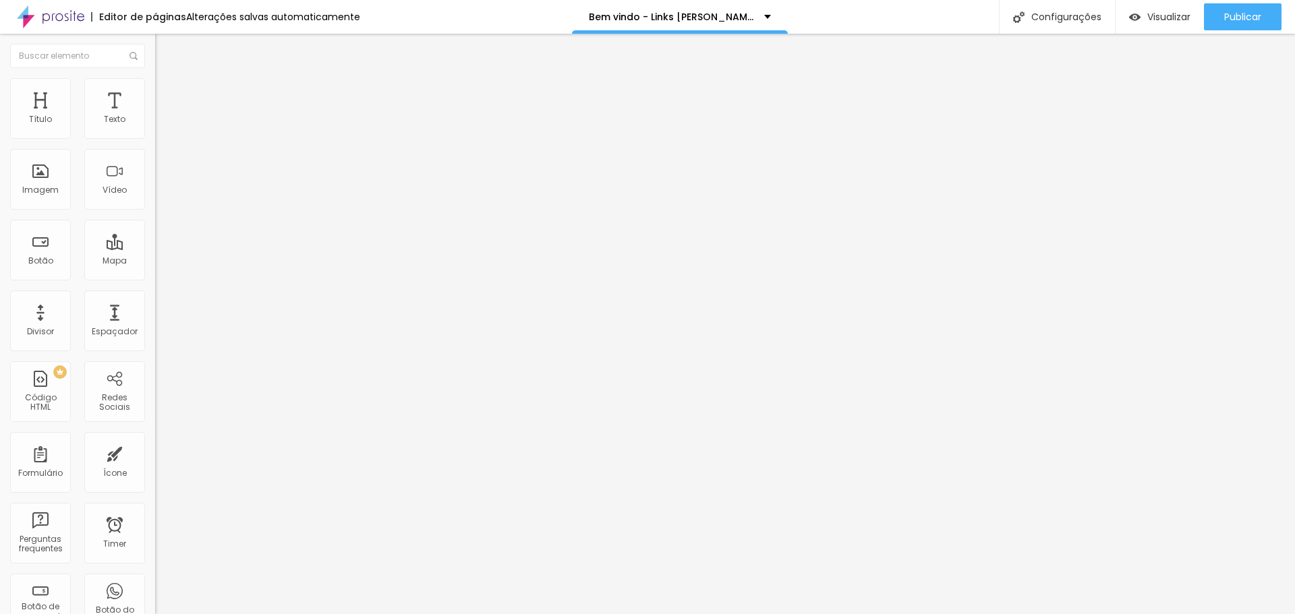
type input "6"
type input "5"
drag, startPoint x: 44, startPoint y: 181, endPoint x: 32, endPoint y: 168, distance: 17.7
type input "5"
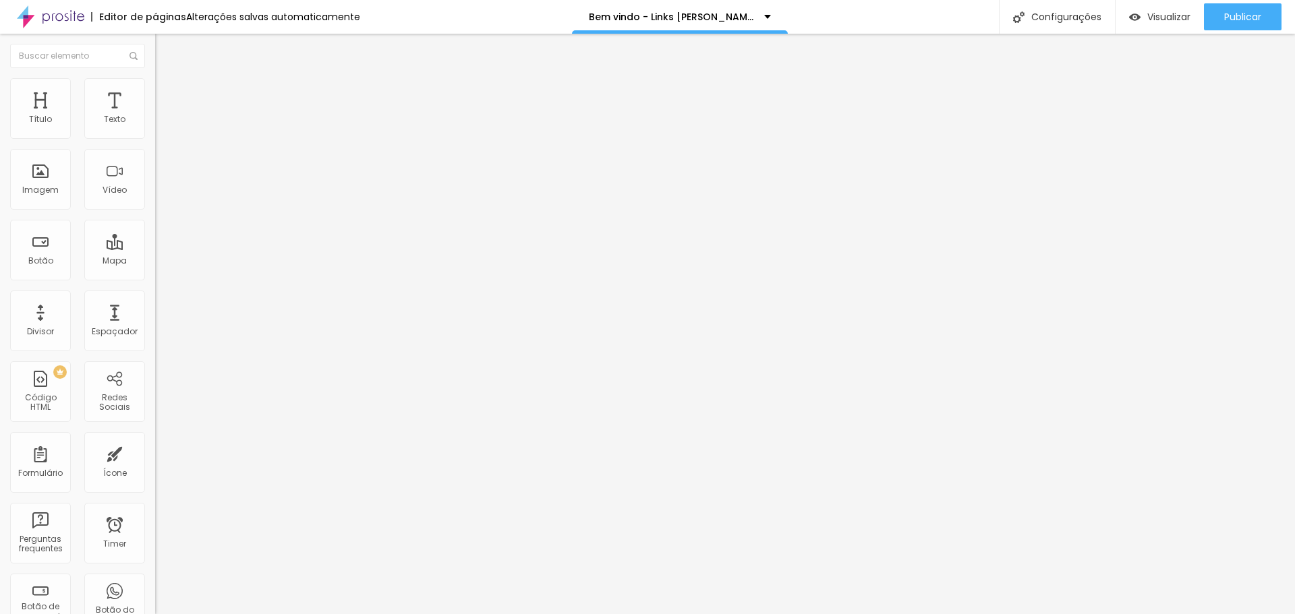
click at [155, 173] on input "range" at bounding box center [198, 167] width 87 height 11
type input "19"
type input "18"
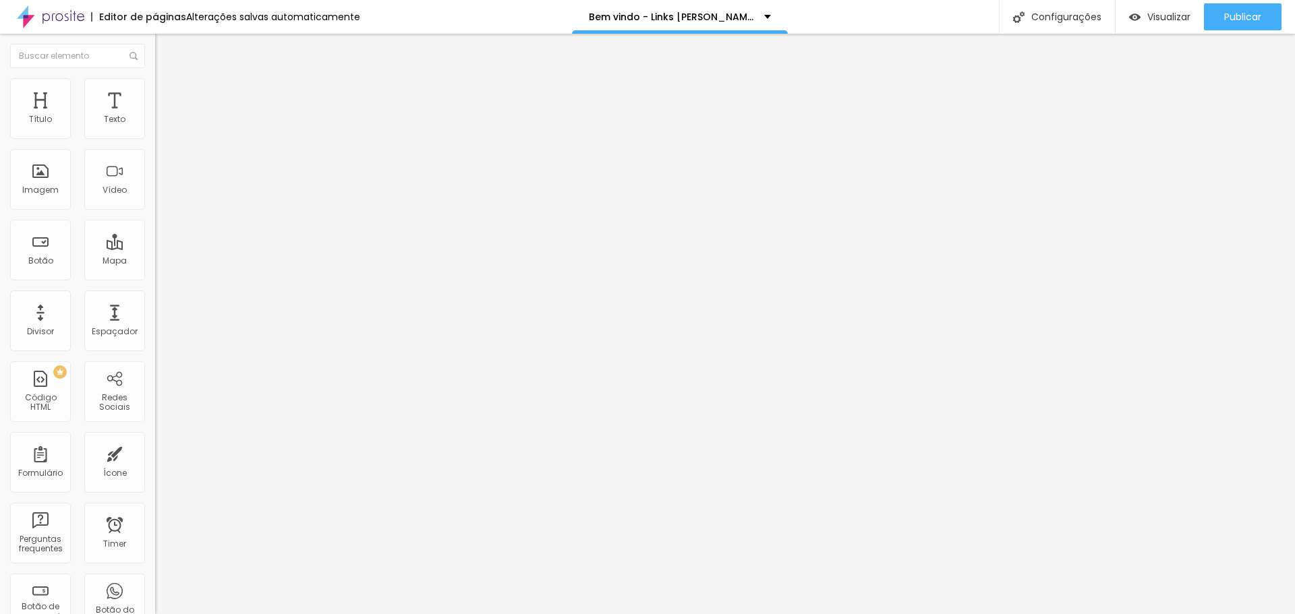
type input "17"
type input "16"
type input "15"
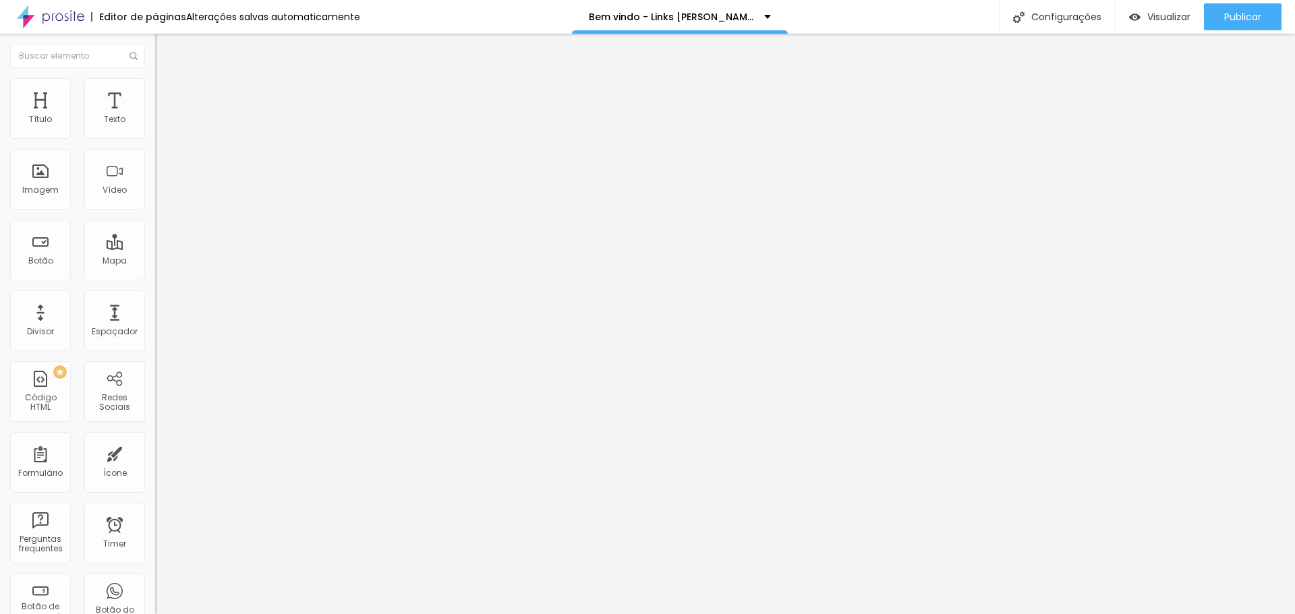
type input "15"
type input "14"
type input "15"
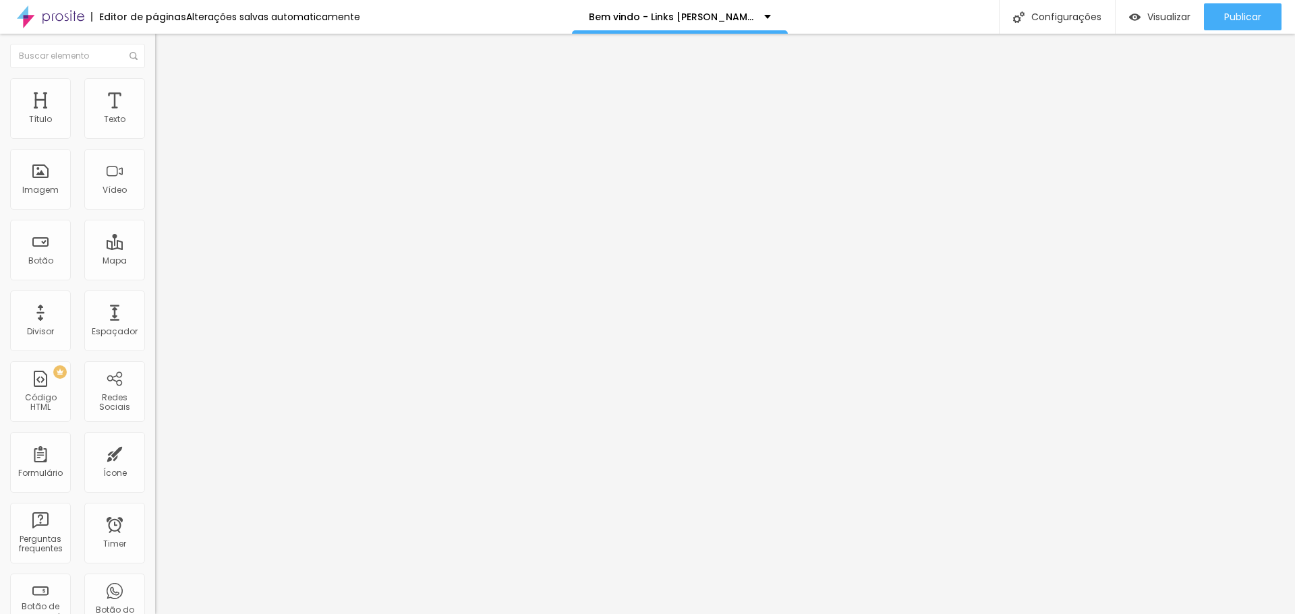
type input "16"
type input "15"
type input "14"
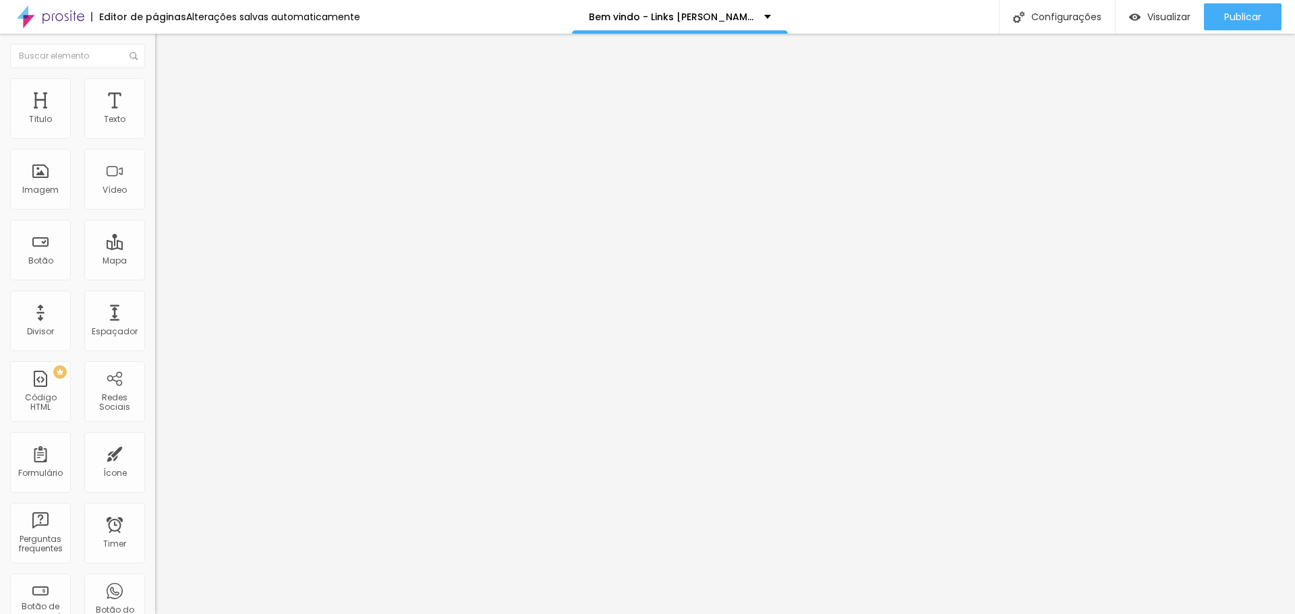
drag, startPoint x: 27, startPoint y: 148, endPoint x: 10, endPoint y: 146, distance: 17.0
type input "14"
click at [155, 138] on input "range" at bounding box center [198, 132] width 87 height 11
type input "4"
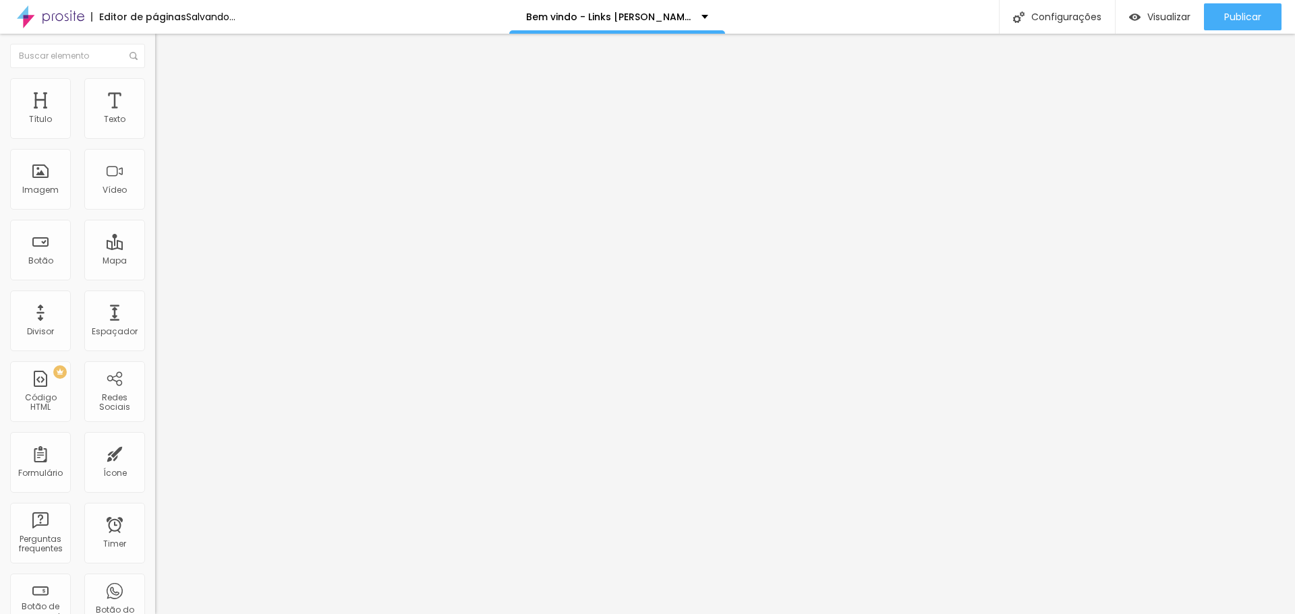
type input "3"
type input "2"
type input "1"
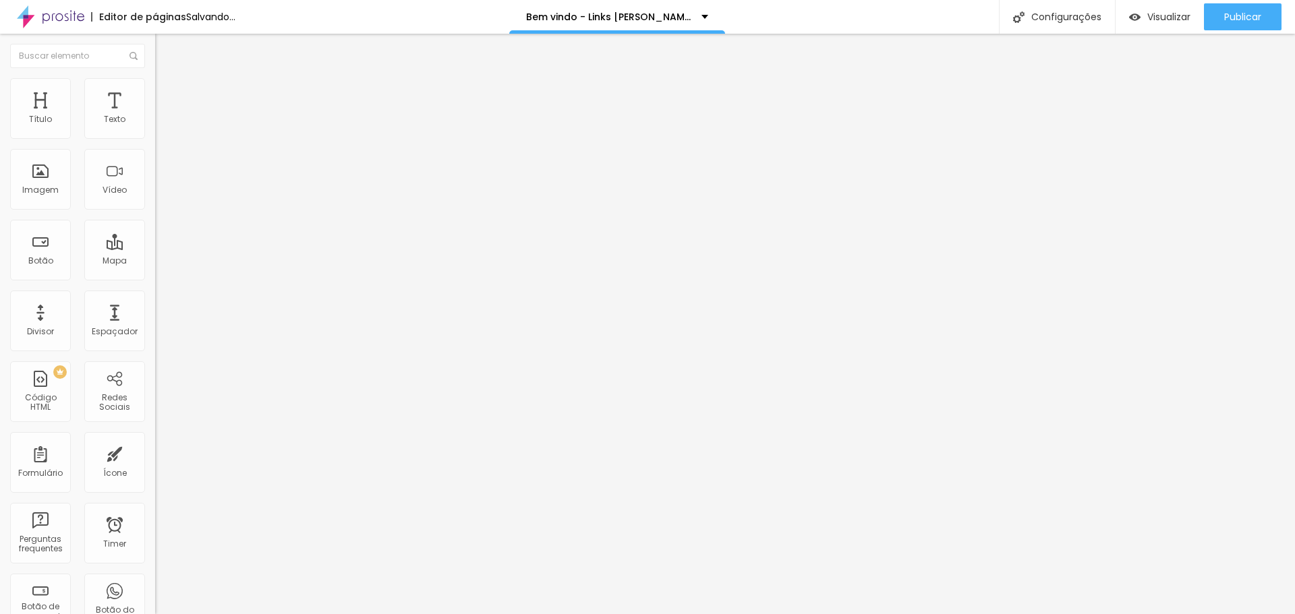
type input "1"
type input "0"
type input "1"
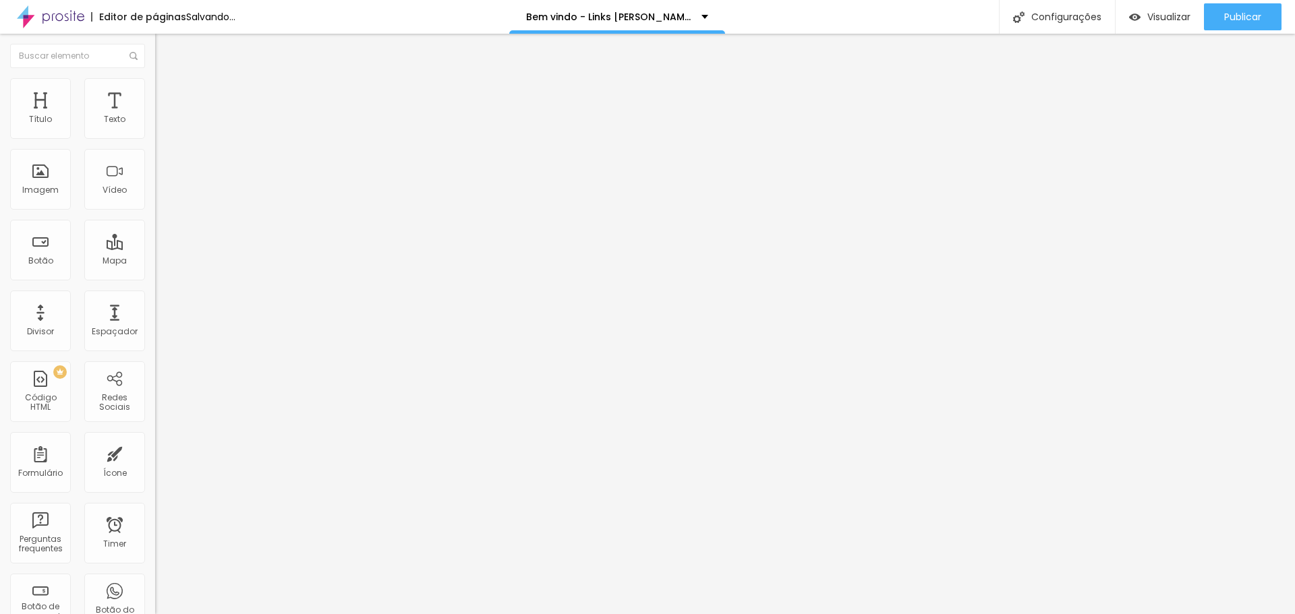
type input "2"
type input "3"
type input "4"
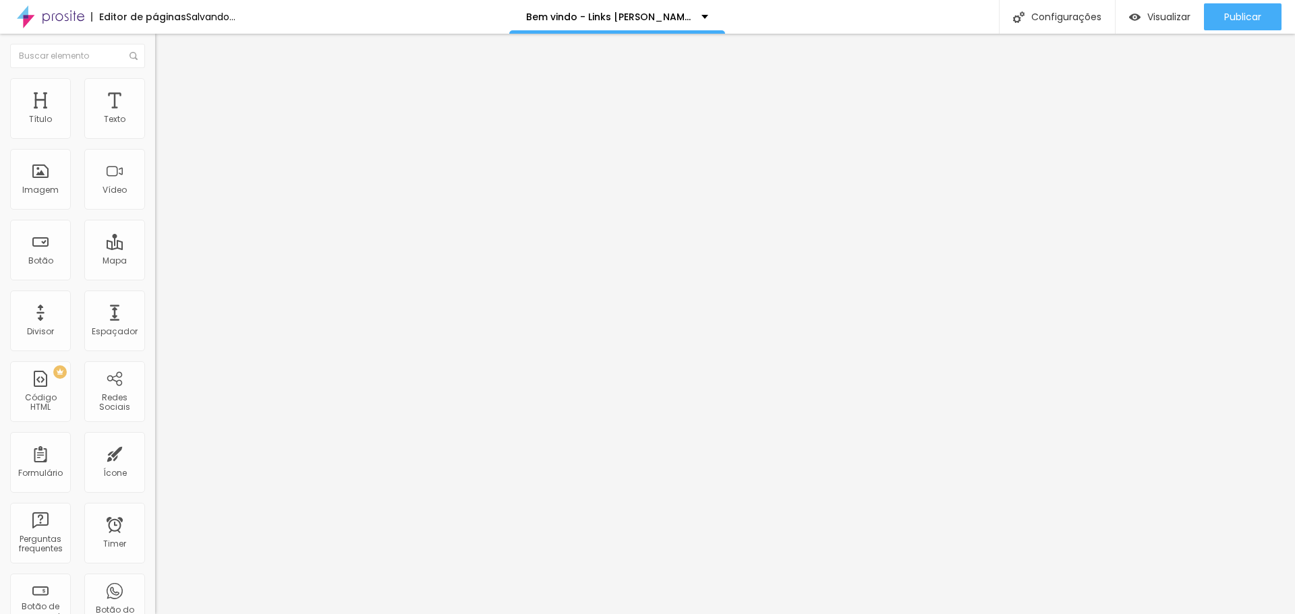
type input "4"
type input "5"
drag, startPoint x: 26, startPoint y: 219, endPoint x: 38, endPoint y: 217, distance: 11.5
type input "5"
click at [155, 207] on input "range" at bounding box center [198, 201] width 87 height 11
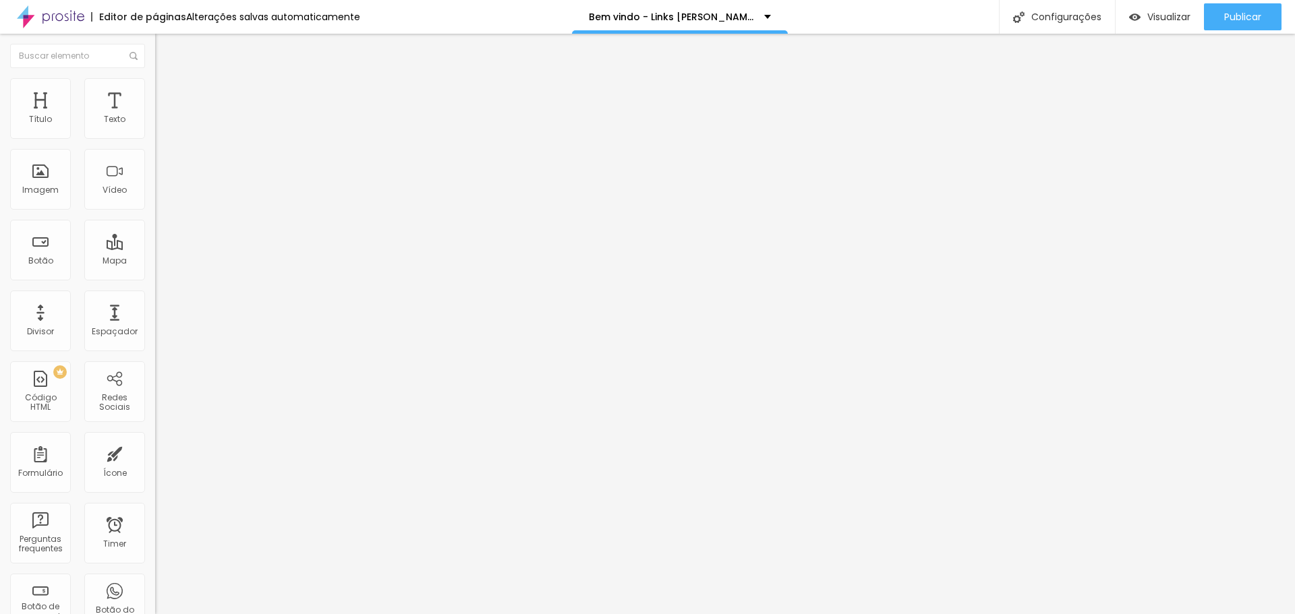
click at [155, 92] on img at bounding box center [161, 98] width 12 height 12
click at [167, 90] on span "Estilo" at bounding box center [177, 87] width 21 height 11
click at [155, 246] on button "button" at bounding box center [164, 239] width 19 height 14
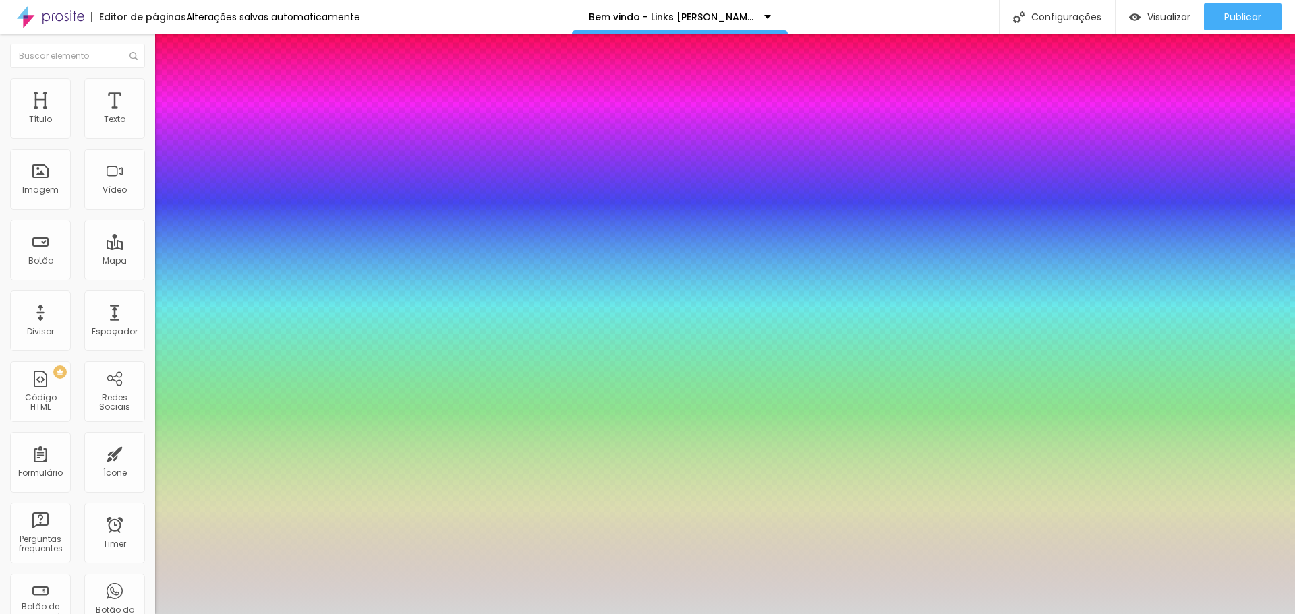
type input "14"
type input "13"
type input "12"
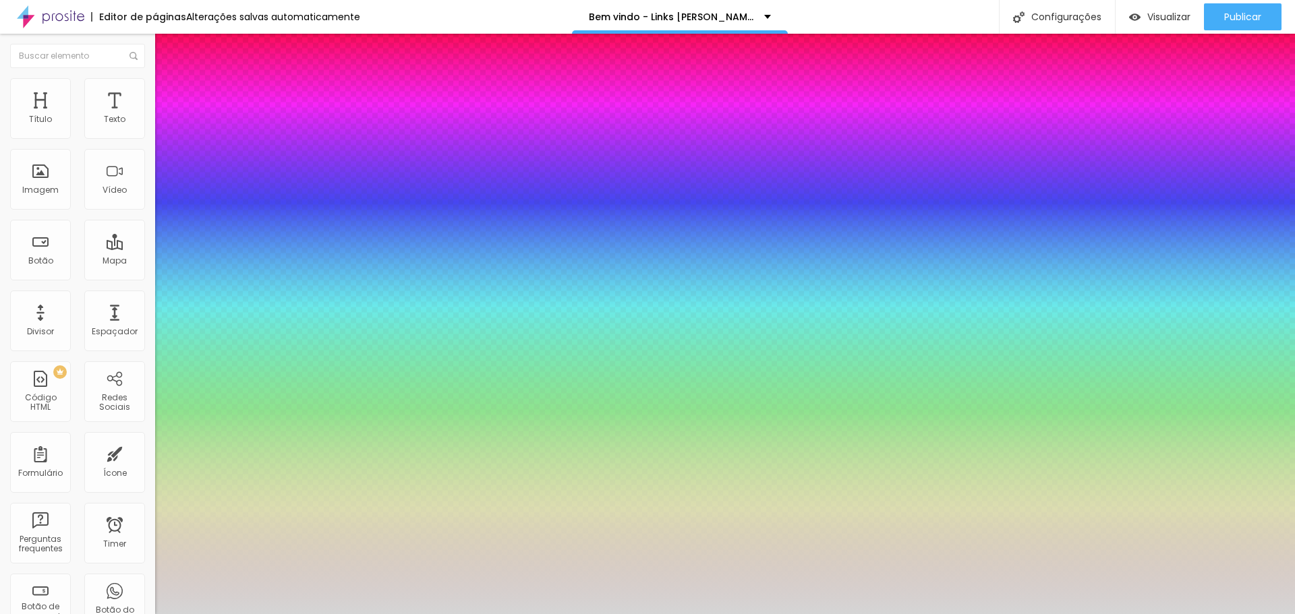
type input "12"
type input "11"
type input "9"
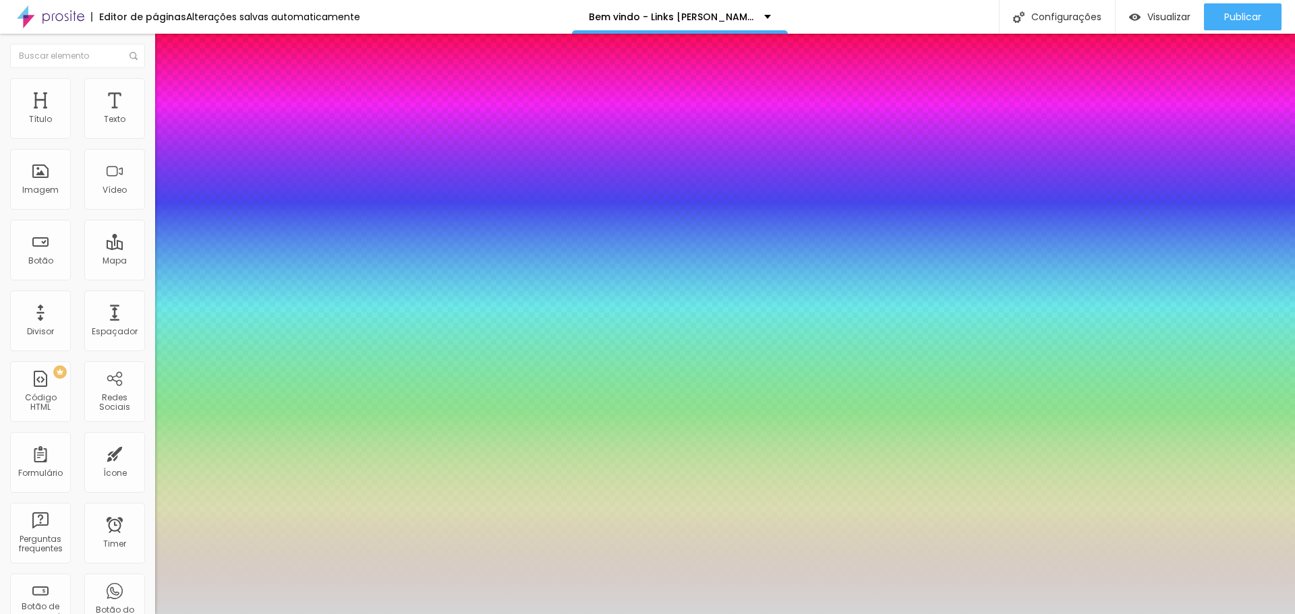
type input "8"
type input "7"
type input "6"
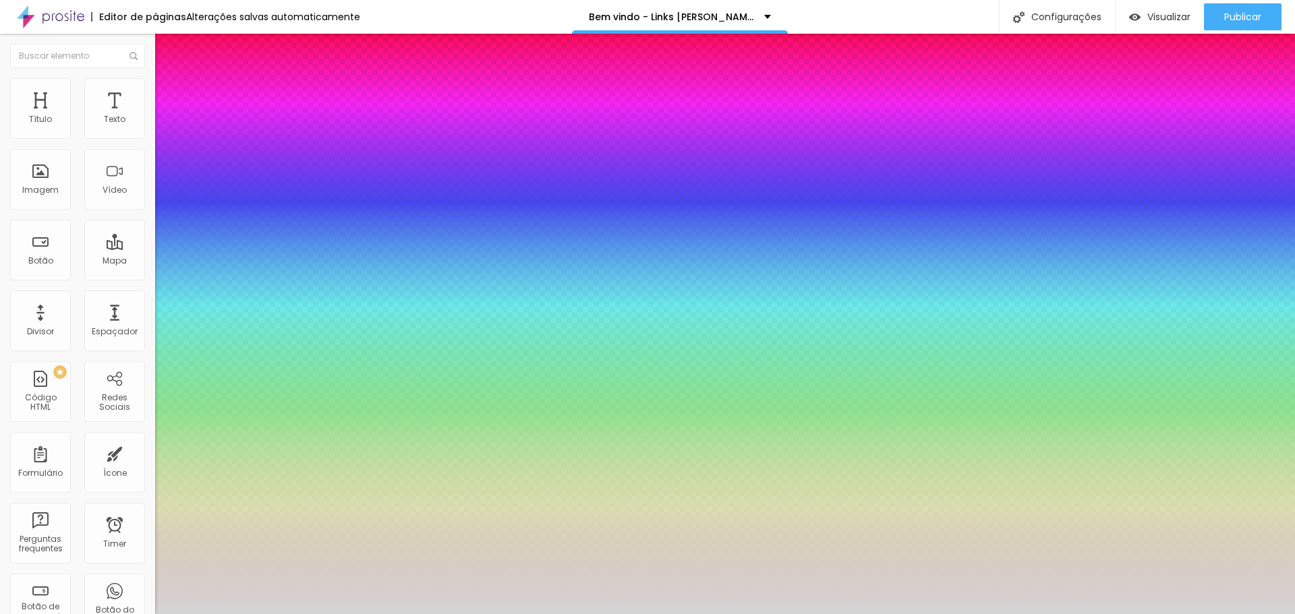
type input "6"
type input "5"
type input "4"
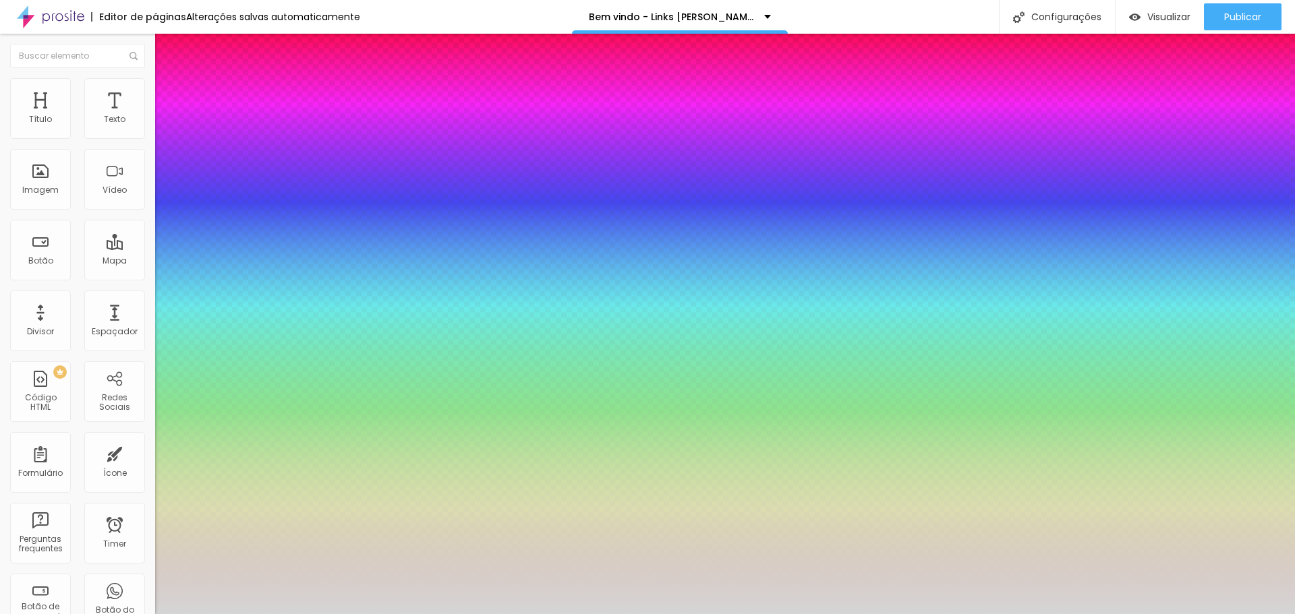
type input "5"
drag, startPoint x: 209, startPoint y: 299, endPoint x: 172, endPoint y: 294, distance: 37.4
type input "5"
drag, startPoint x: 813, startPoint y: 219, endPoint x: 452, endPoint y: 418, distance: 413.0
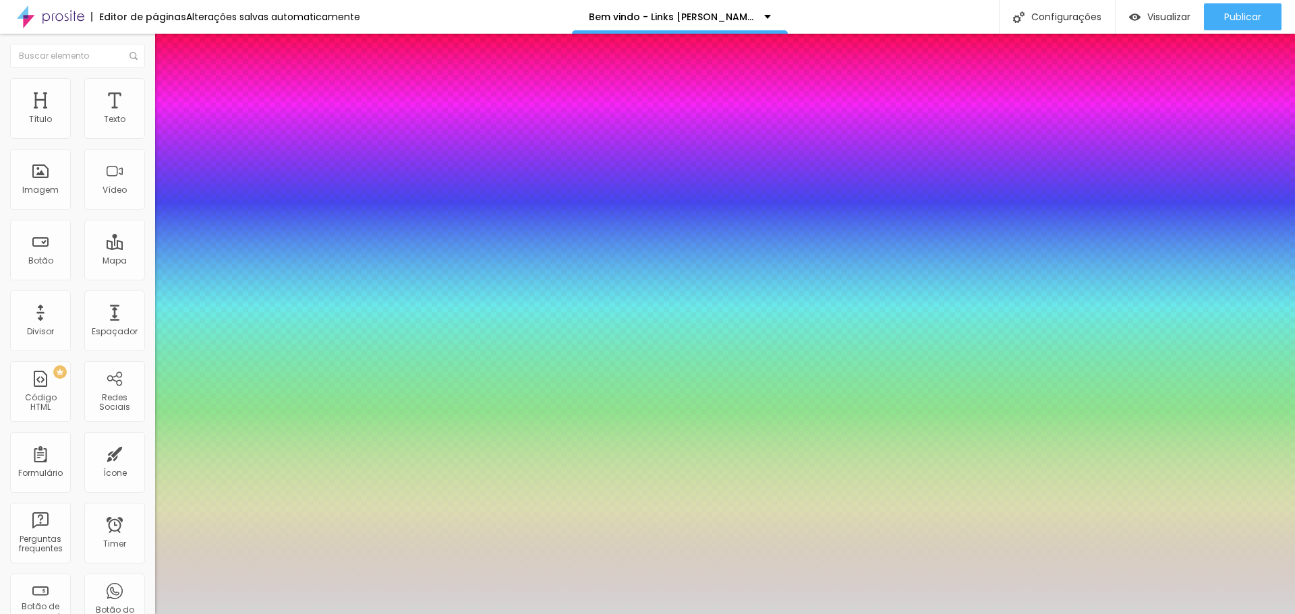
click at [452, 614] on div at bounding box center [647, 614] width 1295 height 0
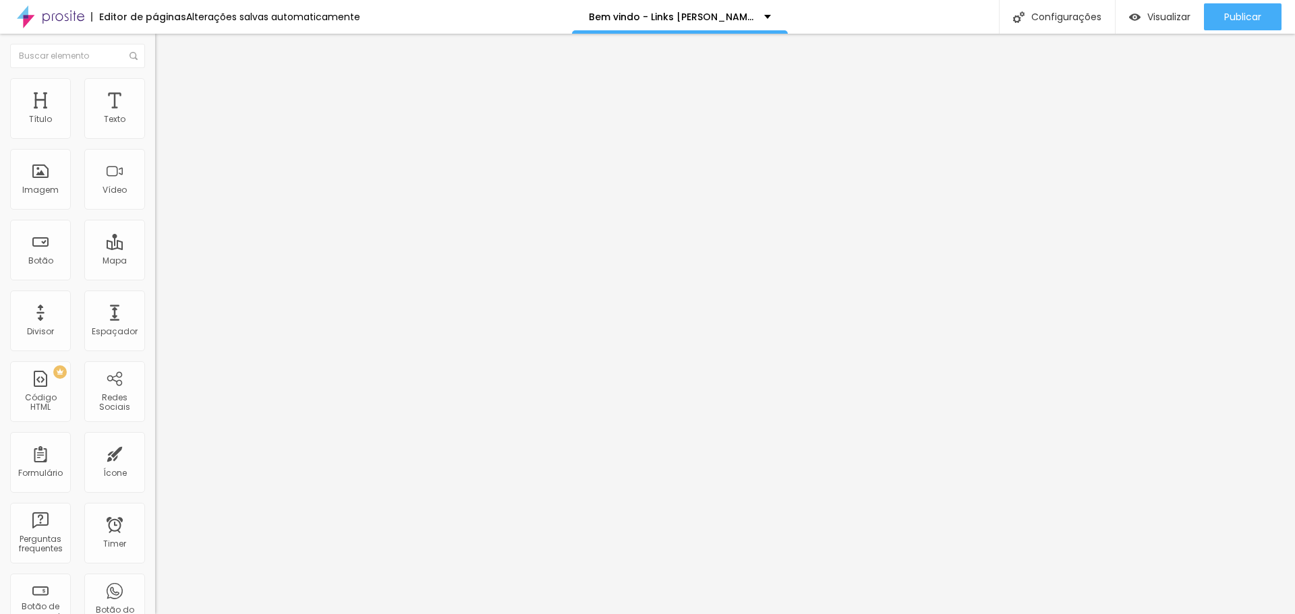
click at [155, 134] on img at bounding box center [159, 128] width 9 height 9
click at [1149, 18] on span "Visualizar" at bounding box center [1168, 16] width 43 height 11
click at [155, 78] on img at bounding box center [161, 84] width 12 height 12
drag, startPoint x: 34, startPoint y: 140, endPoint x: 28, endPoint y: 143, distance: 7.3
click at [155, 140] on div at bounding box center [232, 133] width 155 height 12
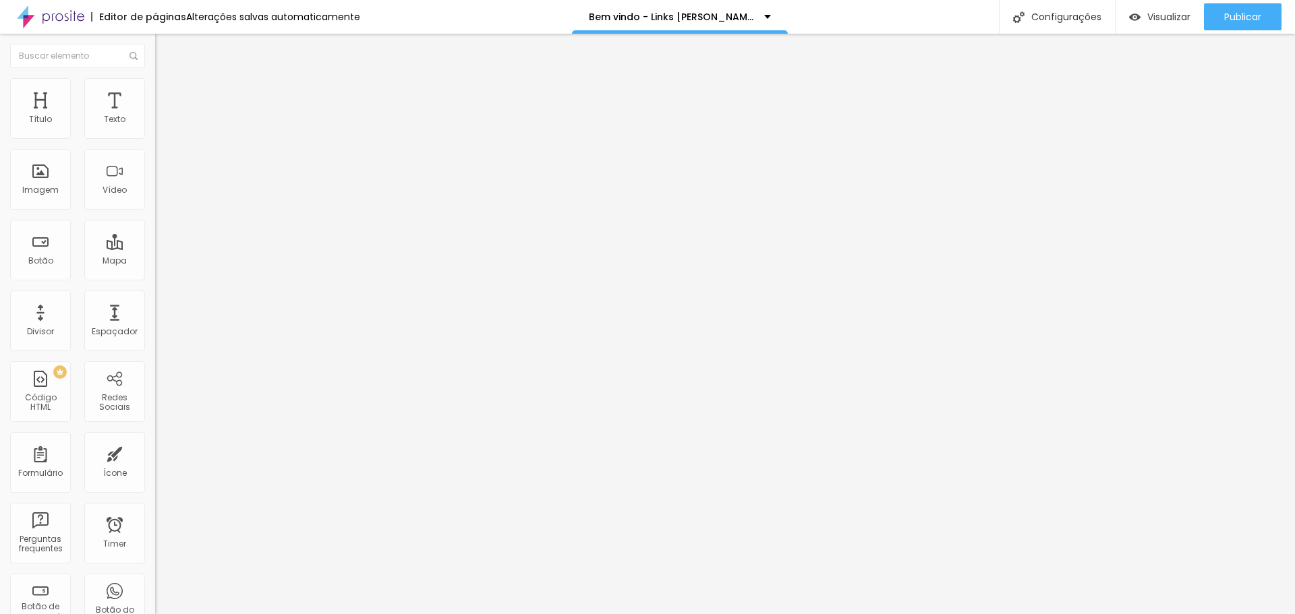
type input "220"
type input "210"
type input "190"
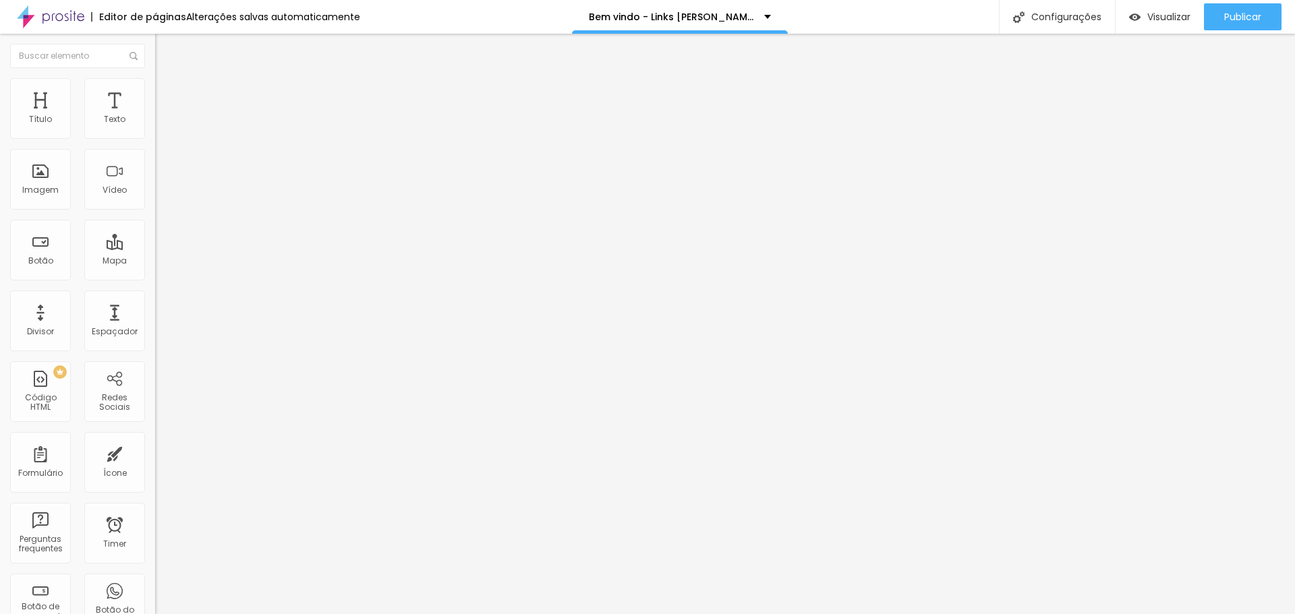
type input "190"
click at [155, 138] on input "range" at bounding box center [198, 132] width 87 height 11
drag, startPoint x: 26, startPoint y: 169, endPoint x: 111, endPoint y: 167, distance: 84.4
click at [155, 296] on input "range" at bounding box center [198, 301] width 87 height 11
click at [167, 95] on span "Avançado" at bounding box center [189, 100] width 45 height 11
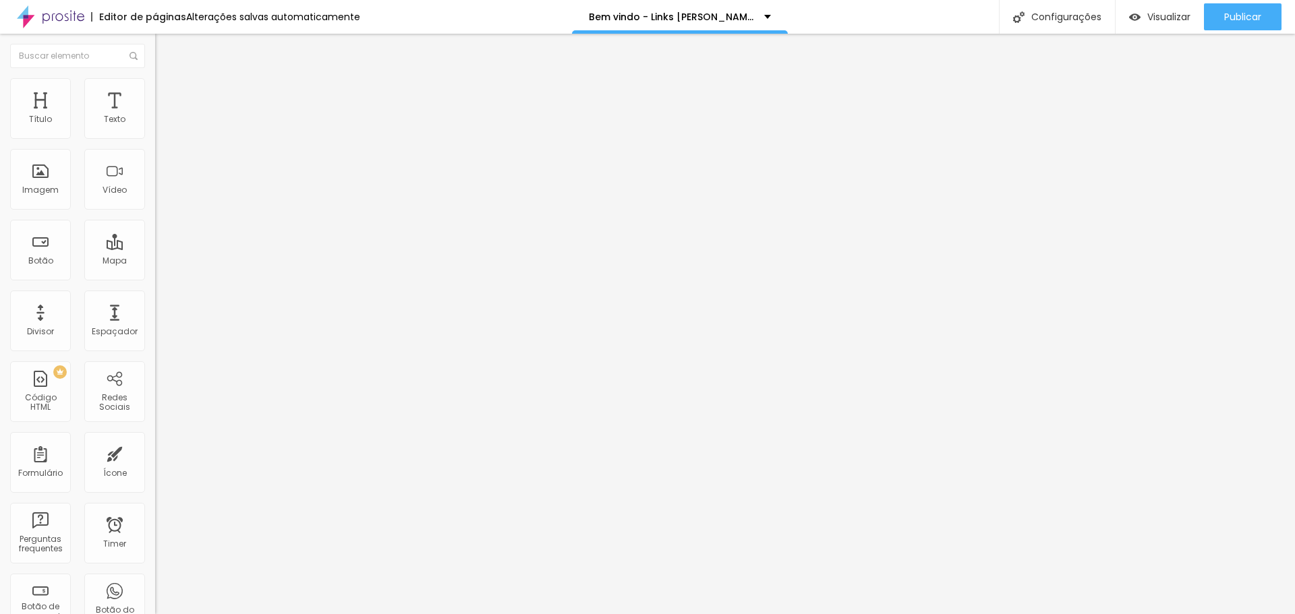
click at [167, 90] on span "Estilo" at bounding box center [177, 87] width 21 height 11
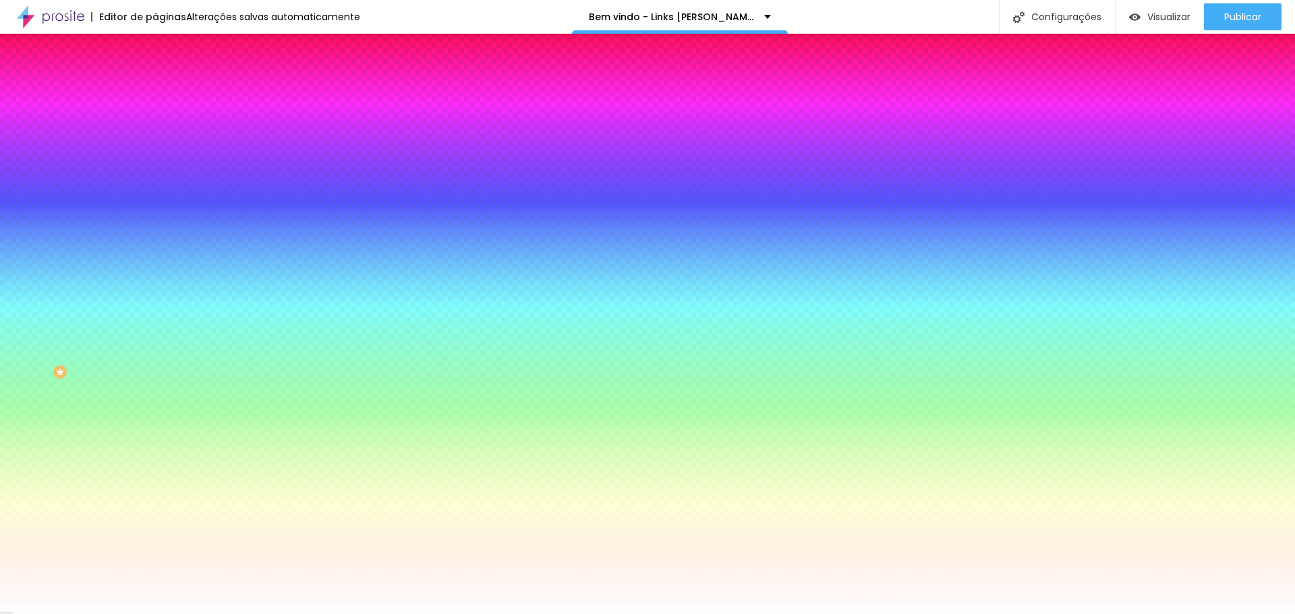
click at [167, 95] on span "Avançado" at bounding box center [189, 100] width 45 height 11
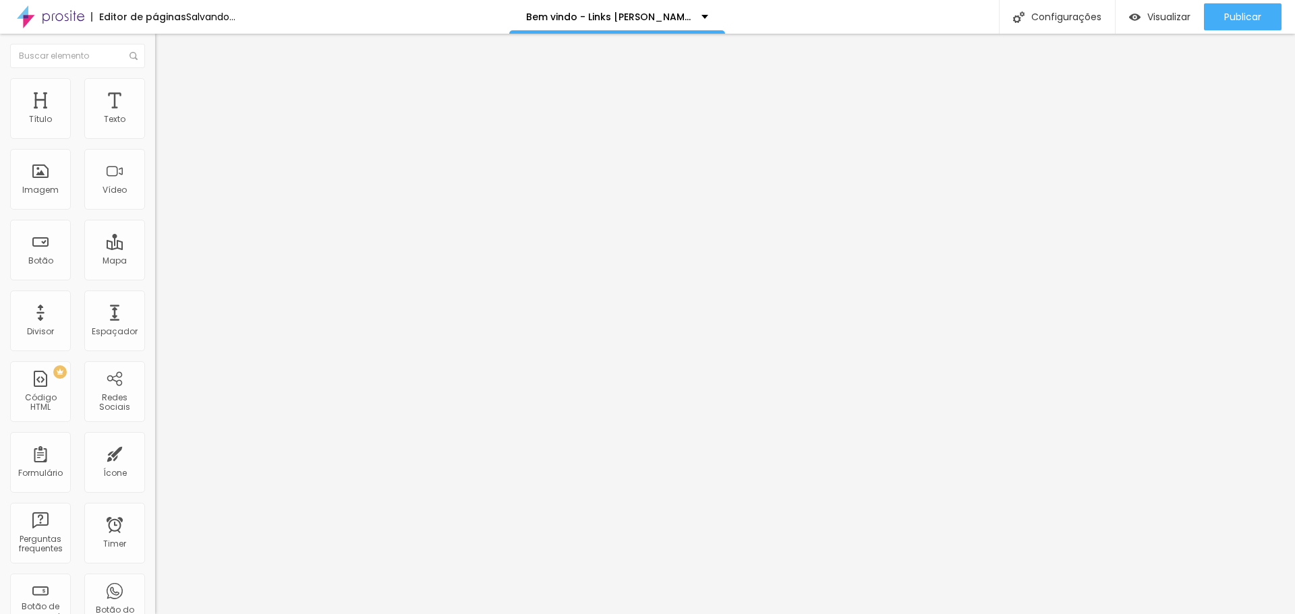
drag, startPoint x: 30, startPoint y: 159, endPoint x: 59, endPoint y: 157, distance: 29.7
click at [155, 453] on input "range" at bounding box center [198, 458] width 87 height 11
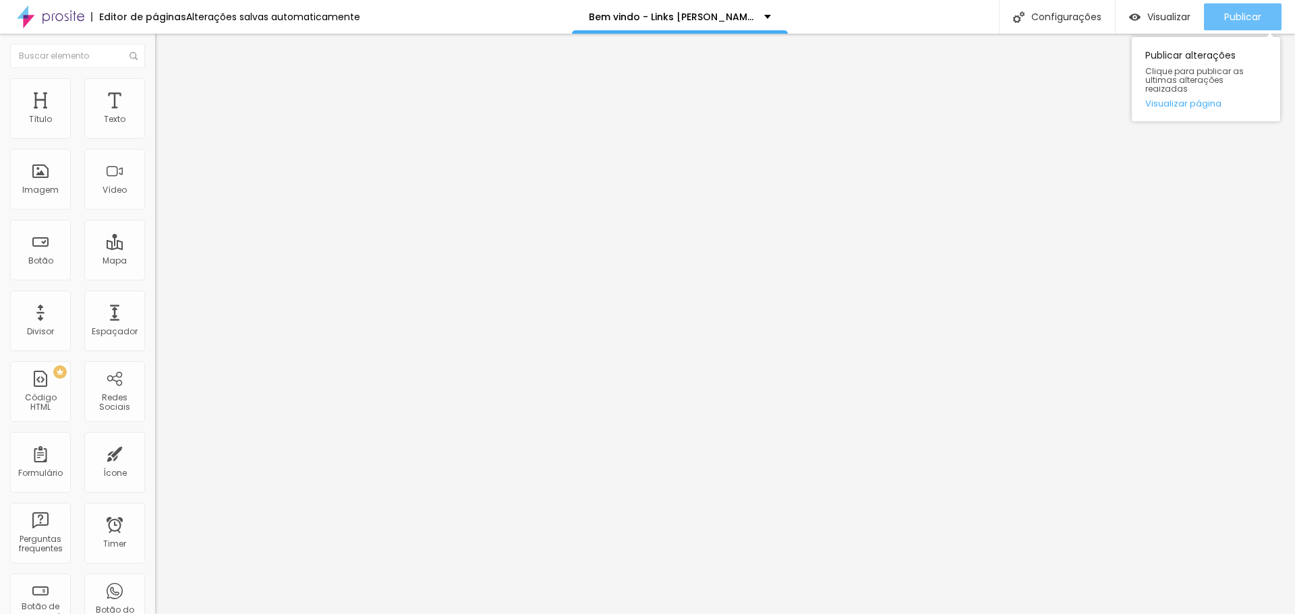
click at [1224, 13] on span "Publicar" at bounding box center [1242, 16] width 37 height 11
click at [155, 98] on li "Estilo" at bounding box center [232, 95] width 155 height 13
drag, startPoint x: 114, startPoint y: 216, endPoint x: 24, endPoint y: 207, distance: 90.1
click at [155, 402] on input "range" at bounding box center [198, 407] width 87 height 11
click at [155, 221] on button at bounding box center [164, 228] width 19 height 14
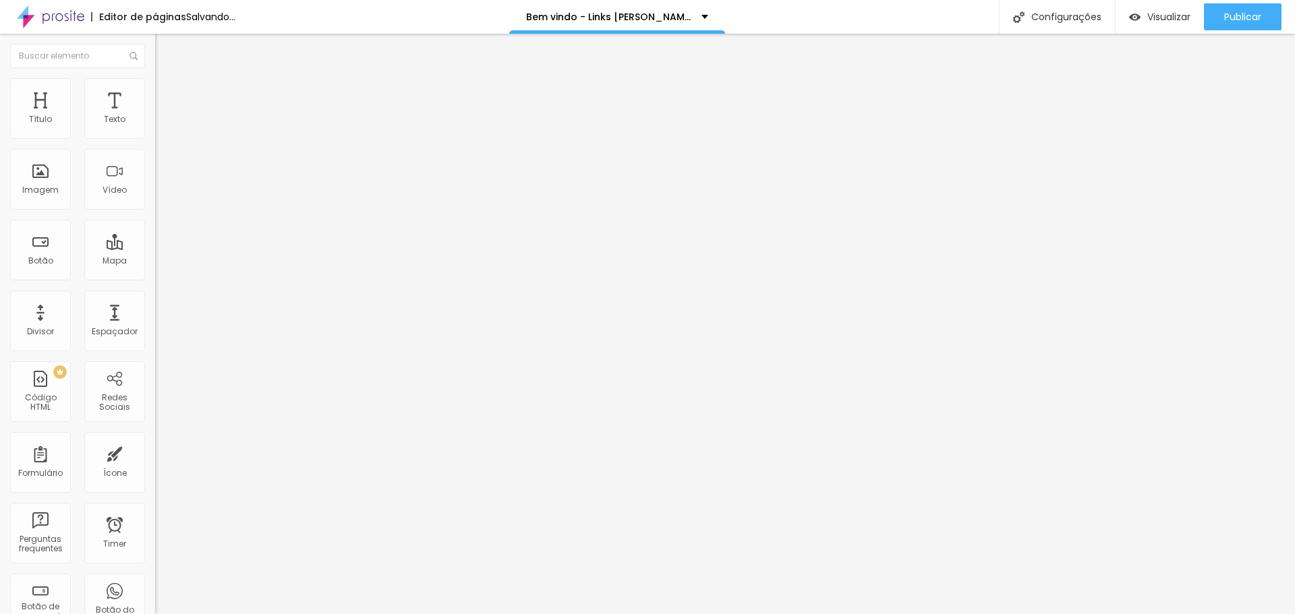
click at [155, 221] on button at bounding box center [164, 228] width 19 height 14
drag, startPoint x: 31, startPoint y: 213, endPoint x: 18, endPoint y: 212, distance: 12.9
click at [155, 402] on input "range" at bounding box center [198, 407] width 87 height 11
click at [155, 237] on div "Visual 13 Tamanho do texto Cor Verde escuro Verde claro Verde escuro Borda Arre…" at bounding box center [232, 317] width 155 height 403
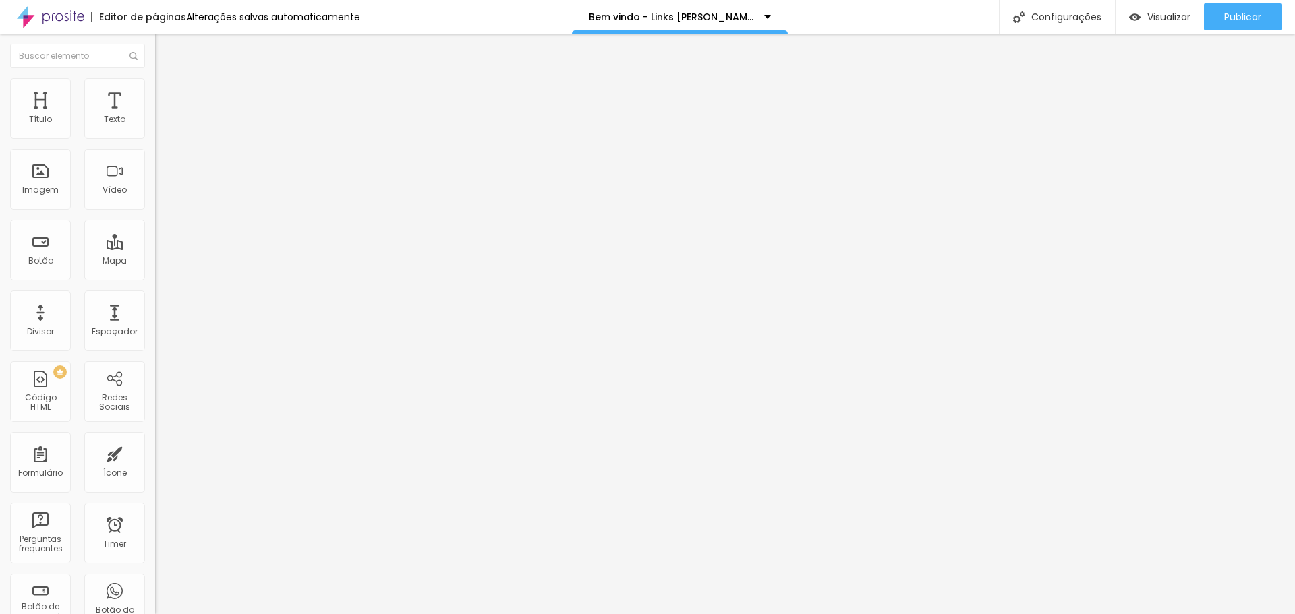
click at [155, 442] on span "Verde escuro" at bounding box center [182, 447] width 54 height 11
click at [155, 451] on span "Verde claro" at bounding box center [178, 456] width 47 height 11
click at [155, 480] on span "Arredondada" at bounding box center [183, 485] width 57 height 11
click at [155, 496] on span "Curvada" at bounding box center [174, 501] width 38 height 11
click at [155, 488] on span "Reta" at bounding box center [164, 493] width 19 height 11
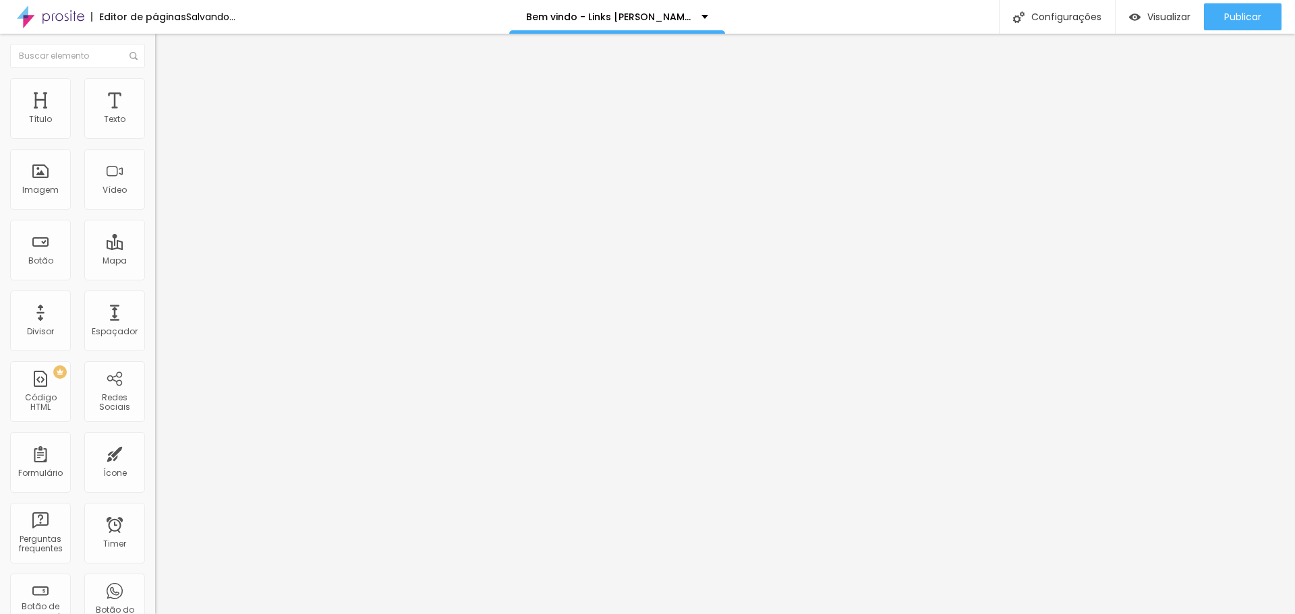
click at [155, 490] on div "Reta Curvada Arredondada" at bounding box center [232, 504] width 155 height 29
click at [155, 480] on span "Reta" at bounding box center [164, 485] width 19 height 11
click at [155, 500] on span "Curvada" at bounding box center [174, 505] width 38 height 11
drag, startPoint x: 49, startPoint y: 214, endPoint x: 34, endPoint y: 213, distance: 15.5
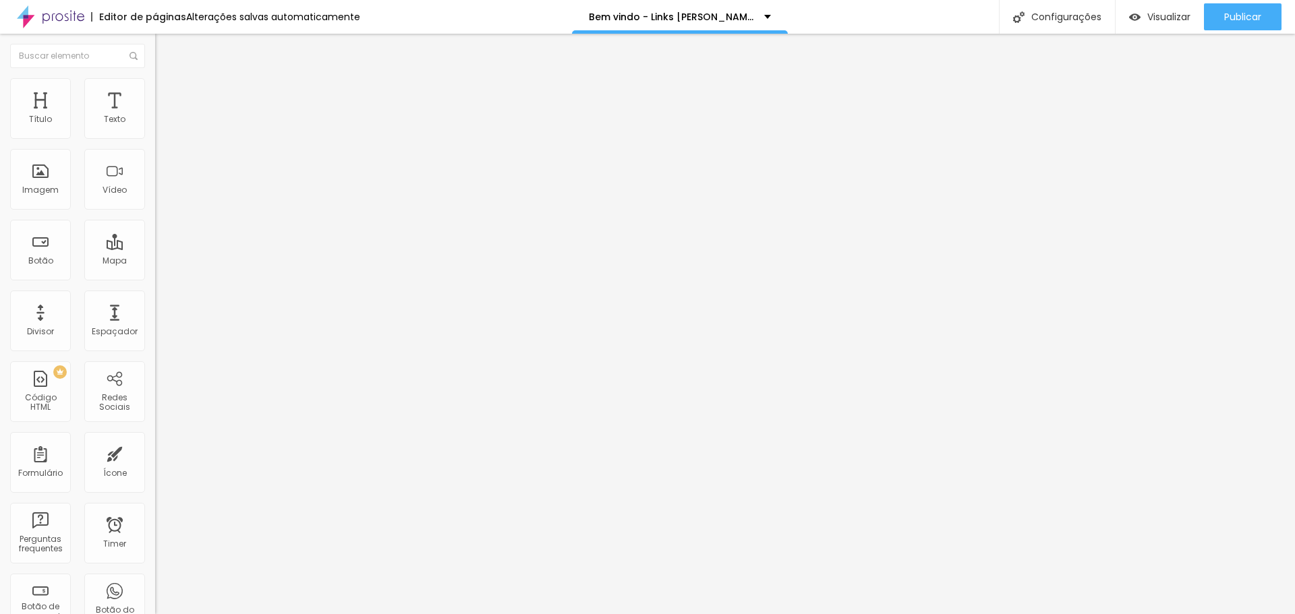
click at [155, 402] on input "range" at bounding box center [198, 407] width 87 height 11
click at [155, 103] on li "Avançado" at bounding box center [232, 109] width 155 height 13
click at [1230, 22] on span "Publicar" at bounding box center [1242, 16] width 37 height 11
click at [155, 84] on li "Estilo" at bounding box center [232, 84] width 155 height 13
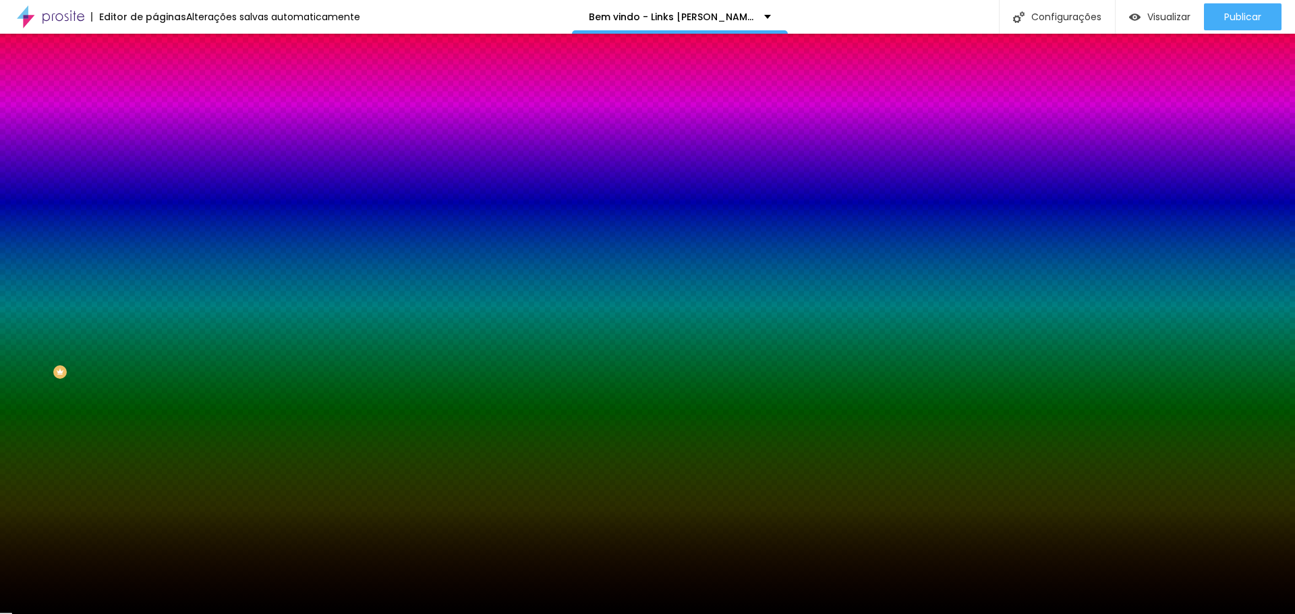
click at [161, 534] on icon "button" at bounding box center [165, 538] width 8 height 8
click at [124, 614] on div at bounding box center [647, 614] width 1295 height 0
click at [161, 251] on icon "button" at bounding box center [165, 255] width 8 height 8
click at [451, 614] on div at bounding box center [647, 614] width 1295 height 0
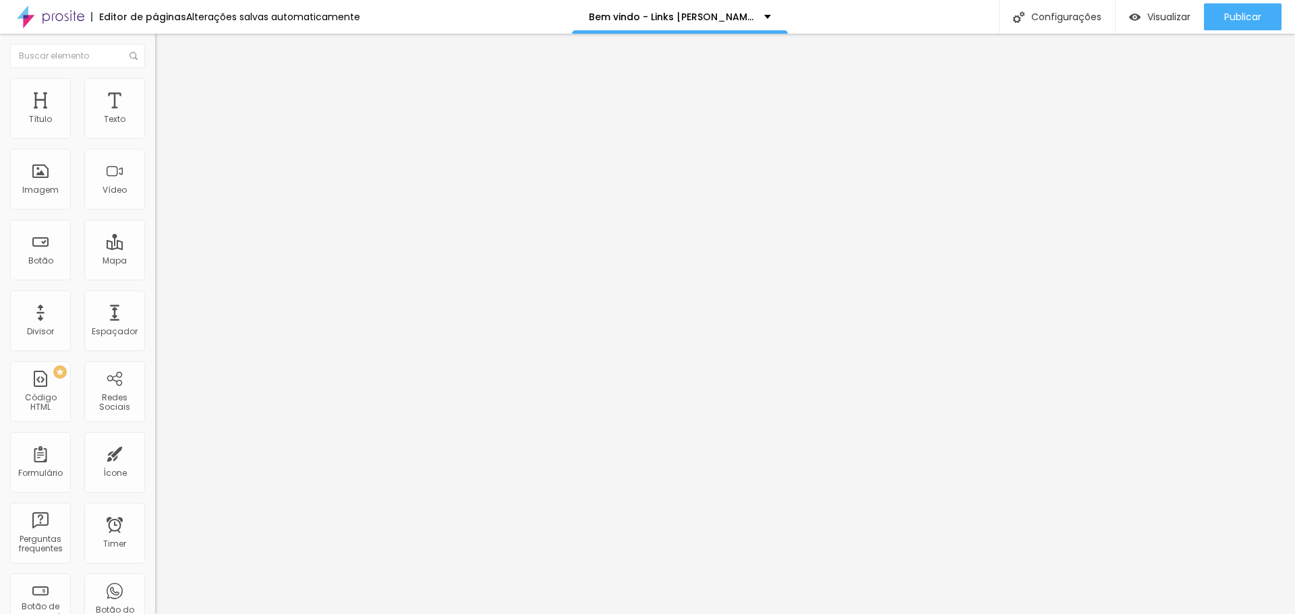
click at [155, 92] on img at bounding box center [161, 98] width 12 height 12
drag, startPoint x: 78, startPoint y: 80, endPoint x: 78, endPoint y: 92, distance: 11.5
click at [155, 82] on img at bounding box center [161, 84] width 12 height 12
click at [161, 284] on icon "button" at bounding box center [165, 283] width 8 height 8
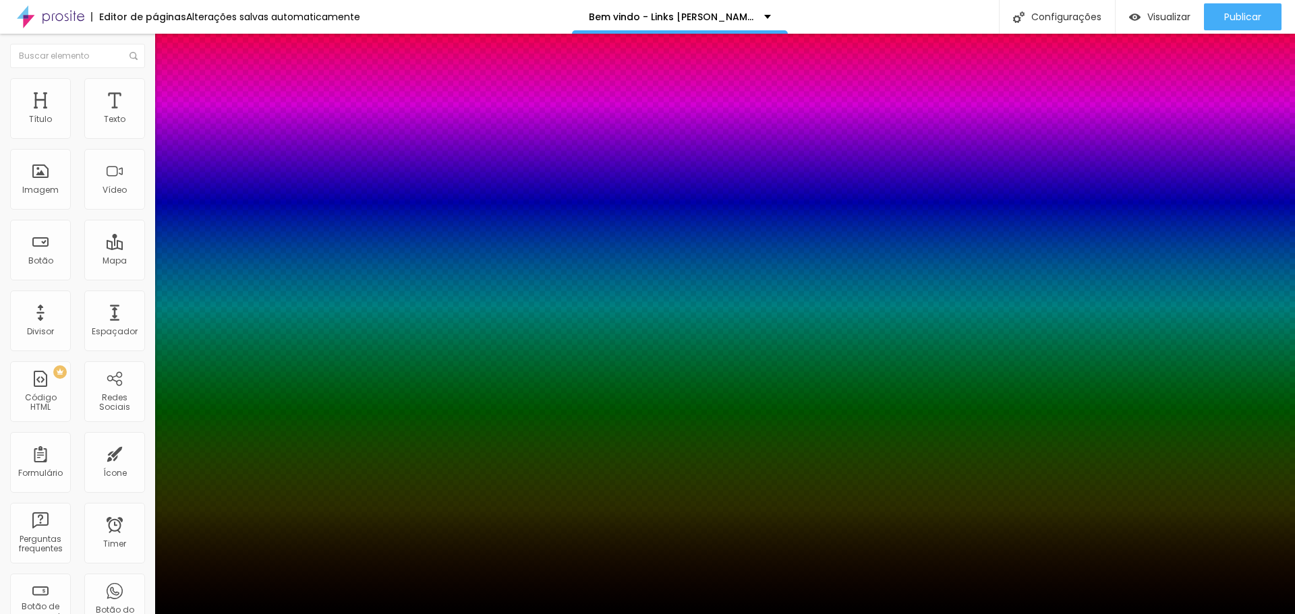
click at [281, 614] on div at bounding box center [647, 614] width 1295 height 0
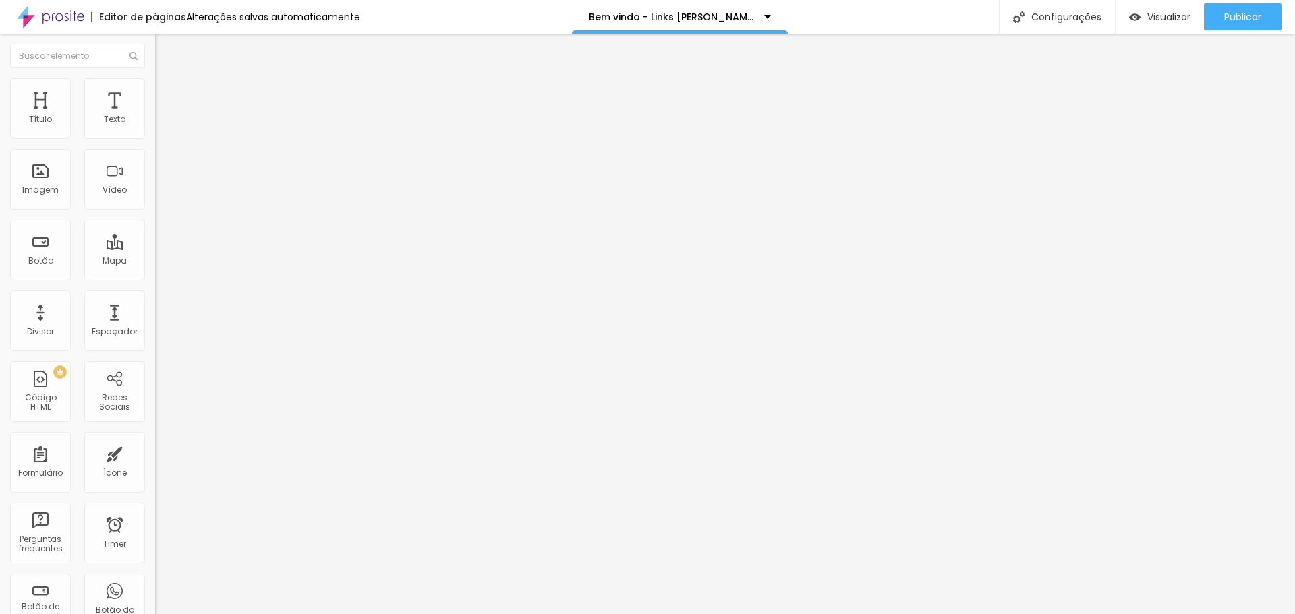
click at [155, 103] on li "Avançado" at bounding box center [232, 109] width 155 height 13
click at [155, 96] on img at bounding box center [161, 95] width 12 height 12
click at [155, 103] on img at bounding box center [161, 109] width 12 height 12
click at [155, 98] on li "Estilo" at bounding box center [232, 95] width 155 height 13
drag, startPoint x: 32, startPoint y: 95, endPoint x: 39, endPoint y: 98, distance: 7.3
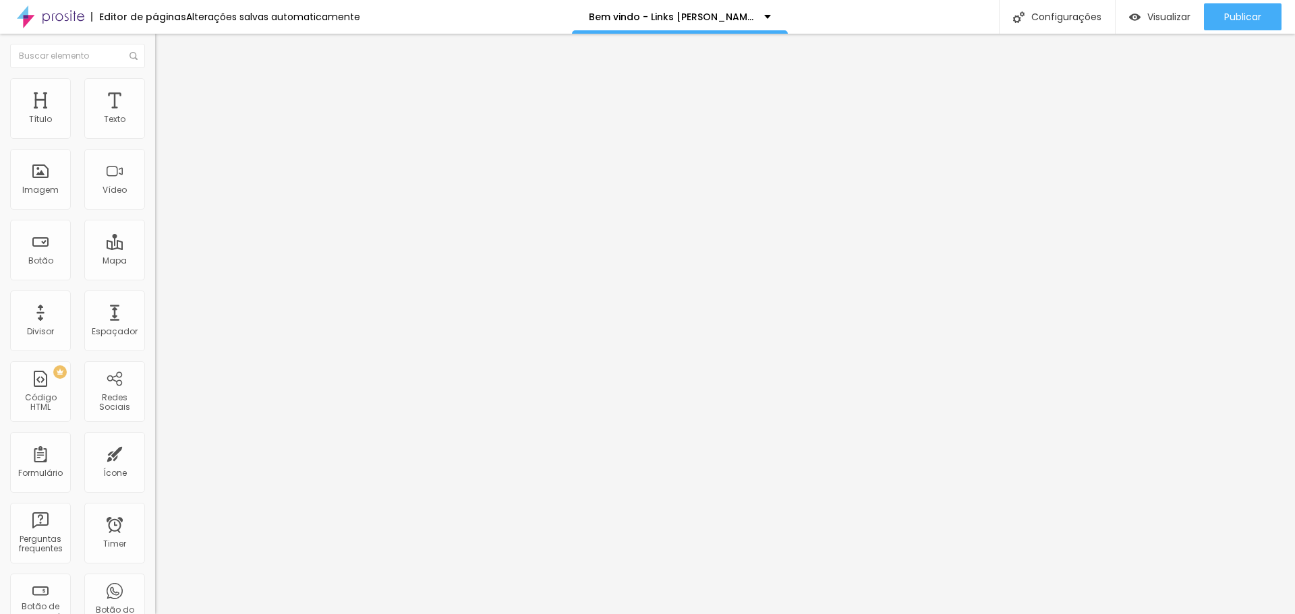
click at [155, 88] on img at bounding box center [161, 82] width 12 height 12
click at [280, 508] on icon at bounding box center [282, 510] width 4 height 5
click at [231, 505] on span "{page_title}" at bounding box center [255, 510] width 49 height 11
click at [155, 466] on textarea "Olá, cheguei até você pela página {page_title} e gostaria de mais informações." at bounding box center [231, 477] width 152 height 23
click at [163, 124] on span "Trocar icone" at bounding box center [193, 118] width 60 height 11
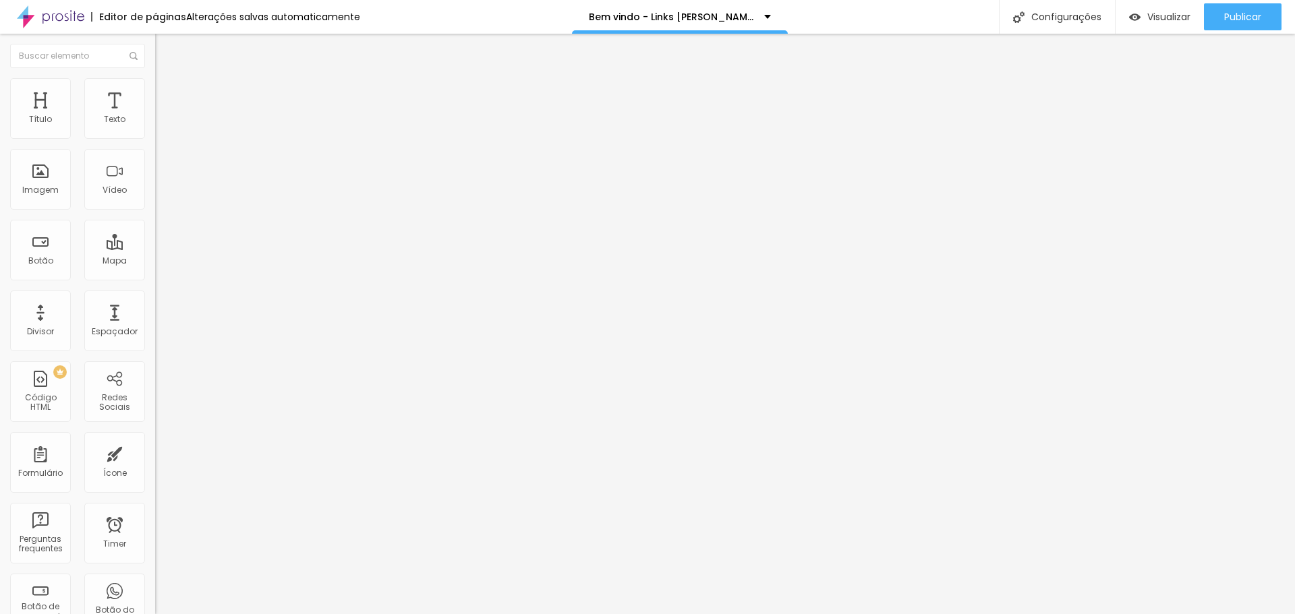
scroll to position [14101, 0]
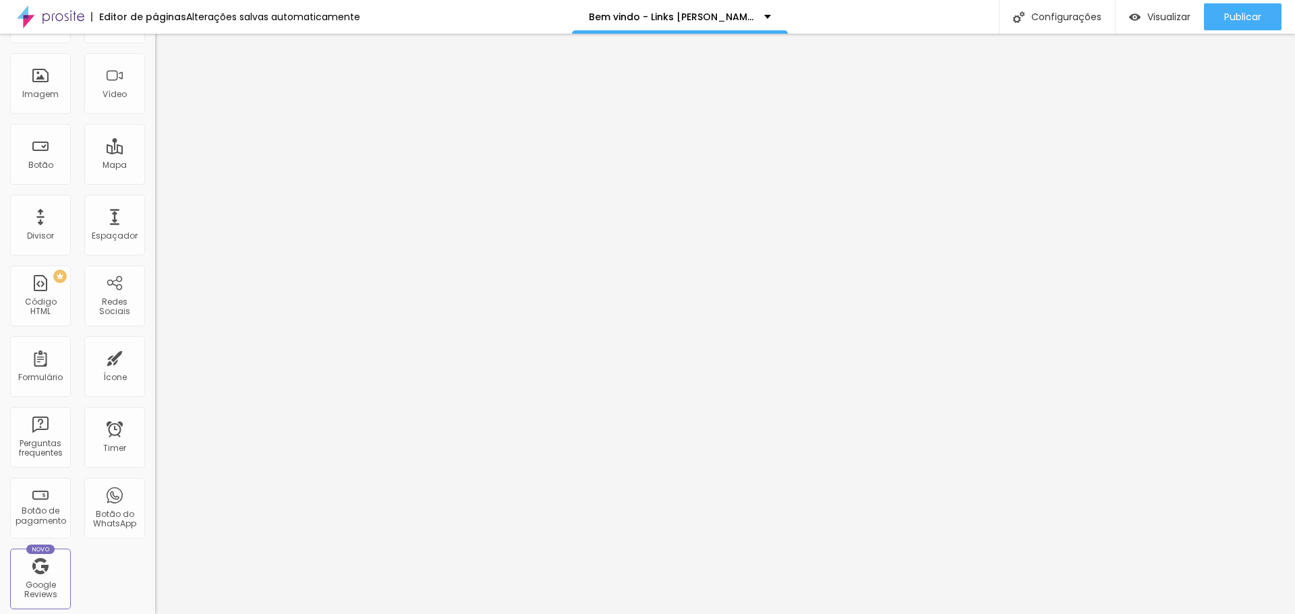
scroll to position [0, 0]
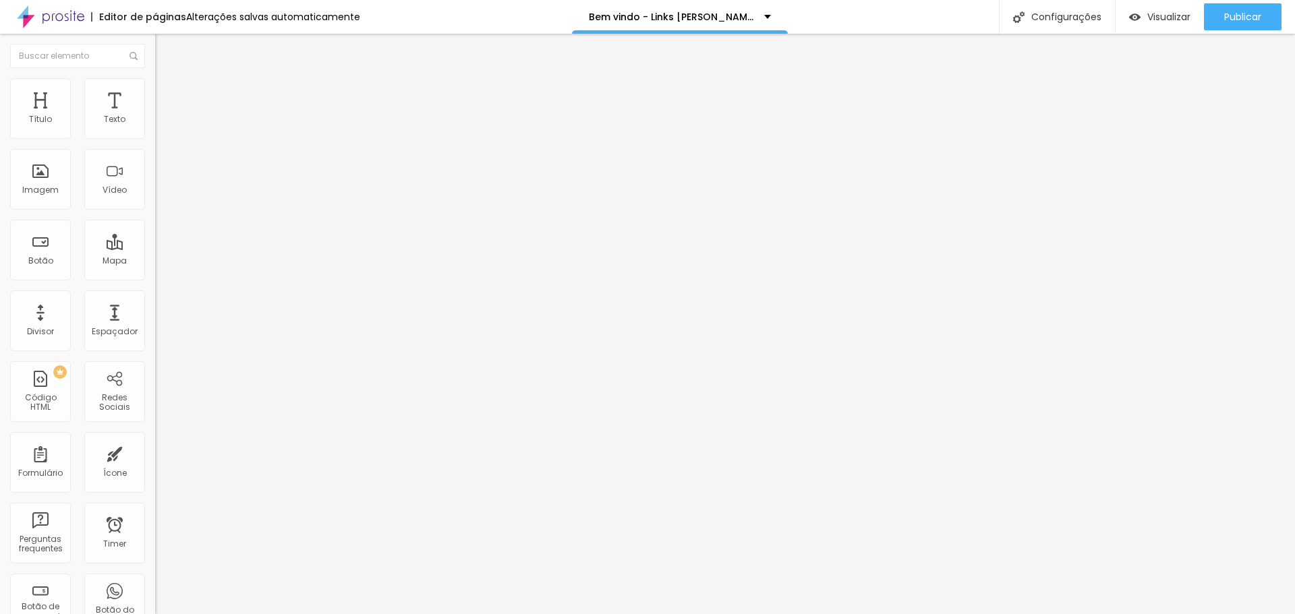
drag, startPoint x: 23, startPoint y: 55, endPoint x: 30, endPoint y: 67, distance: 13.9
click at [165, 55] on div "Editar Coluna" at bounding box center [207, 49] width 84 height 11
click at [155, 116] on span "Adicionar imagem" at bounding box center [198, 110] width 87 height 11
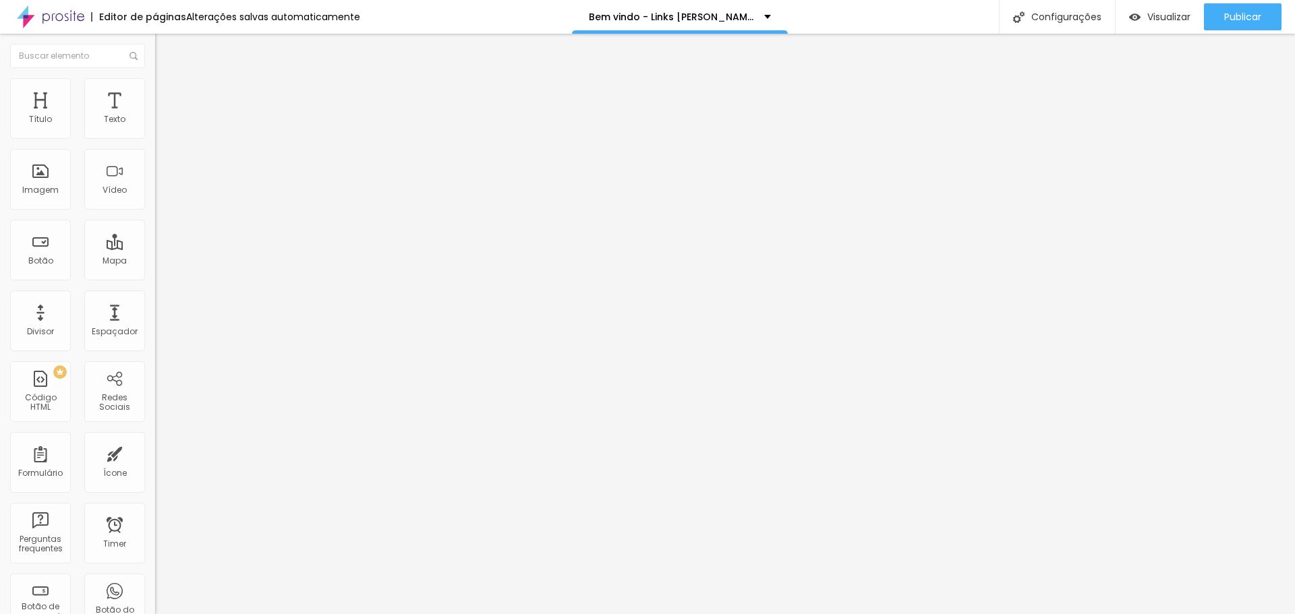
click at [155, 83] on img at bounding box center [161, 84] width 12 height 12
drag, startPoint x: 140, startPoint y: 146, endPoint x: 49, endPoint y: 148, distance: 91.8
click at [155, 138] on input "range" at bounding box center [198, 132] width 87 height 11
click at [155, 86] on img at bounding box center [161, 84] width 12 height 12
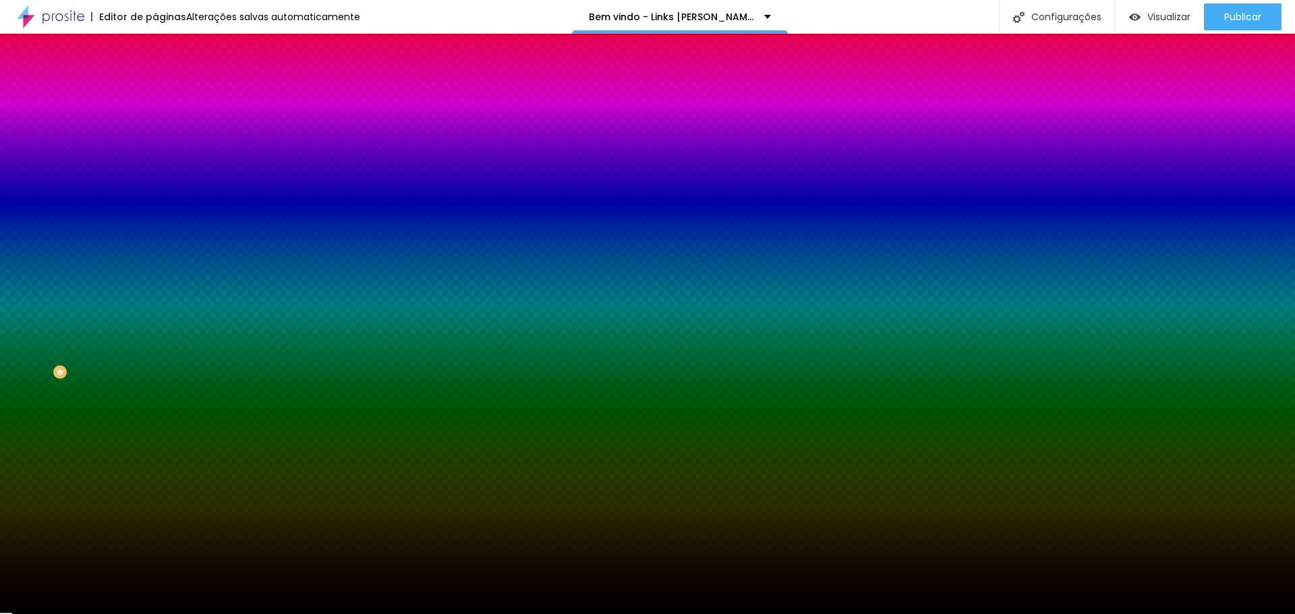
click at [155, 532] on button "button" at bounding box center [164, 539] width 19 height 14
drag, startPoint x: 297, startPoint y: 444, endPoint x: 316, endPoint y: 410, distance: 39.2
click at [260, 614] on div at bounding box center [647, 614] width 1295 height 0
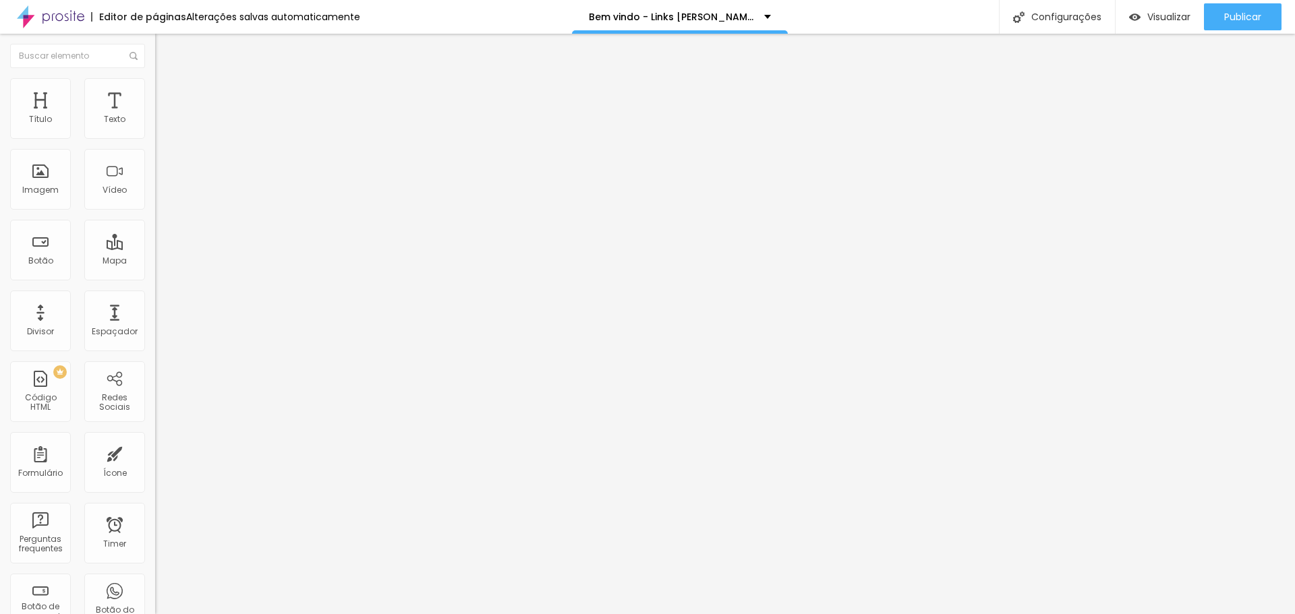
click at [155, 255] on div "Link" at bounding box center [232, 251] width 155 height 8
click at [155, 278] on input "https://www.excelsior.fot.br/portfolio" at bounding box center [236, 270] width 162 height 13
click at [155, 277] on input "https://" at bounding box center [236, 269] width 162 height 13
drag, startPoint x: 74, startPoint y: 362, endPoint x: 0, endPoint y: 364, distance: 73.5
click at [155, 308] on div "Trocar imagem Descrição da imagem (Alt) Alinhamento Proporção Original Cinema 1…" at bounding box center [232, 206] width 155 height 203
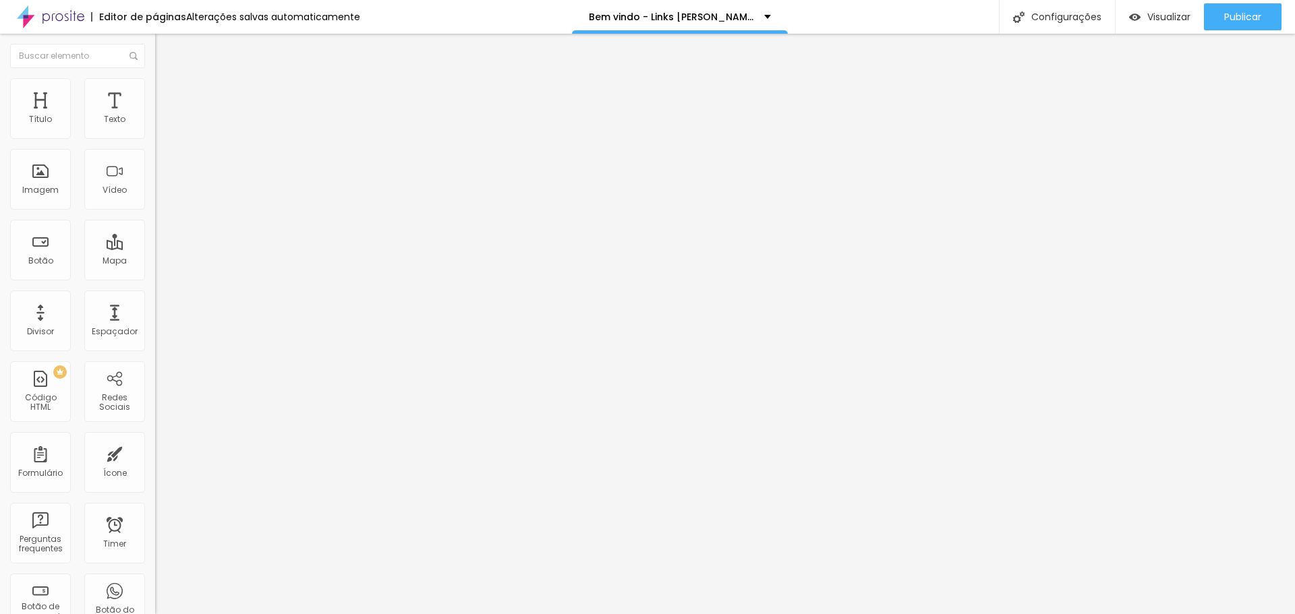
paste input "www.excelsior.fot.br/portfolio"
click at [155, 428] on div "Editar Imagem Conteúdo Estilo Avançado Trocar imagem Descrição da imagem (Alt) …" at bounding box center [232, 324] width 155 height 581
click at [155, 211] on span "Original" at bounding box center [171, 205] width 32 height 11
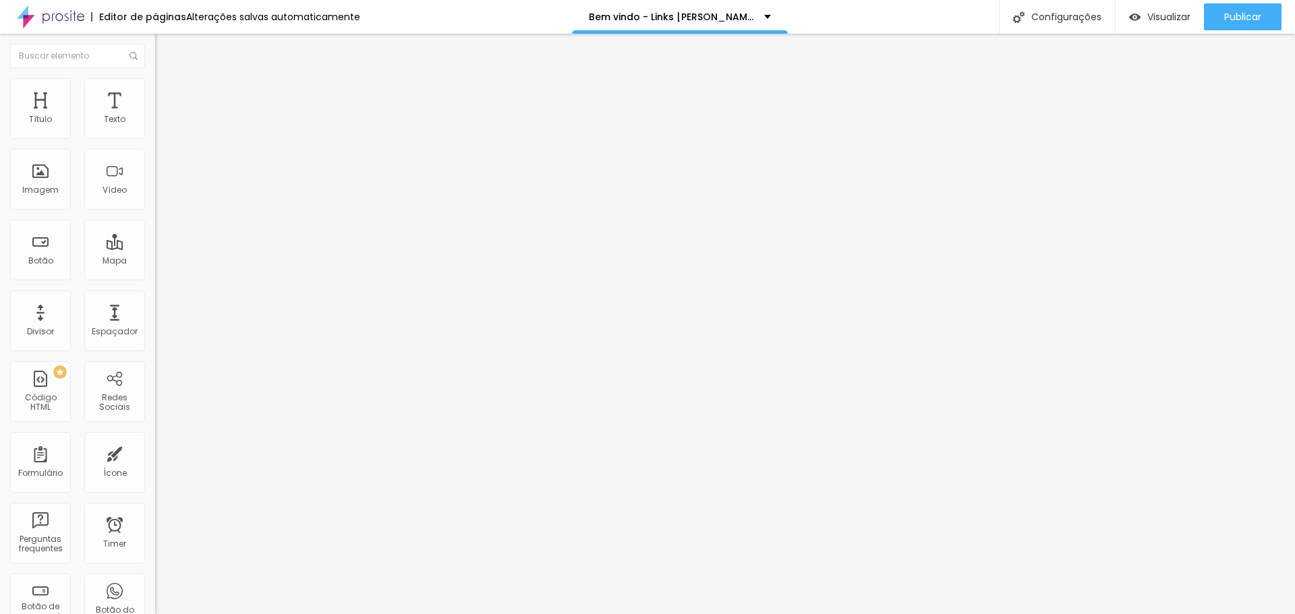
drag, startPoint x: 109, startPoint y: 332, endPoint x: 109, endPoint y: 347, distance: 15.5
click at [155, 247] on ul "Cinema 16:9 Padrão 4:3 Quadrado 1:1 Original" at bounding box center [232, 228] width 155 height 37
click at [155, 234] on div "Quadrado 1:1" at bounding box center [232, 230] width 155 height 8
click at [155, 227] on span "Padrão" at bounding box center [170, 221] width 30 height 11
click at [155, 219] on span "Cinema" at bounding box center [172, 213] width 34 height 11
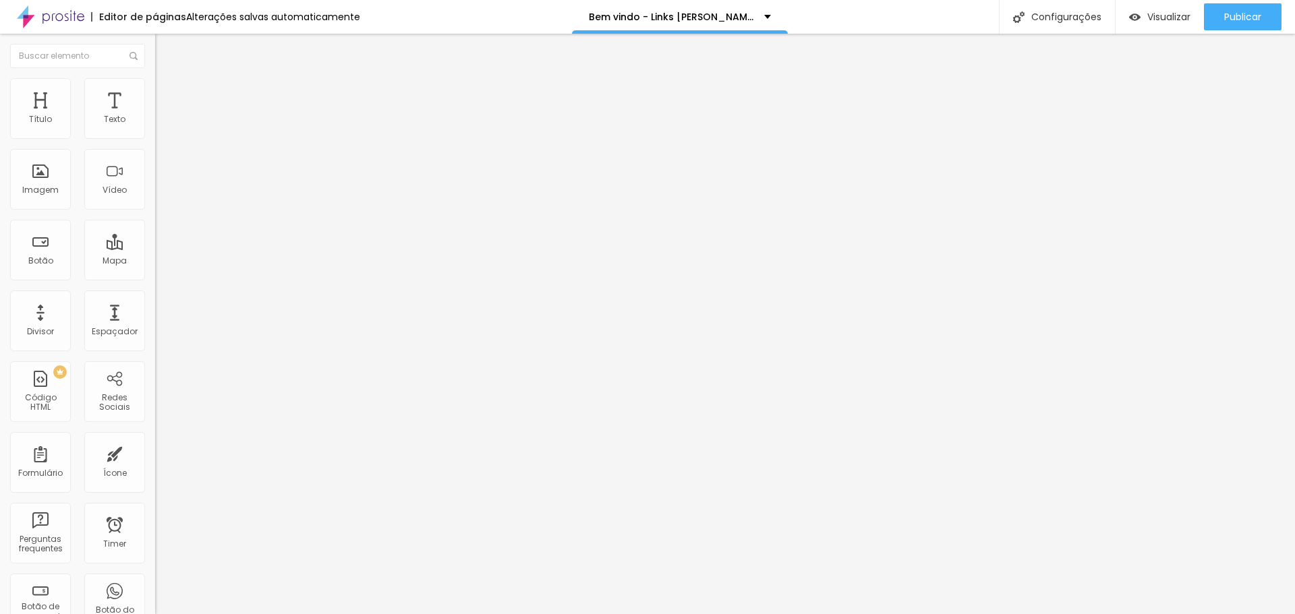
click at [155, 248] on span "Original" at bounding box center [171, 242] width 32 height 11
click at [155, 235] on span "Quadrado" at bounding box center [177, 229] width 44 height 11
click at [155, 248] on span "Original" at bounding box center [171, 242] width 32 height 11
click at [155, 235] on span "Quadrado" at bounding box center [177, 229] width 44 height 11
click at [155, 211] on span "1:1 Quadrado" at bounding box center [181, 205] width 53 height 11
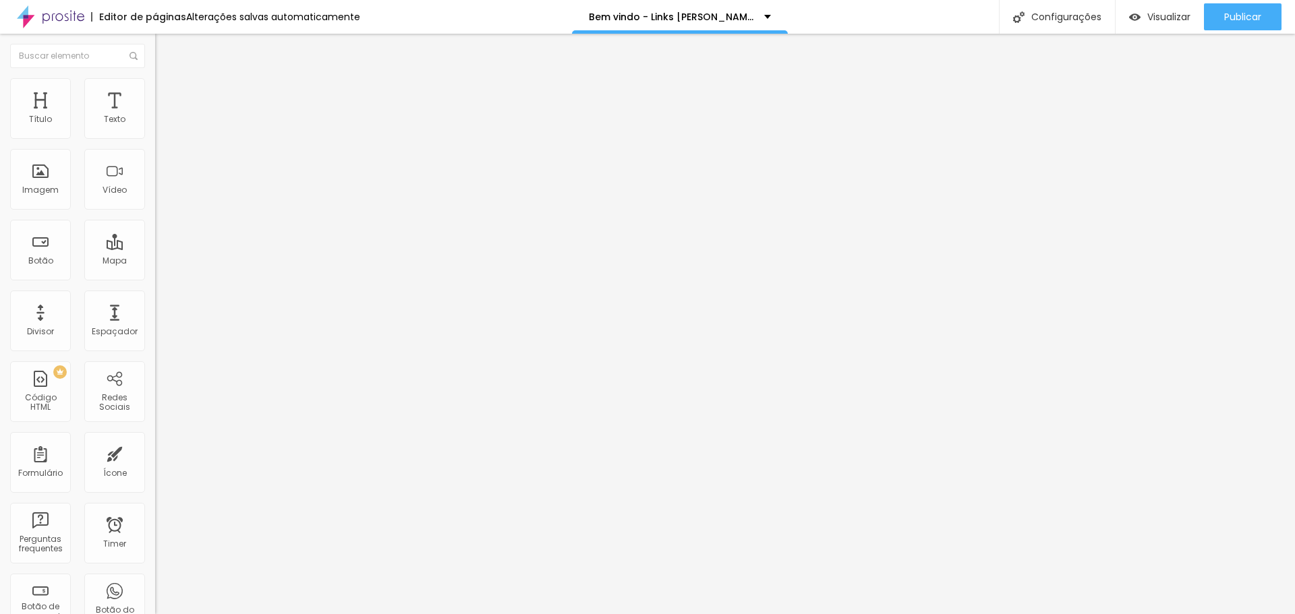
click at [155, 248] on span "Original" at bounding box center [171, 242] width 32 height 11
click at [155, 235] on span "Quadrado" at bounding box center [177, 229] width 44 height 11
click at [155, 255] on div "Link" at bounding box center [232, 251] width 155 height 8
drag, startPoint x: 84, startPoint y: 91, endPoint x: 94, endPoint y: 94, distance: 11.3
click at [167, 92] on span "Estilo" at bounding box center [177, 87] width 21 height 11
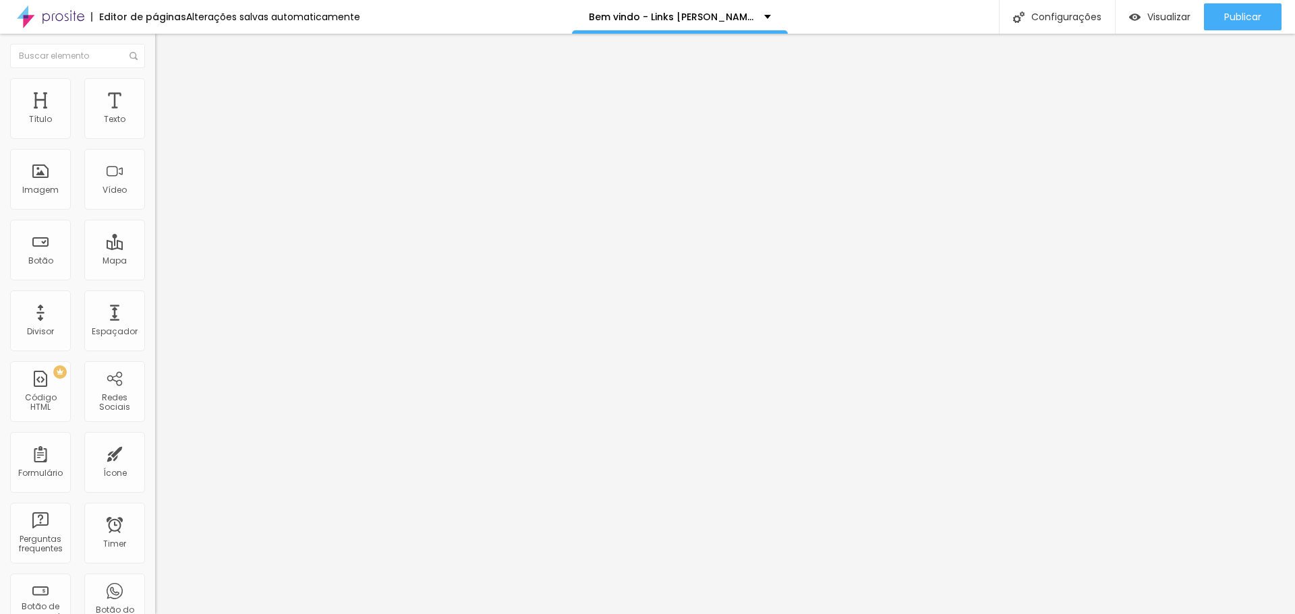
click at [155, 82] on img at bounding box center [161, 84] width 12 height 12
click at [155, 362] on button "button" at bounding box center [164, 369] width 19 height 14
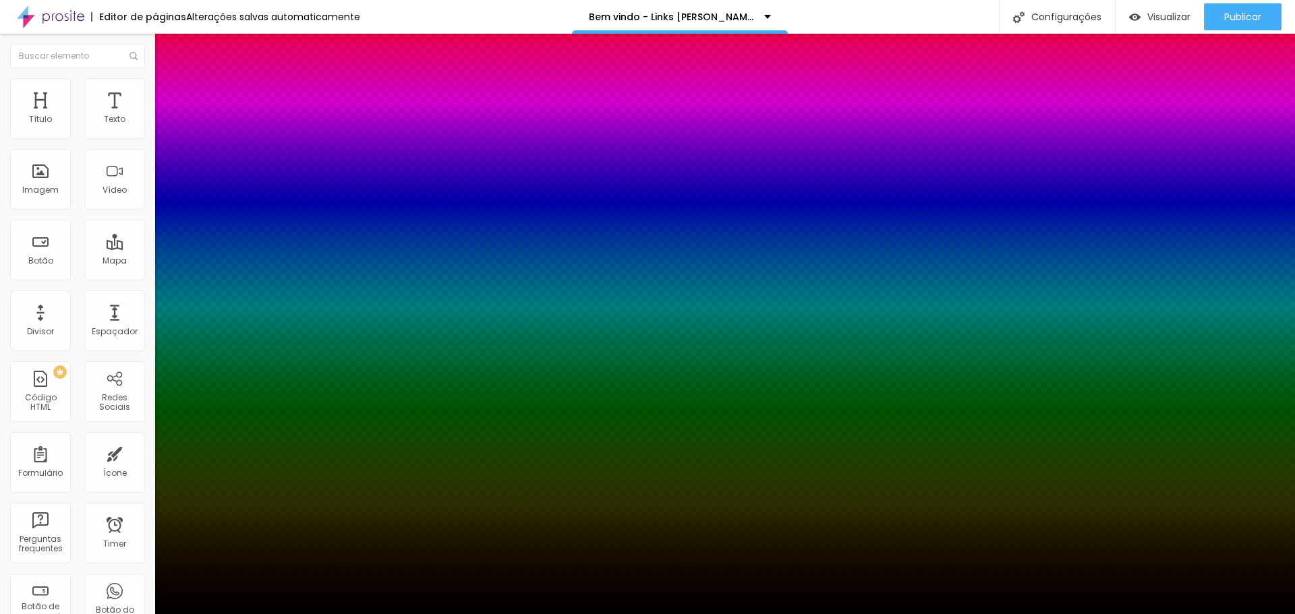
click at [247, 614] on div at bounding box center [647, 623] width 1295 height 0
drag, startPoint x: 223, startPoint y: 370, endPoint x: 235, endPoint y: 372, distance: 12.3
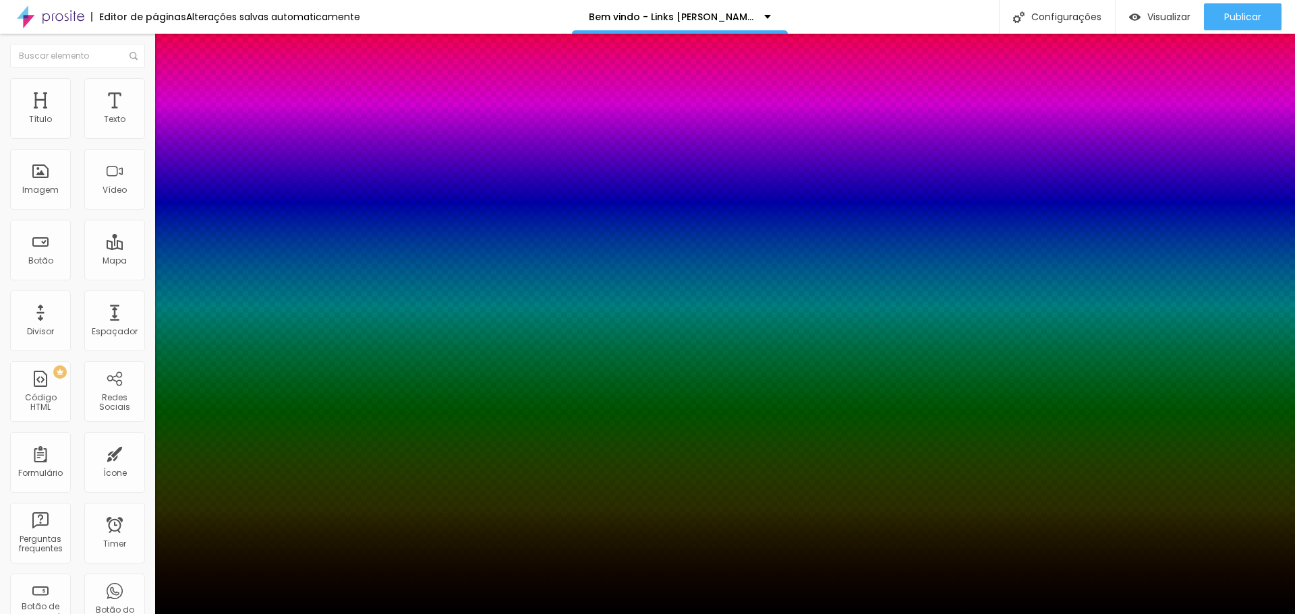
click at [339, 614] on div at bounding box center [647, 614] width 1295 height 0
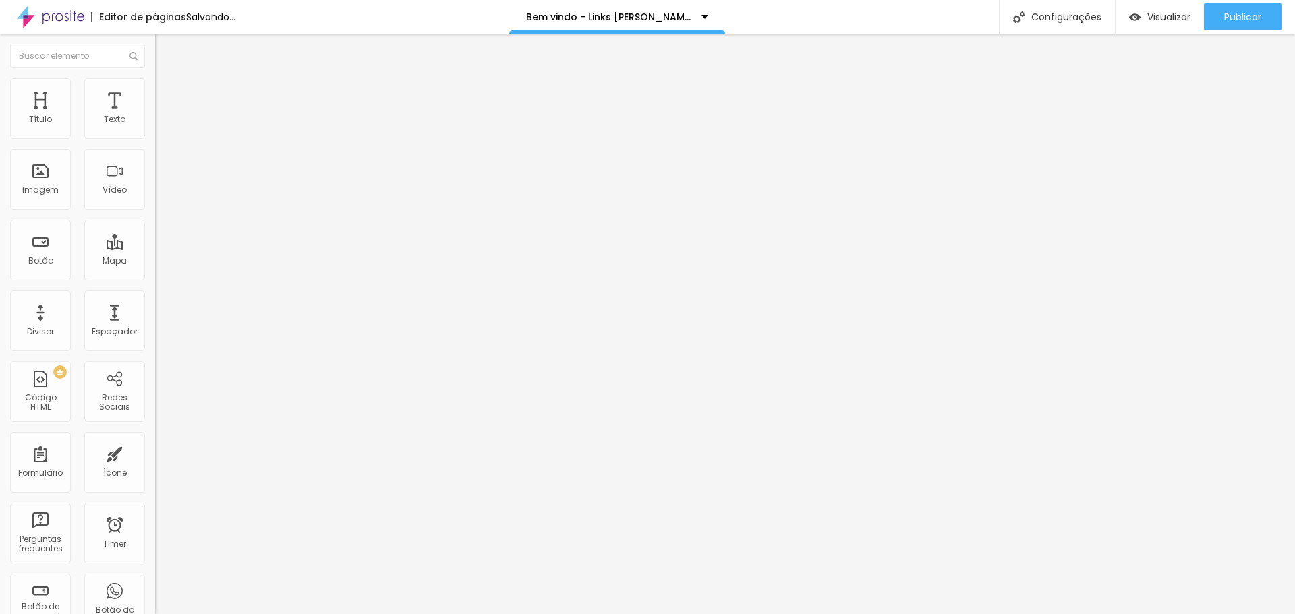
click at [155, 296] on input "range" at bounding box center [198, 301] width 87 height 11
